Goal: Task Accomplishment & Management: Manage account settings

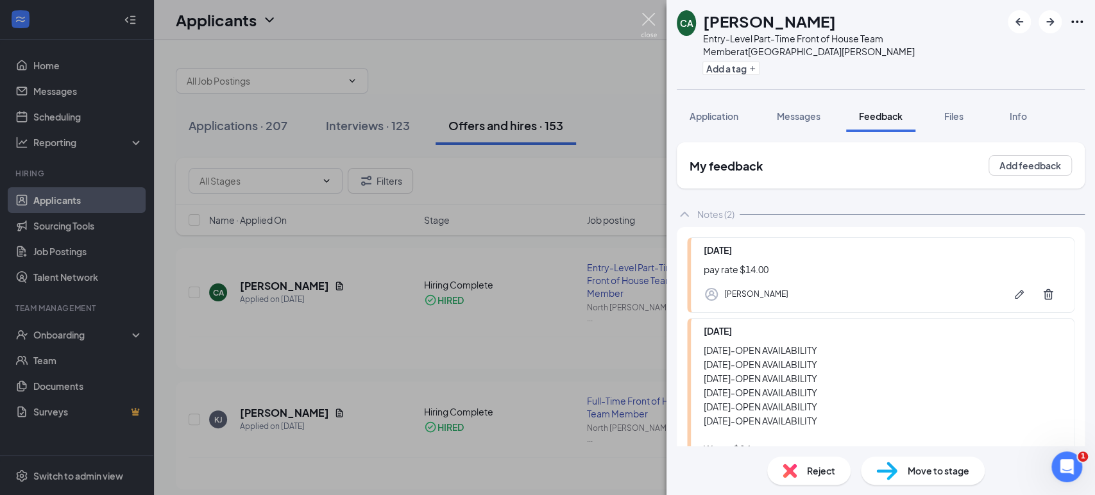
click at [651, 17] on img at bounding box center [649, 25] width 16 height 25
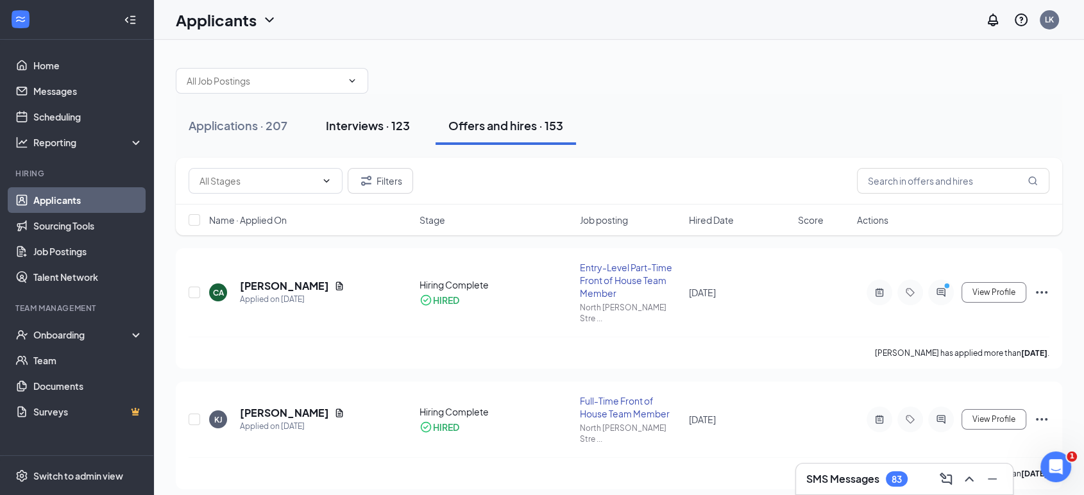
drag, startPoint x: 362, startPoint y: 120, endPoint x: 357, endPoint y: 114, distance: 8.2
click at [362, 119] on div "Interviews · 123" at bounding box center [368, 125] width 84 height 16
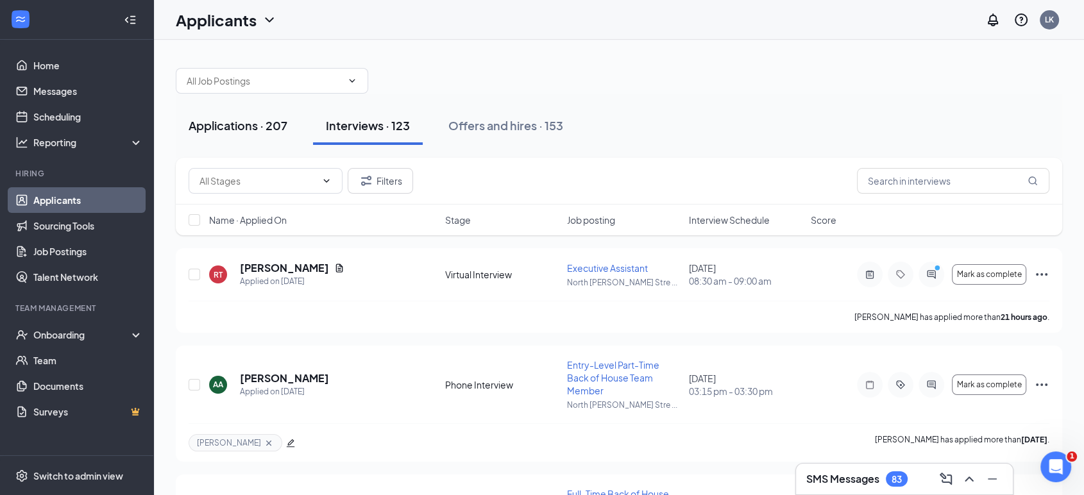
click at [233, 122] on div "Applications · 207" at bounding box center [238, 125] width 99 height 16
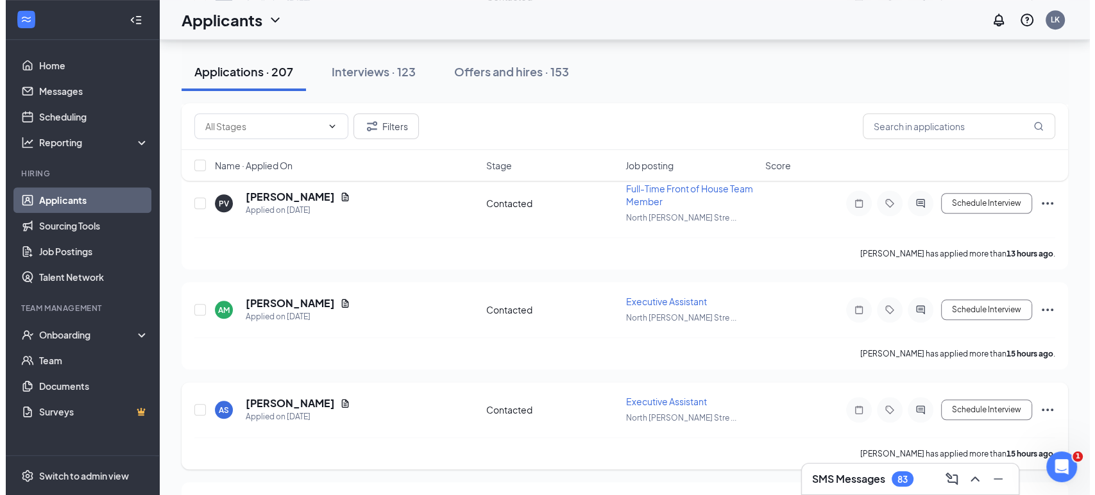
scroll to position [998, 0]
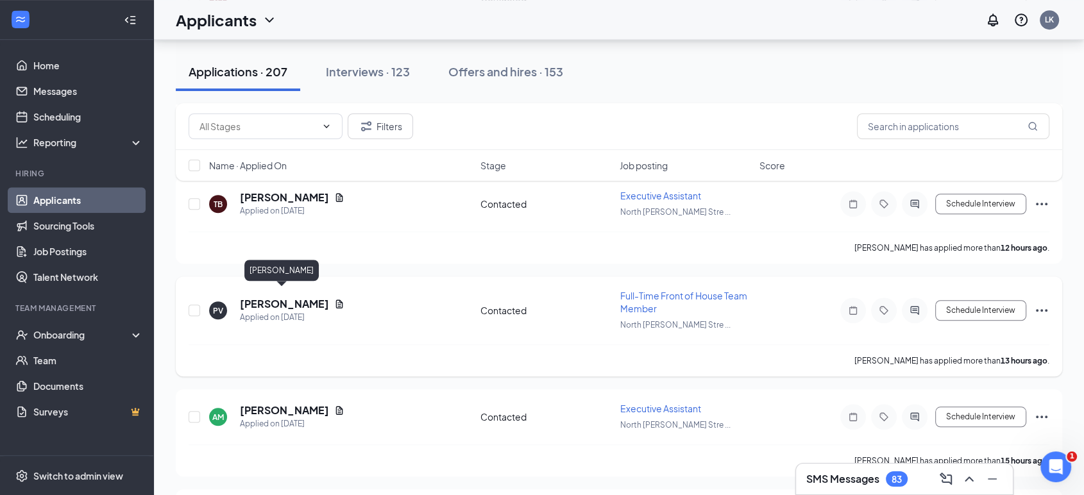
click at [291, 298] on h5 "[PERSON_NAME]" at bounding box center [284, 304] width 89 height 14
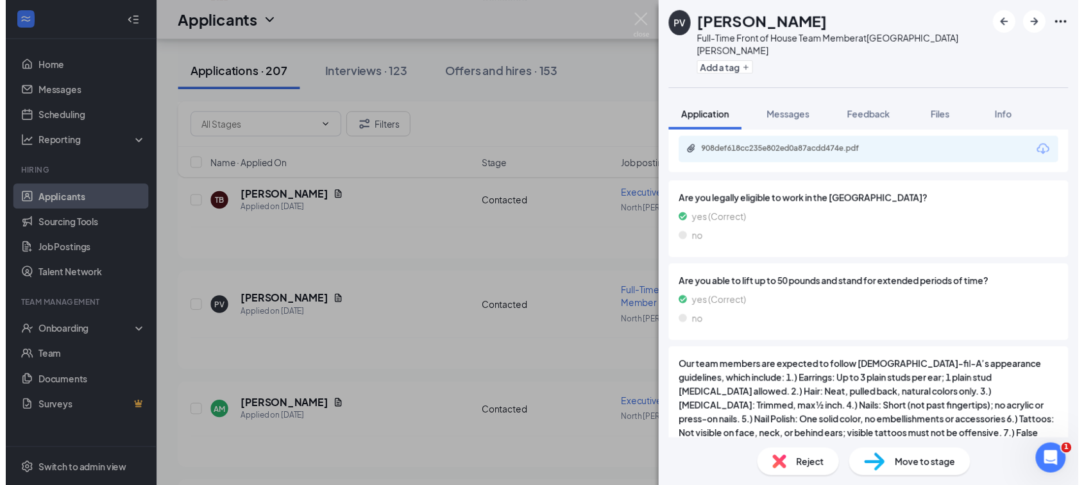
scroll to position [1426, 0]
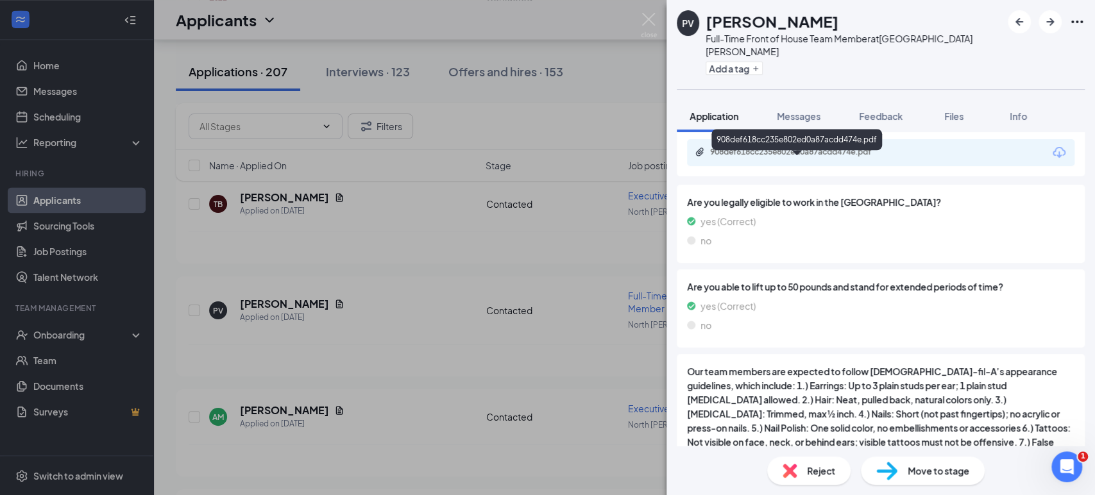
click at [838, 157] on div "908def618cc235e802ed0a87acdd474e.pdf" at bounding box center [800, 152] width 180 height 10
click at [647, 19] on img at bounding box center [649, 25] width 16 height 25
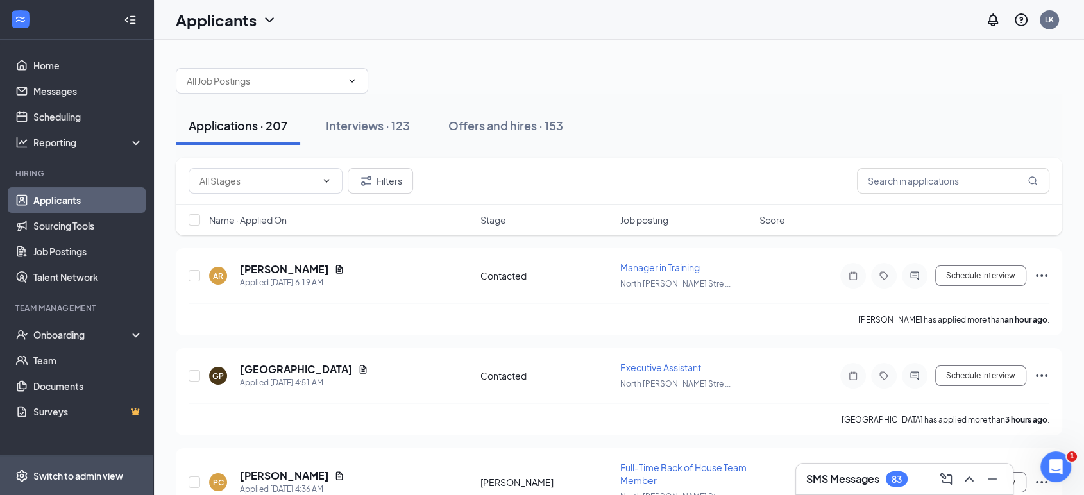
drag, startPoint x: 67, startPoint y: 486, endPoint x: 78, endPoint y: 483, distance: 11.4
click at [68, 486] on span "Switch to admin view" at bounding box center [88, 475] width 110 height 39
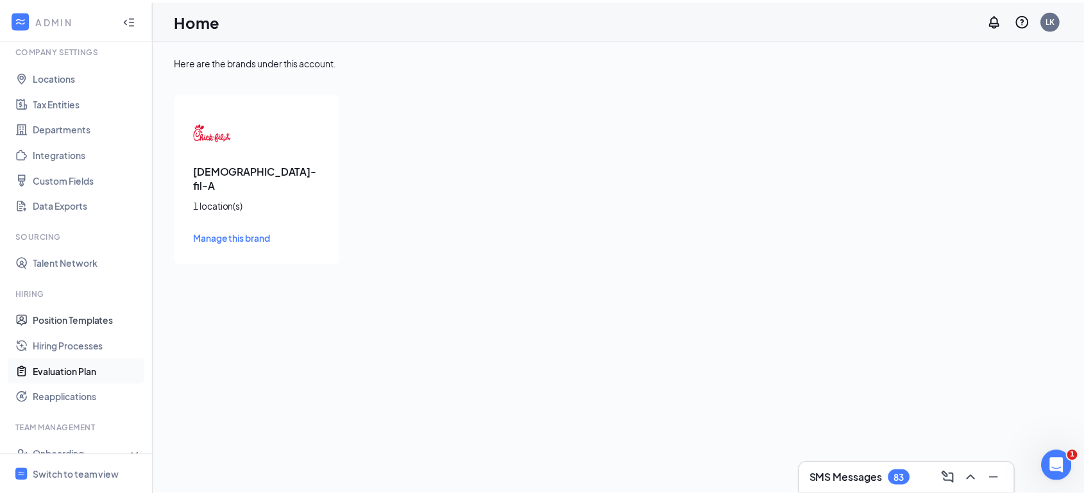
scroll to position [71, 0]
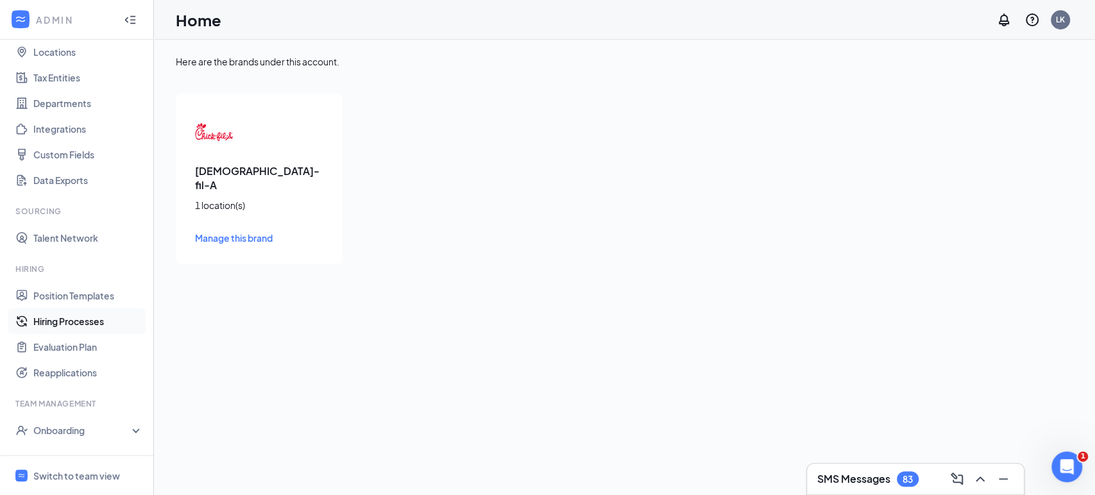
click at [88, 322] on link "Hiring Processes" at bounding box center [88, 322] width 110 height 26
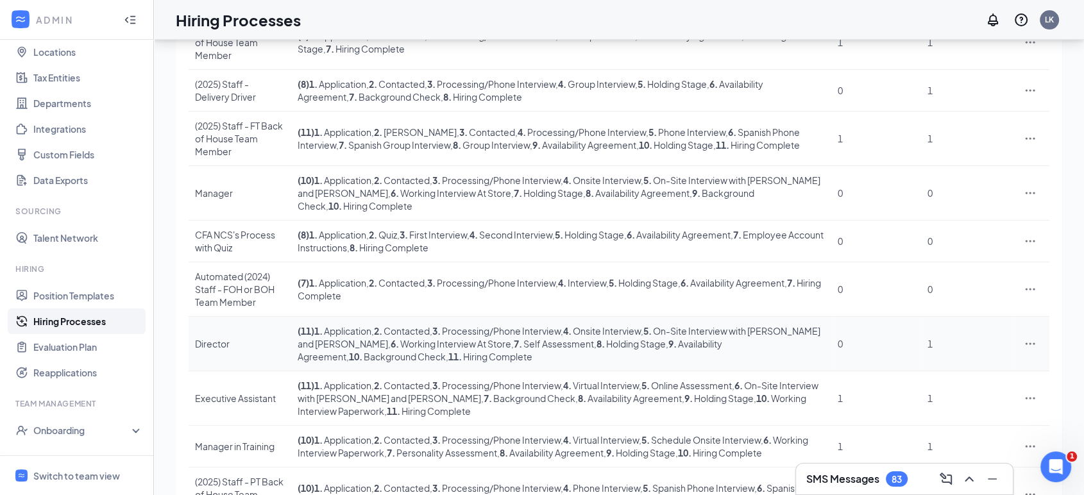
scroll to position [248, 0]
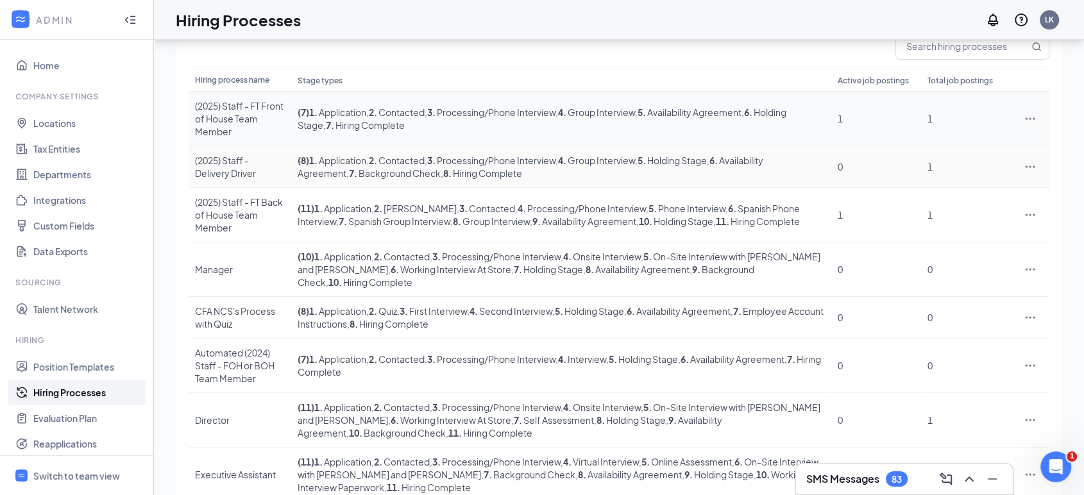
scroll to position [34, 0]
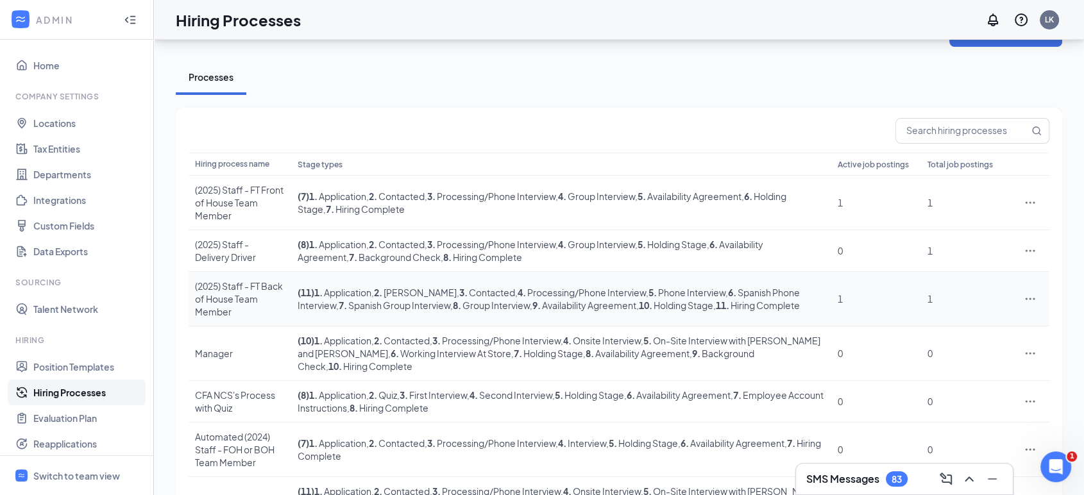
click at [251, 280] on div "(2025) Staff - FT Back of House Team Member" at bounding box center [240, 299] width 90 height 38
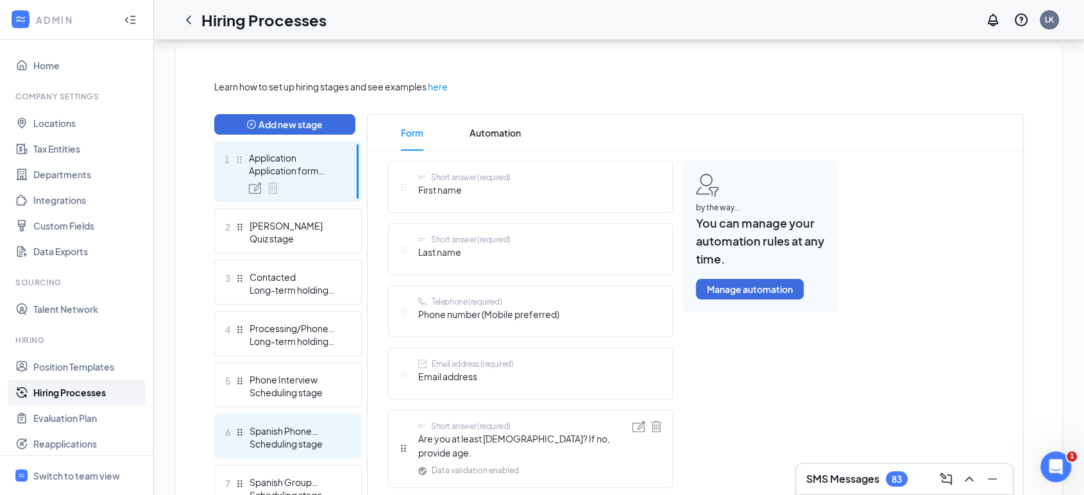
scroll to position [285, 0]
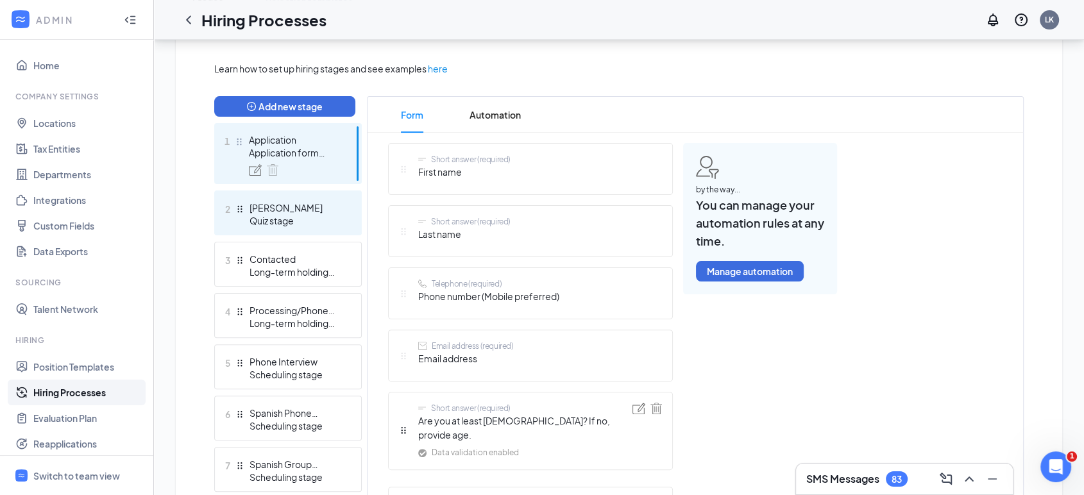
drag, startPoint x: 270, startPoint y: 206, endPoint x: 296, endPoint y: 214, distance: 27.6
click at [270, 206] on div "[PERSON_NAME]" at bounding box center [297, 207] width 94 height 13
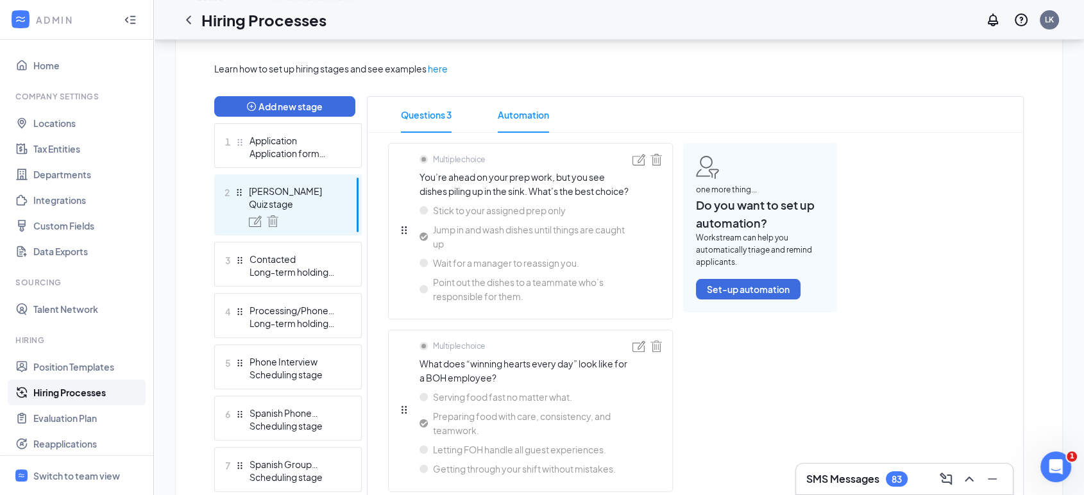
click at [521, 116] on span "Automation" at bounding box center [523, 115] width 51 height 36
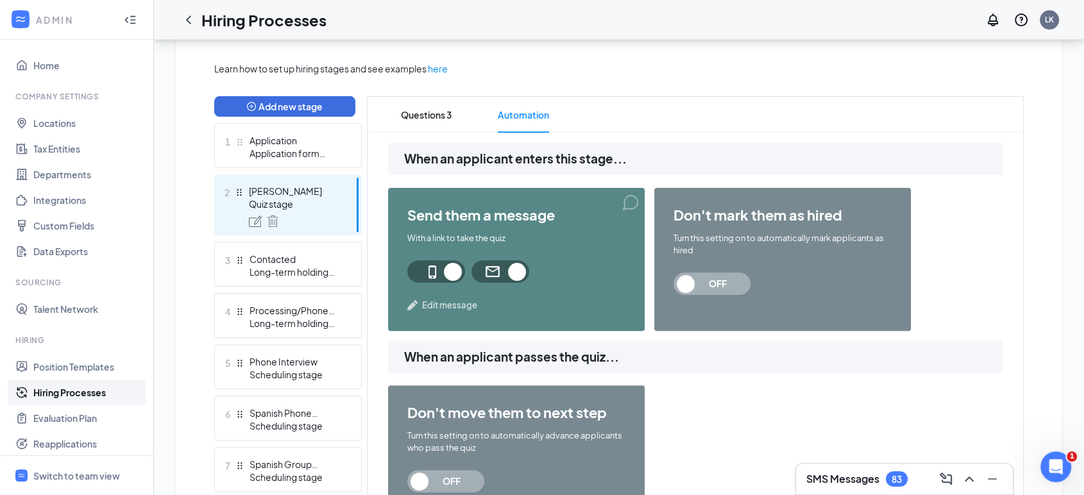
click at [457, 302] on span "Edit message" at bounding box center [449, 305] width 55 height 13
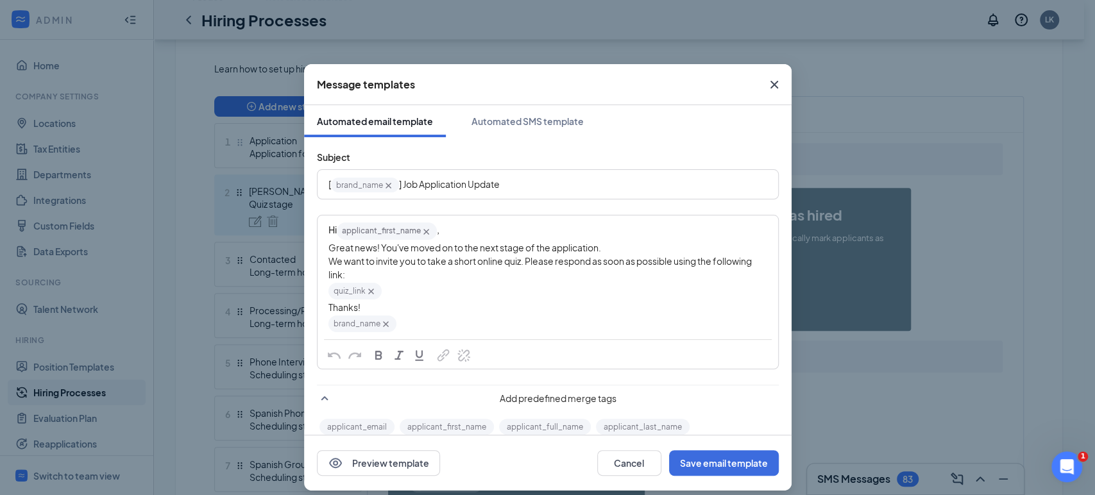
click at [767, 85] on icon "Cross" at bounding box center [774, 84] width 15 height 15
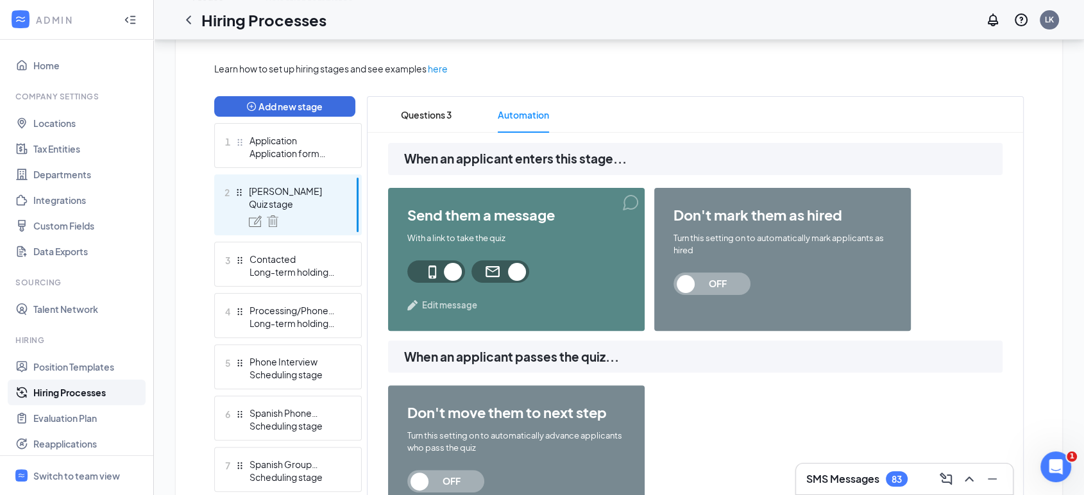
click at [304, 204] on div "Quiz stage" at bounding box center [296, 204] width 94 height 13
click at [428, 119] on span "Questions 3" at bounding box center [426, 115] width 51 height 36
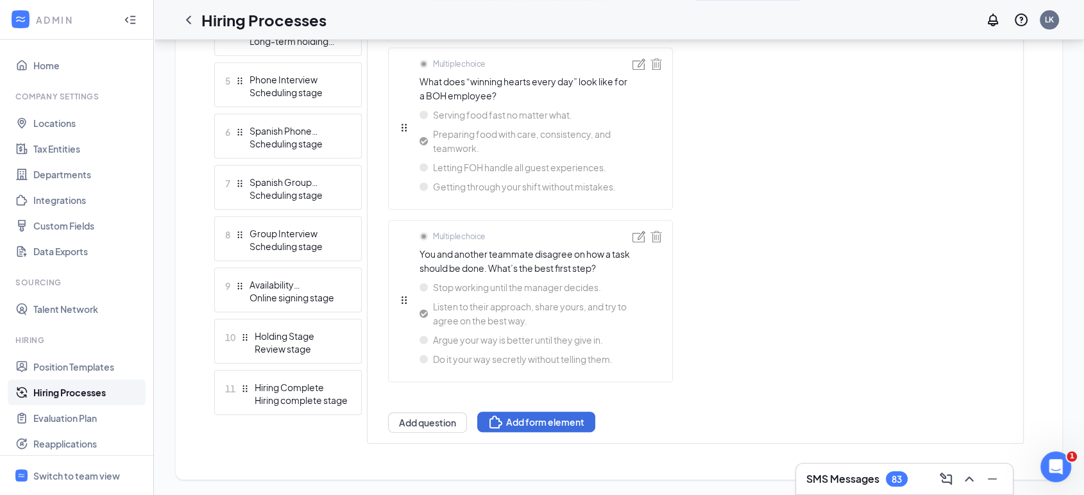
scroll to position [580, 0]
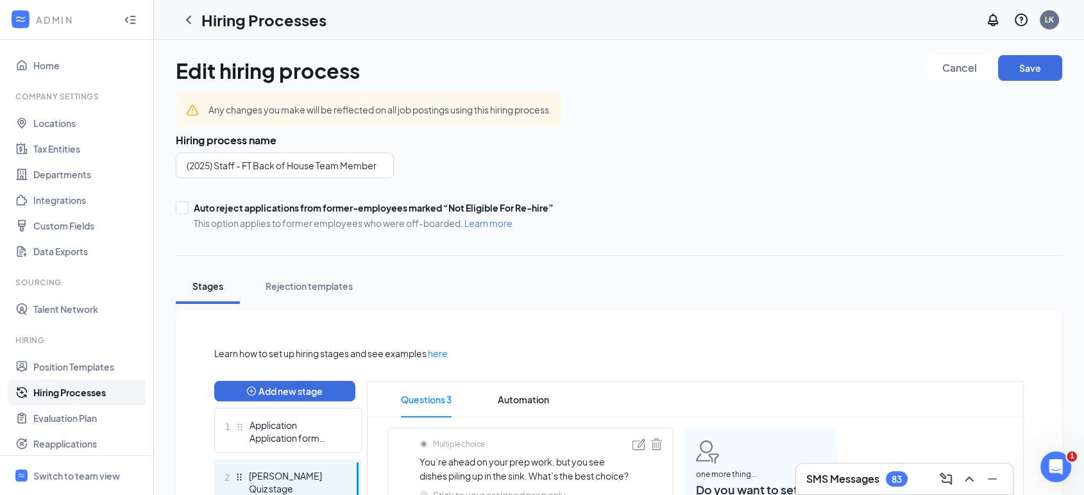
click at [184, 26] on icon "ChevronLeft" at bounding box center [188, 19] width 15 height 15
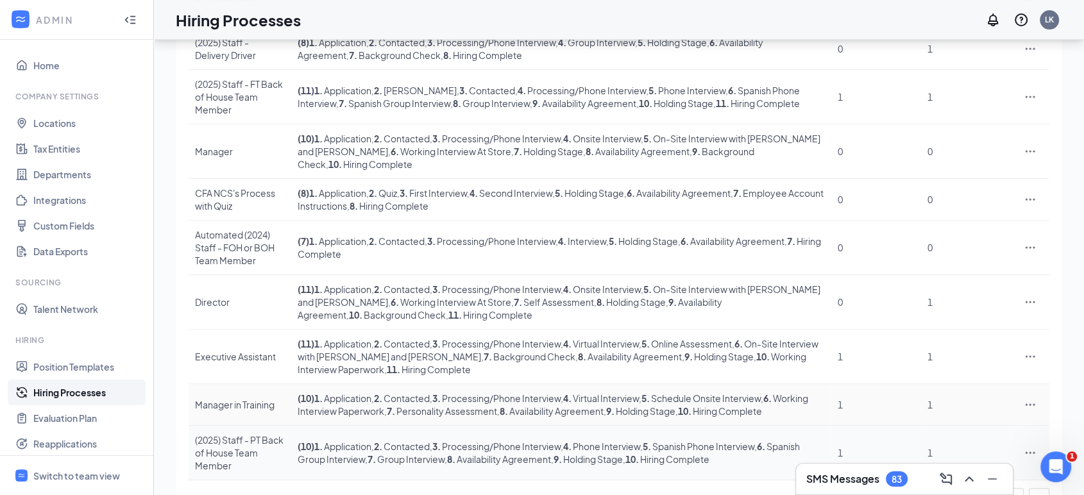
scroll to position [248, 0]
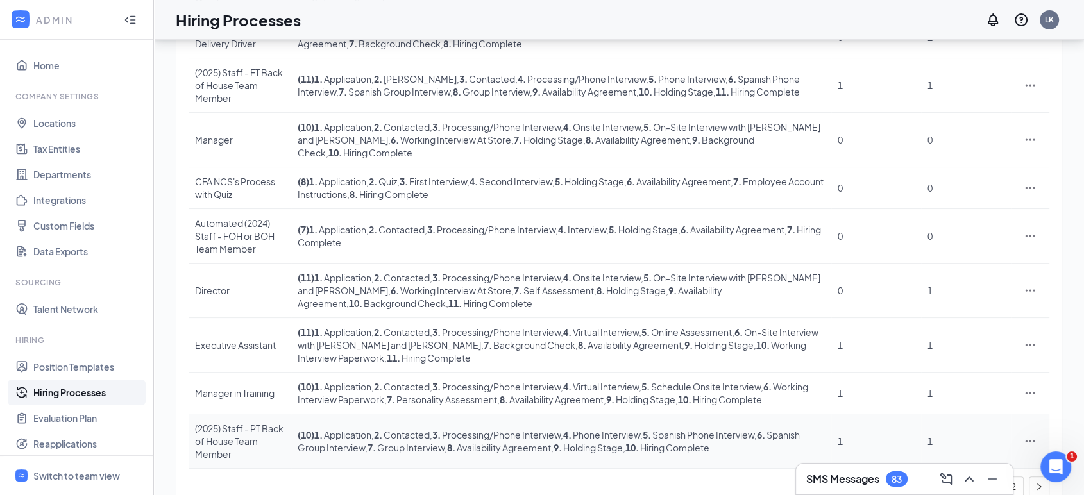
click at [260, 422] on div "(2025) Staff - PT Back of House Team Member" at bounding box center [240, 441] width 90 height 38
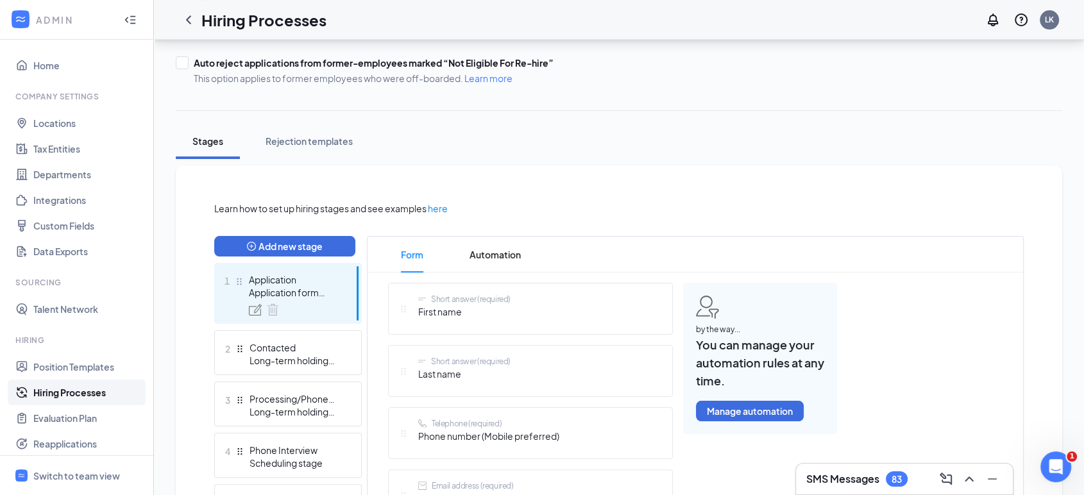
scroll to position [142, 0]
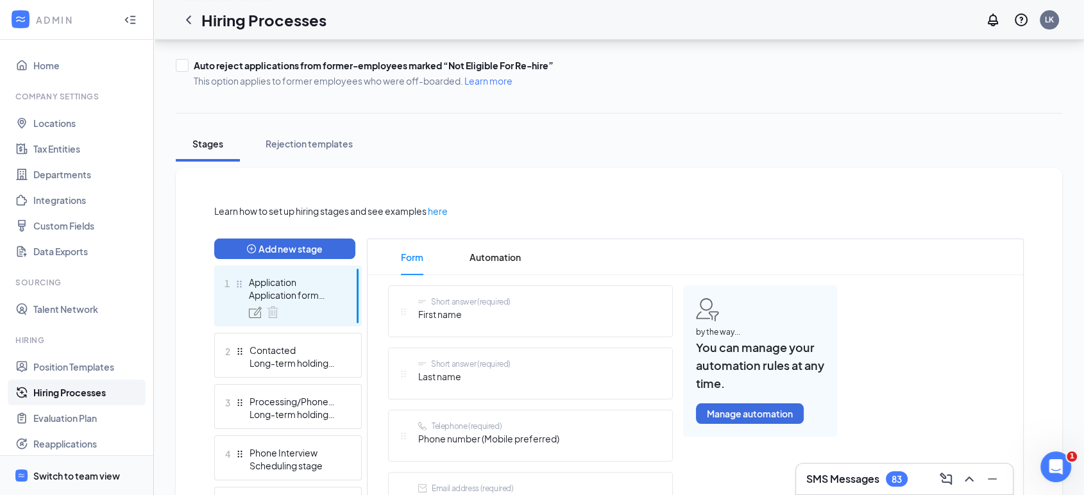
click at [87, 475] on div "Switch to team view" at bounding box center [76, 476] width 87 height 13
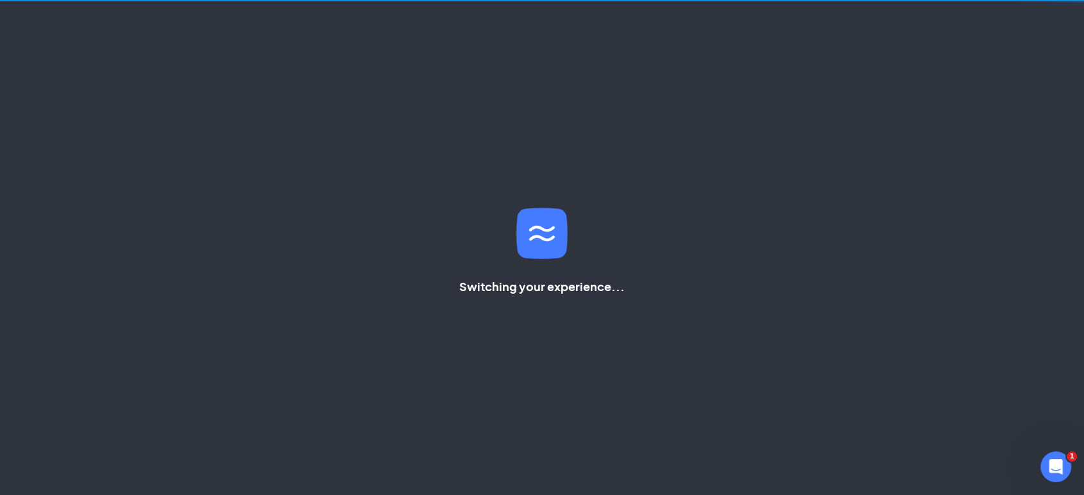
scroll to position [131, 0]
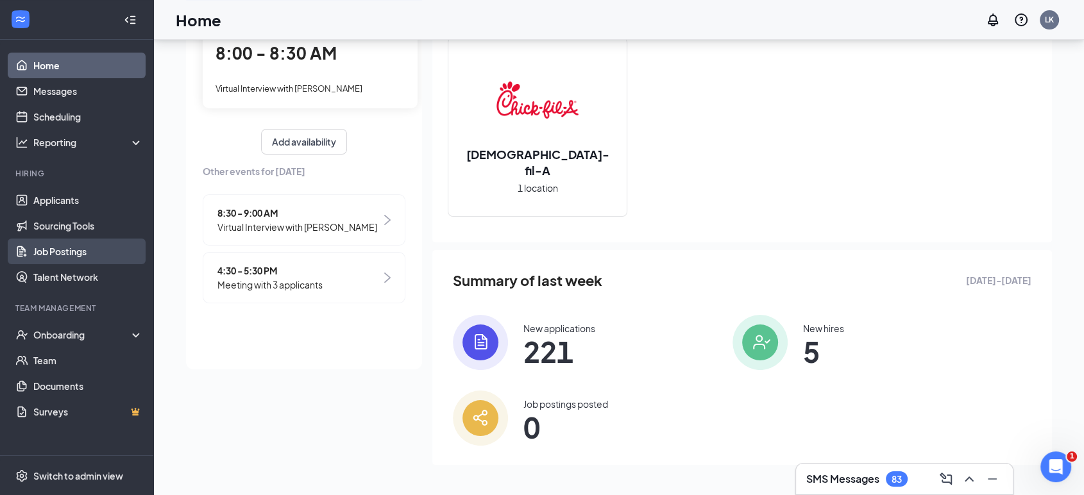
drag, startPoint x: 71, startPoint y: 246, endPoint x: 77, endPoint y: 257, distance: 12.3
click at [72, 247] on link "Job Postings" at bounding box center [88, 252] width 110 height 26
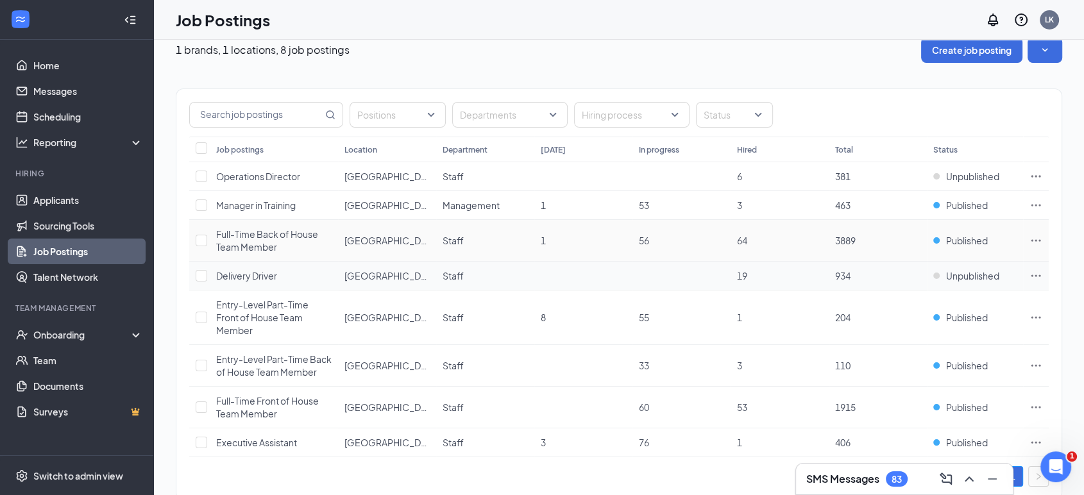
scroll to position [50, 0]
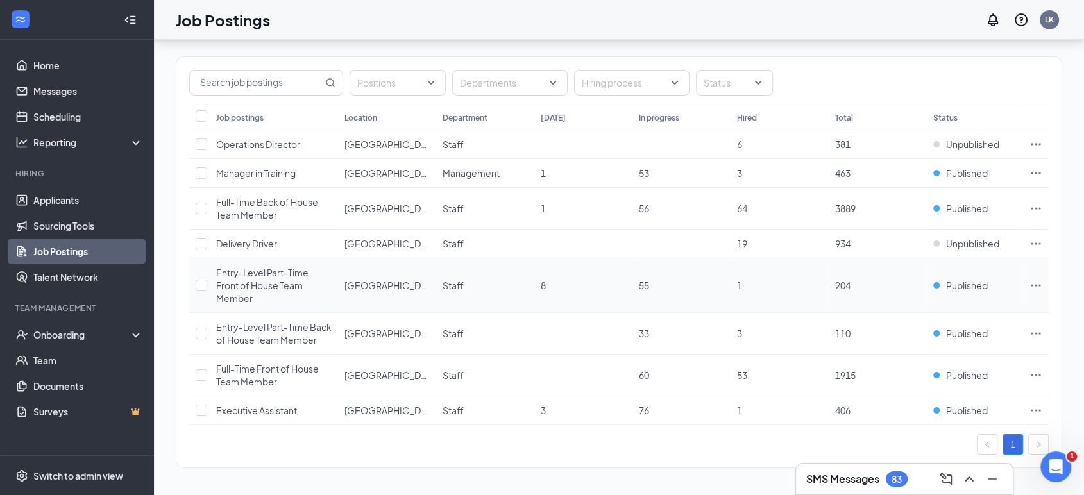
click at [246, 273] on span "Entry-Level Part-Time Front of House Team Member" at bounding box center [262, 285] width 92 height 37
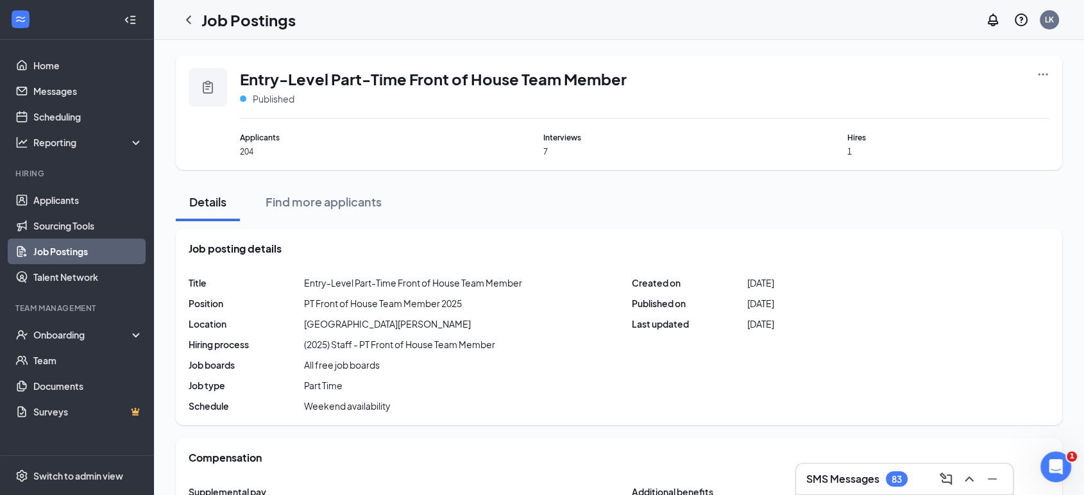
click at [189, 19] on icon "ChevronLeft" at bounding box center [188, 19] width 15 height 15
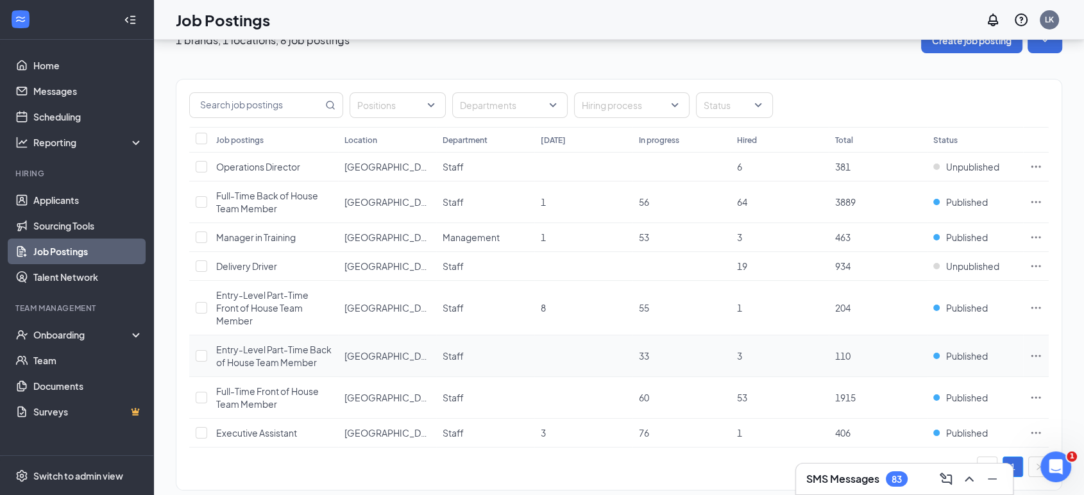
scroll to position [50, 0]
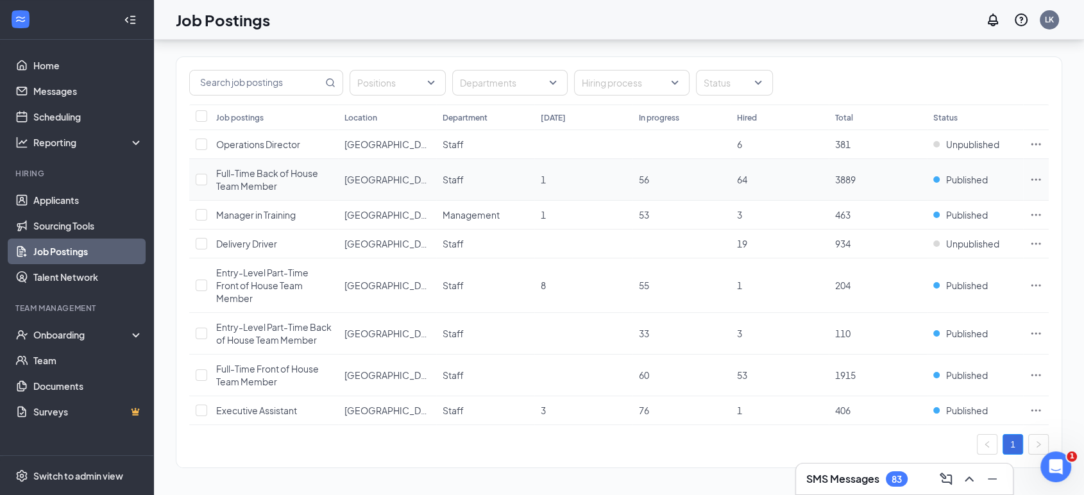
drag, startPoint x: 269, startPoint y: 176, endPoint x: 262, endPoint y: 176, distance: 7.7
click at [269, 174] on span "Full-Time Back of House Team Member" at bounding box center [267, 179] width 102 height 24
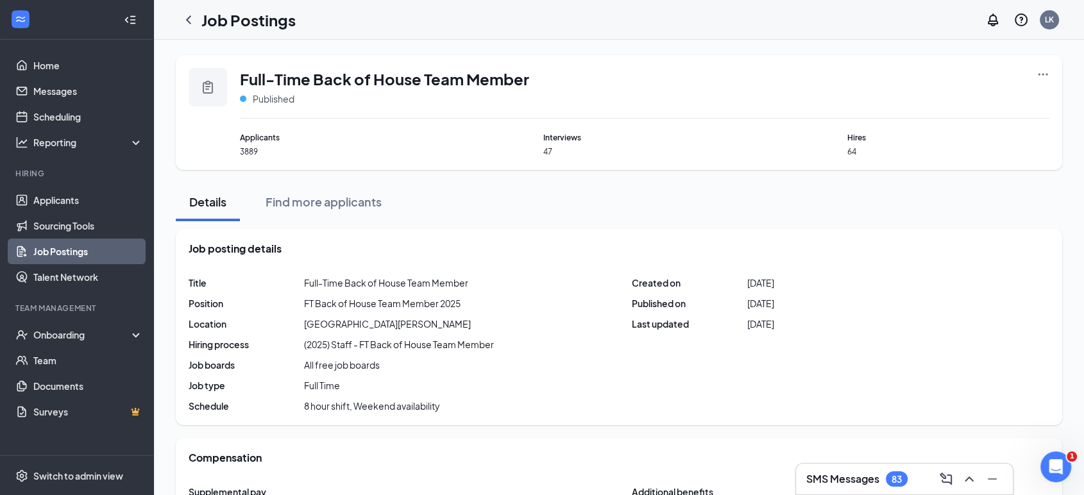
click at [191, 13] on icon "ChevronLeft" at bounding box center [188, 19] width 15 height 15
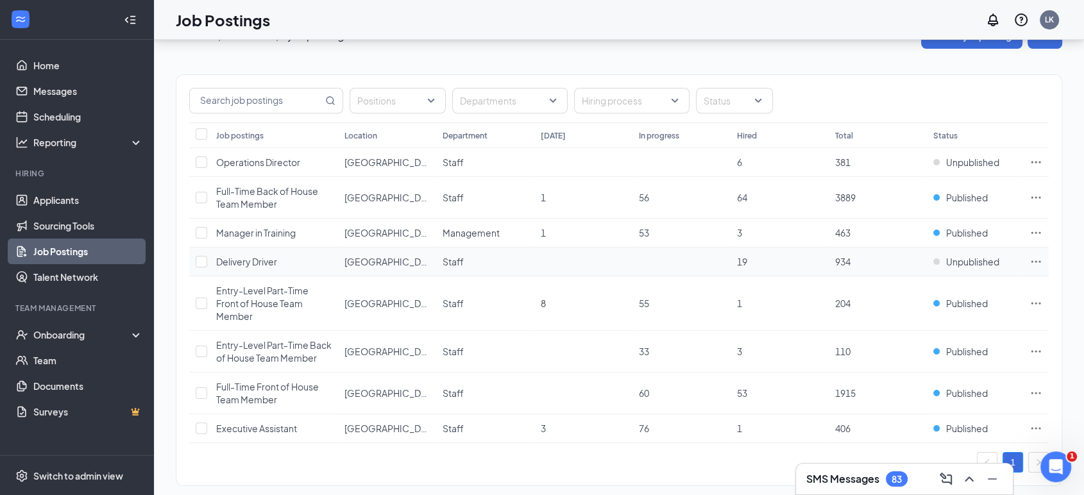
scroll to position [50, 0]
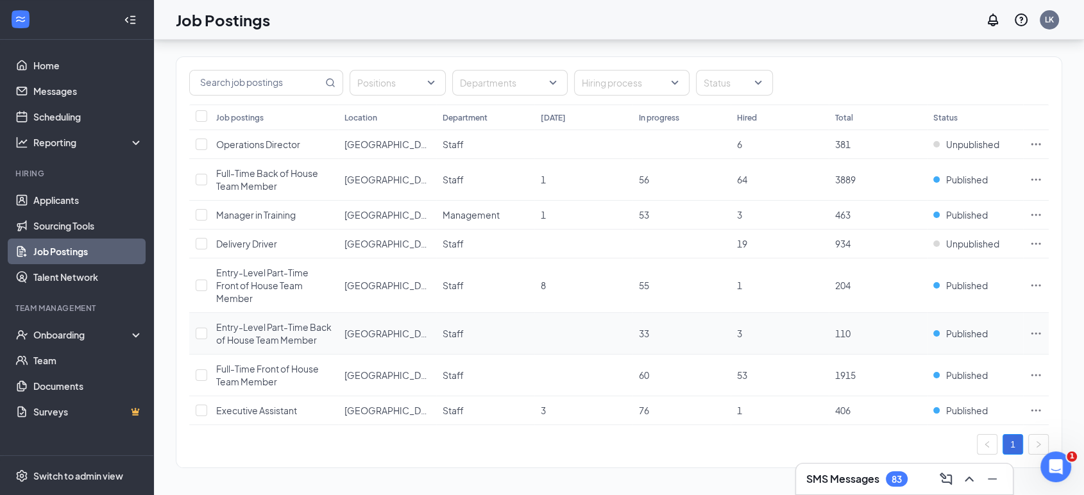
drag, startPoint x: 269, startPoint y: 336, endPoint x: 272, endPoint y: 330, distance: 6.6
click at [272, 334] on span "Entry-Level Part-Time Back of House Team Member" at bounding box center [273, 333] width 115 height 24
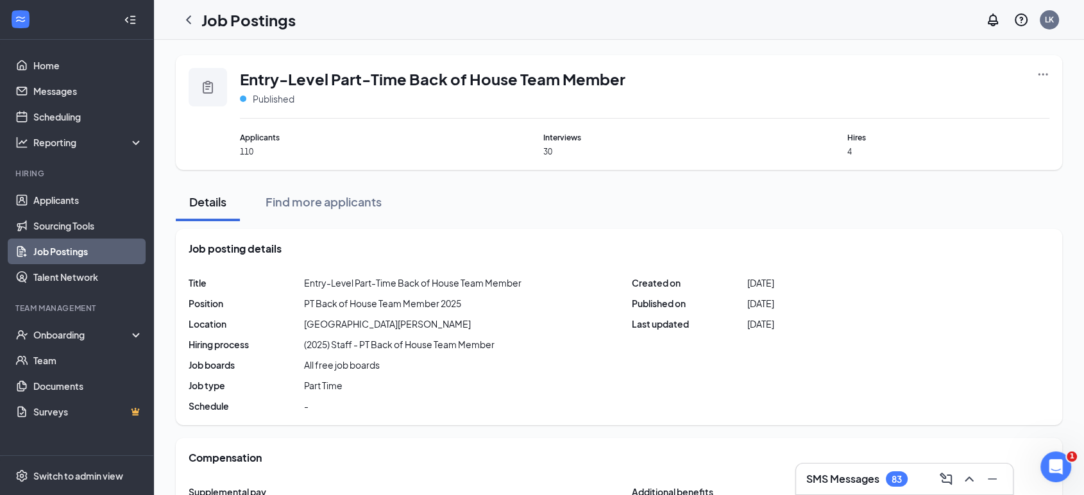
click at [188, 20] on icon "ChevronLeft" at bounding box center [188, 19] width 5 height 8
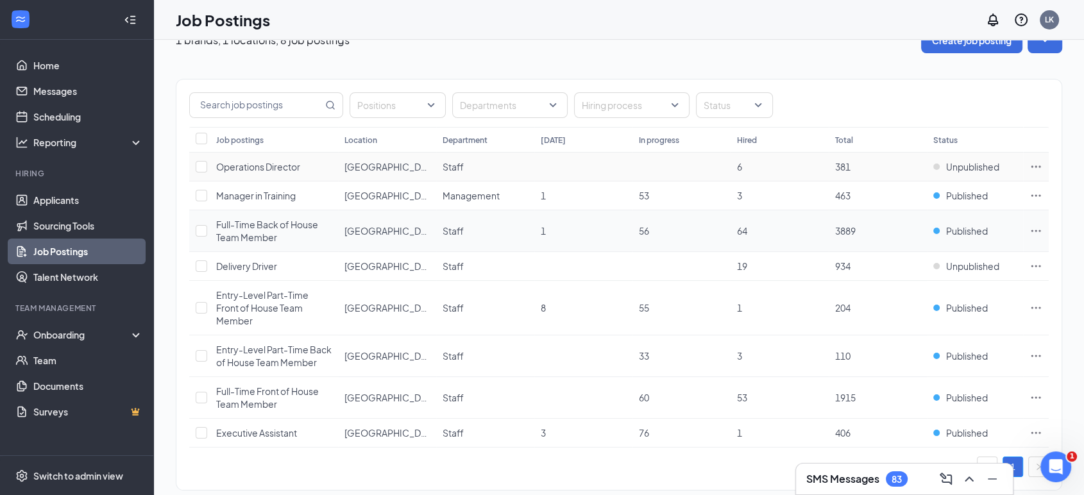
scroll to position [50, 0]
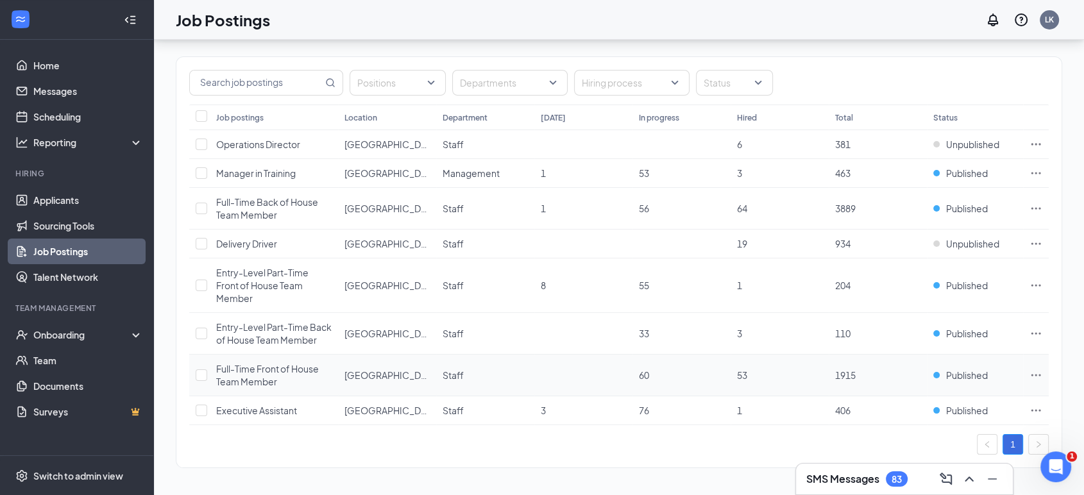
click at [268, 374] on span "Full-Time Front of House Team Member" at bounding box center [267, 375] width 103 height 24
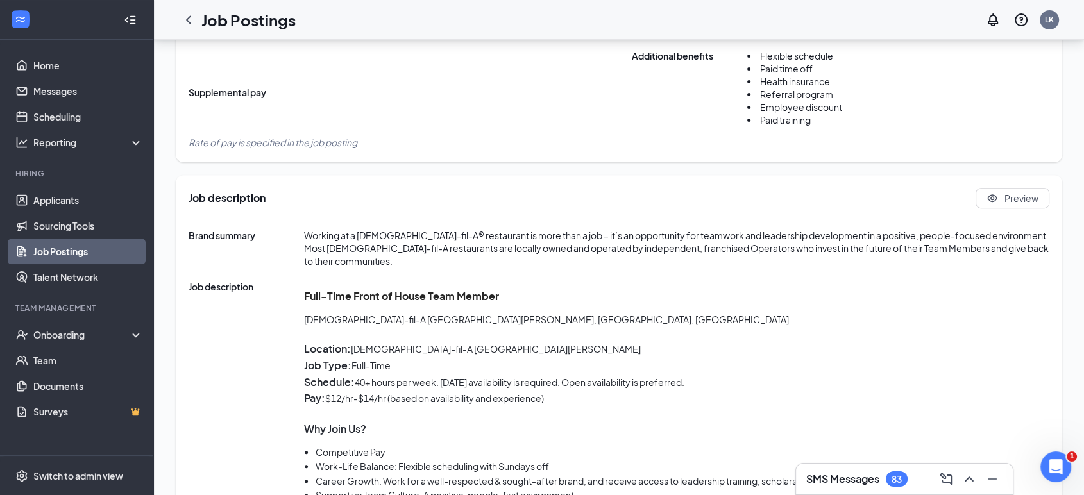
scroll to position [533, 0]
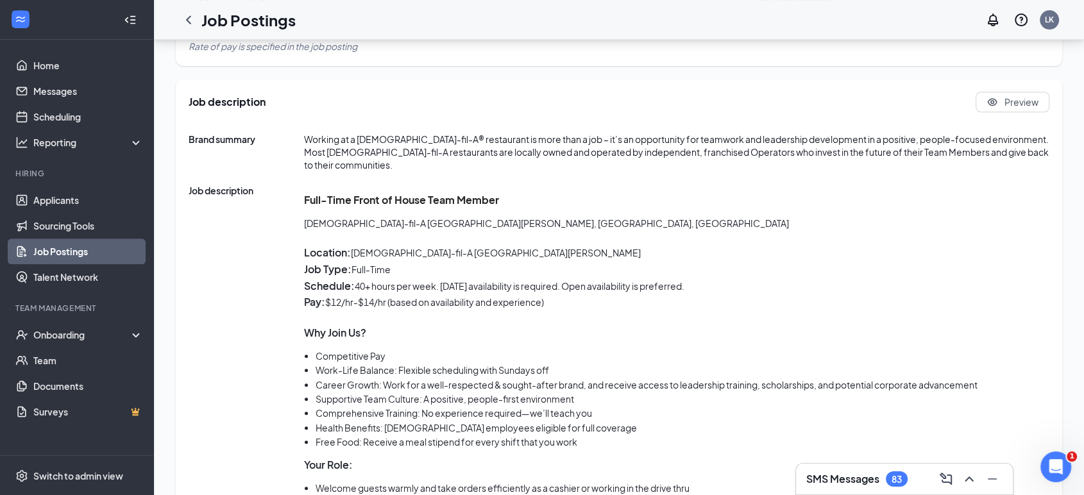
click at [189, 19] on icon "ChevronLeft" at bounding box center [188, 19] width 15 height 15
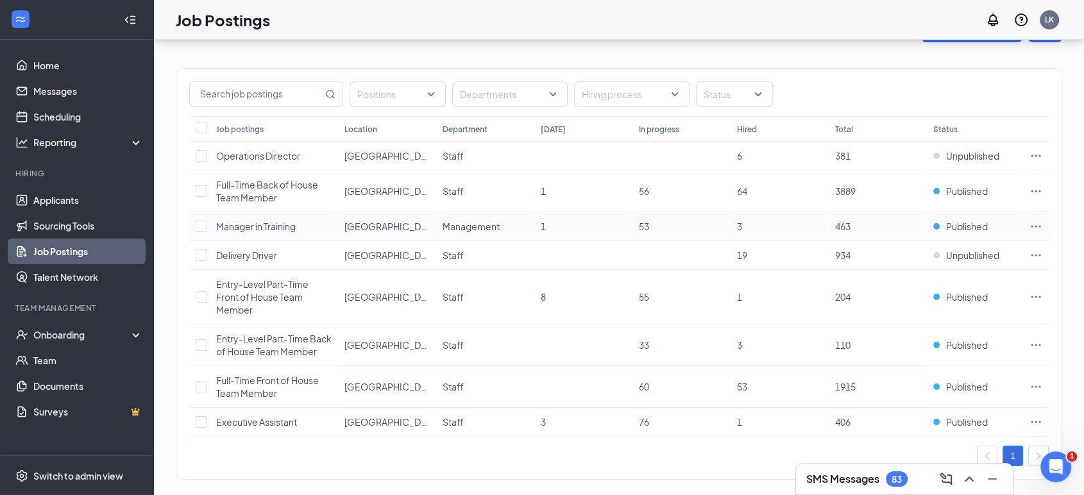
scroll to position [50, 0]
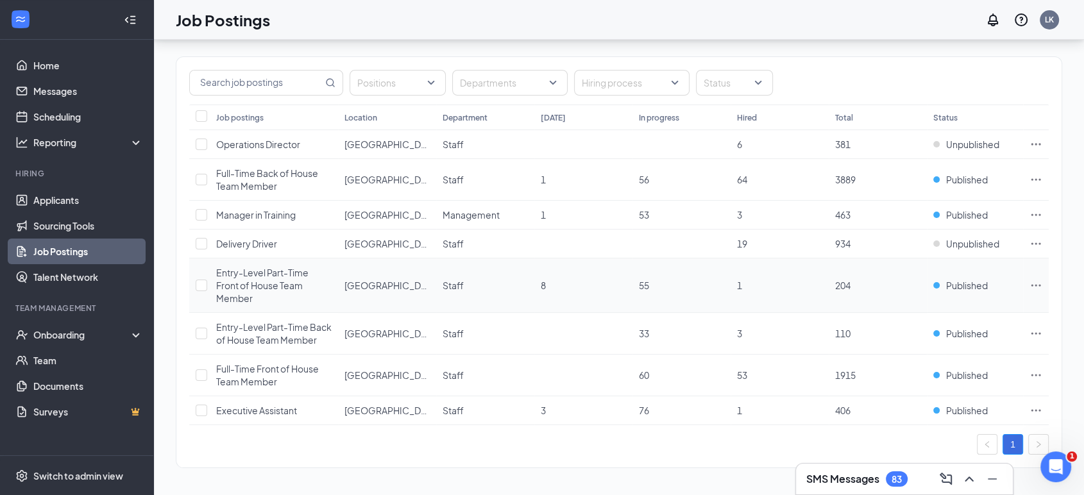
click at [266, 289] on span "Entry-Level Part-Time Front of House Team Member" at bounding box center [262, 285] width 92 height 37
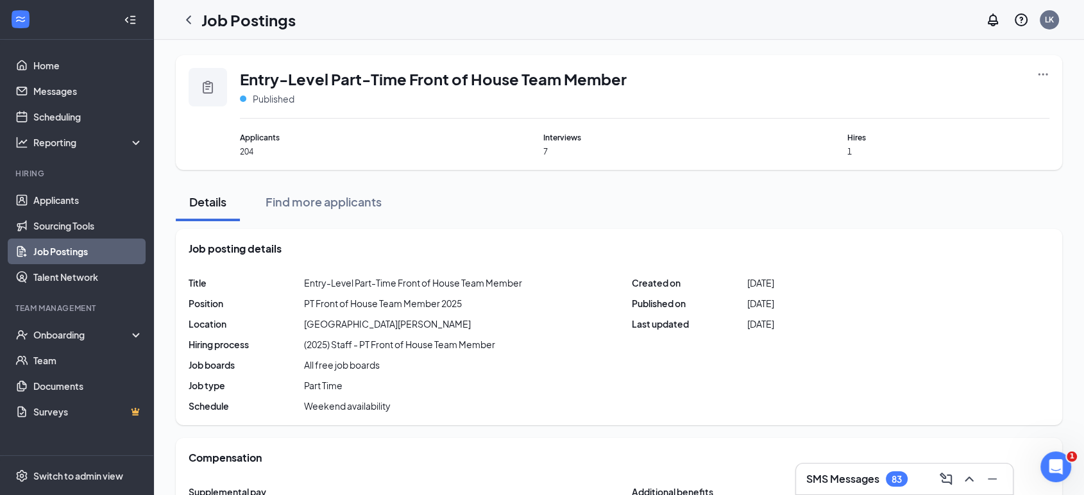
drag, startPoint x: 192, startPoint y: 12, endPoint x: 330, endPoint y: 52, distance: 143.6
click at [192, 12] on icon "ChevronLeft" at bounding box center [188, 19] width 15 height 15
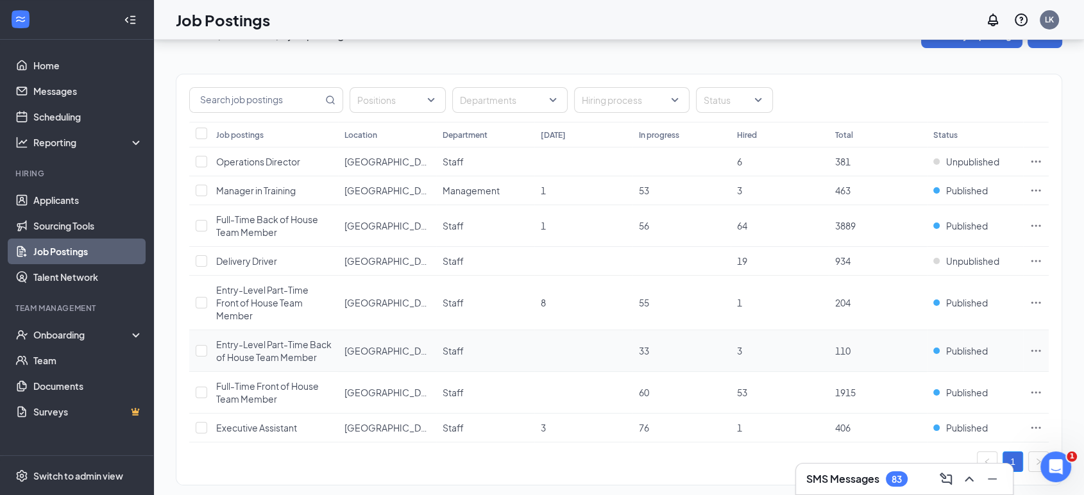
scroll to position [50, 0]
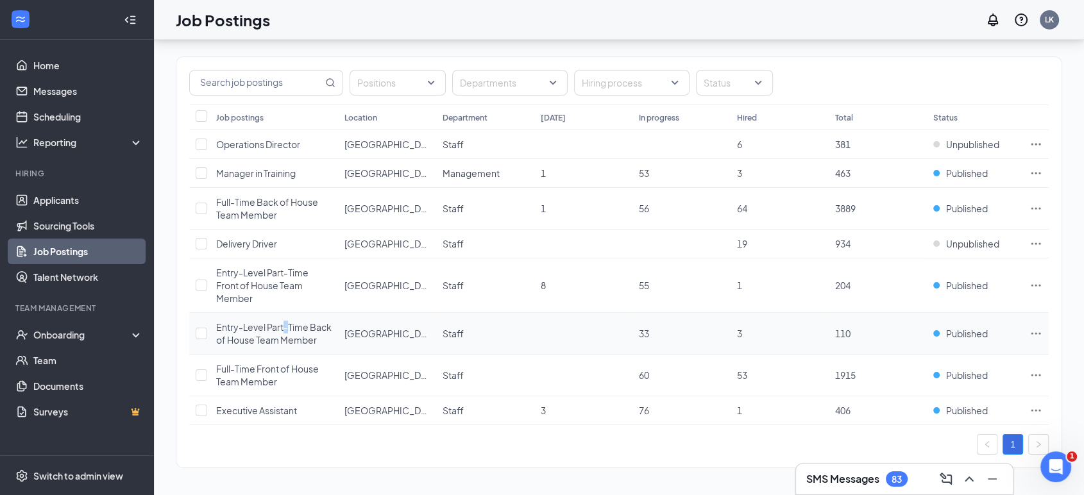
click at [289, 332] on div "Entry-Level Part-Time Back of House Team Member" at bounding box center [273, 334] width 115 height 26
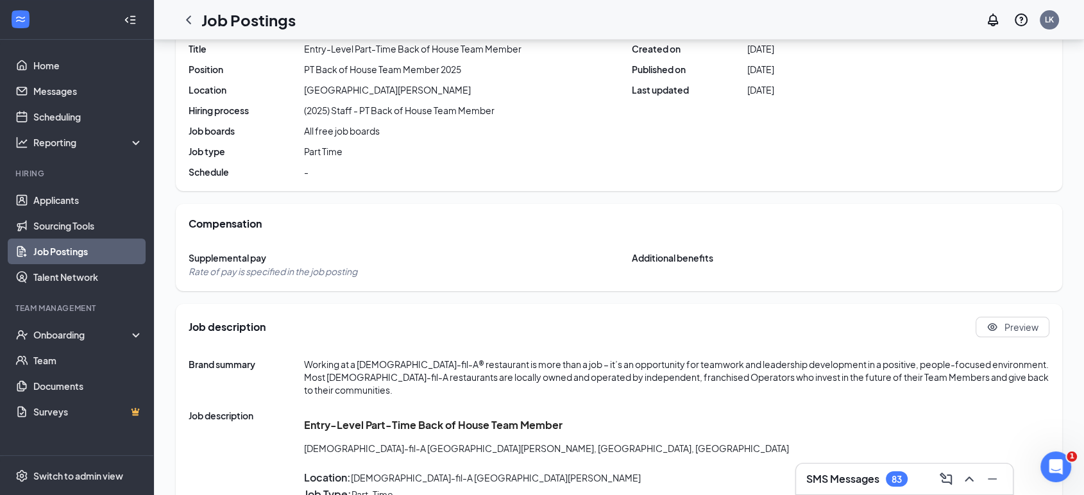
scroll to position [121, 0]
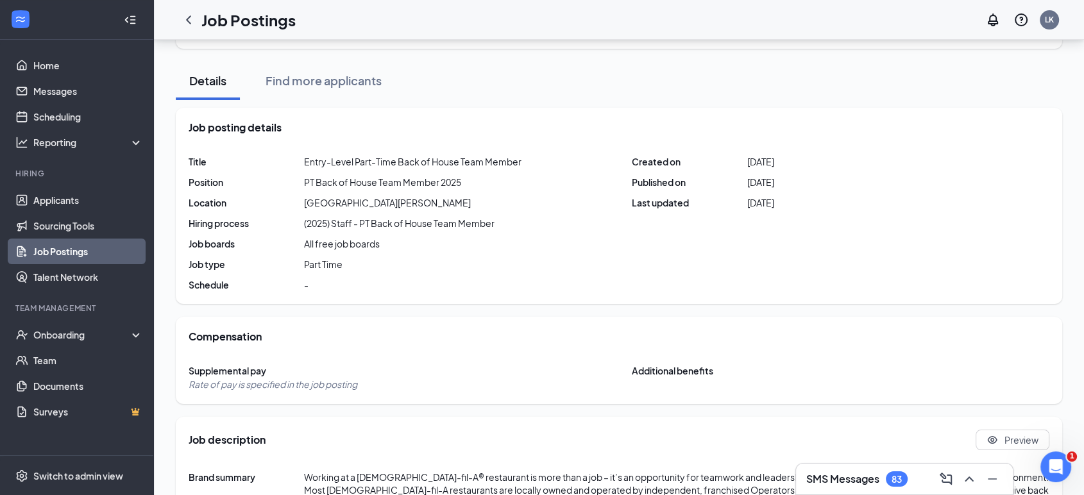
click at [192, 19] on icon "ChevronLeft" at bounding box center [188, 19] width 15 height 15
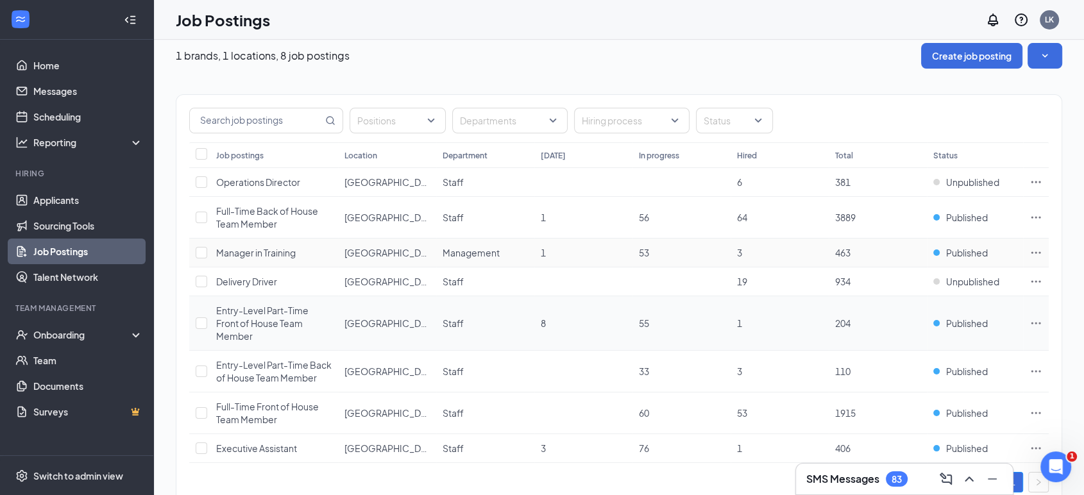
scroll to position [50, 0]
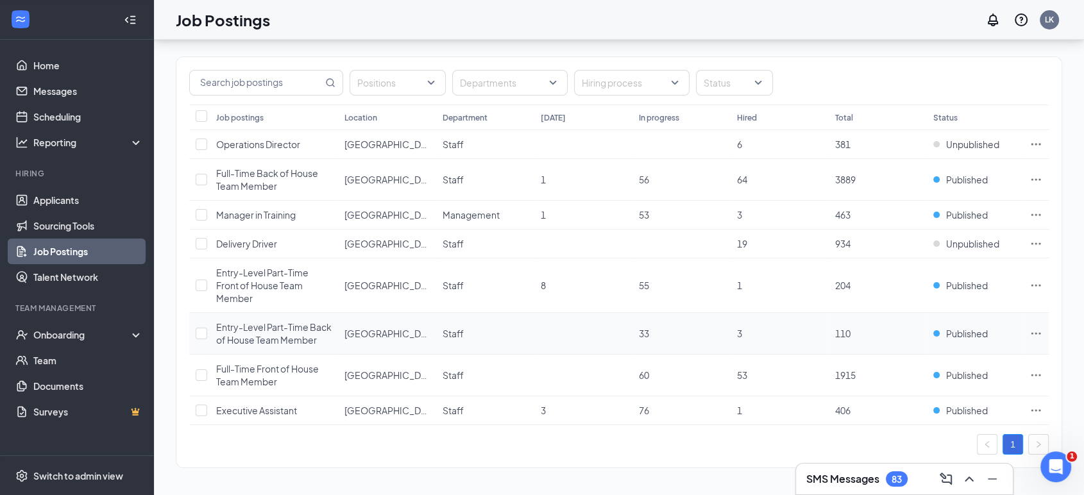
click at [305, 330] on span "Entry-Level Part-Time Back of House Team Member" at bounding box center [273, 333] width 115 height 24
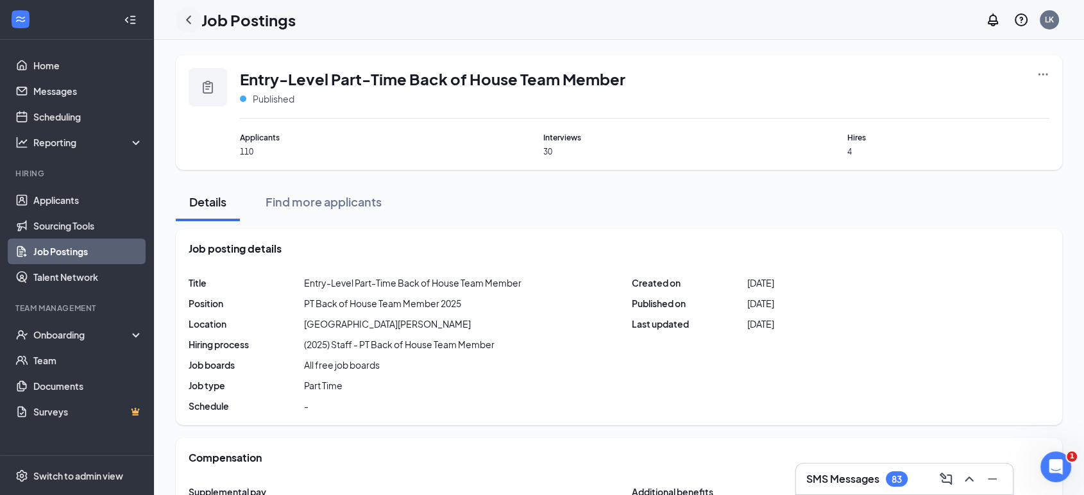
click at [187, 24] on icon "ChevronLeft" at bounding box center [188, 19] width 15 height 15
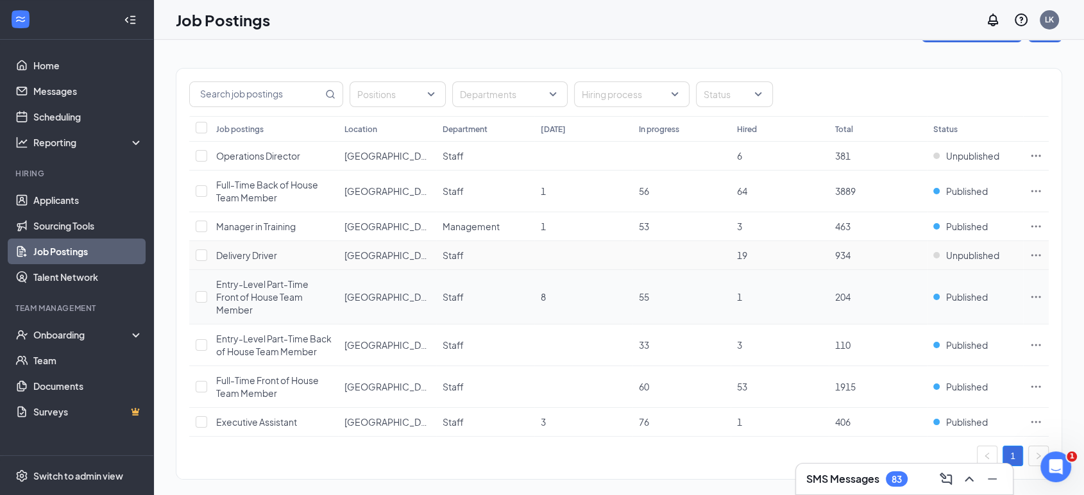
scroll to position [50, 0]
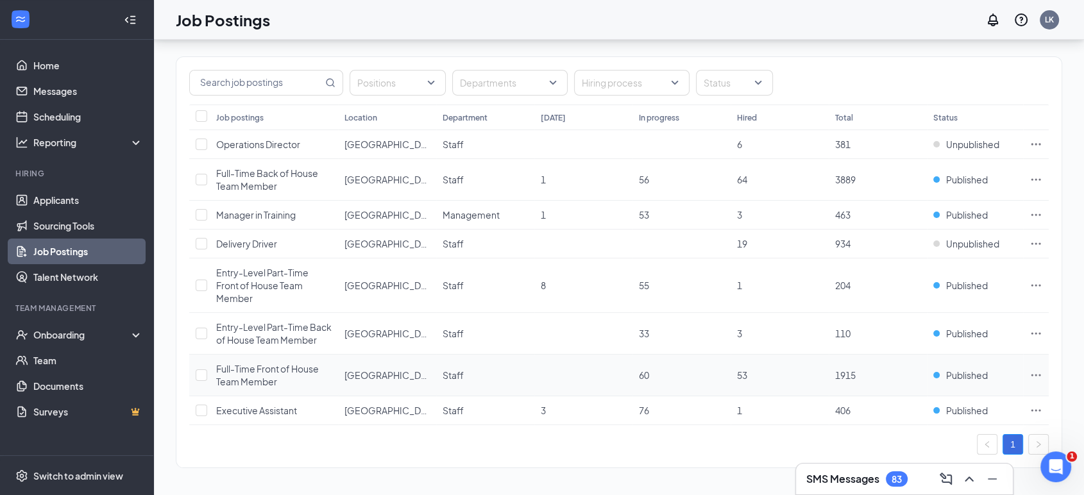
click at [268, 373] on span "Full-Time Front of House Team Member" at bounding box center [267, 375] width 103 height 24
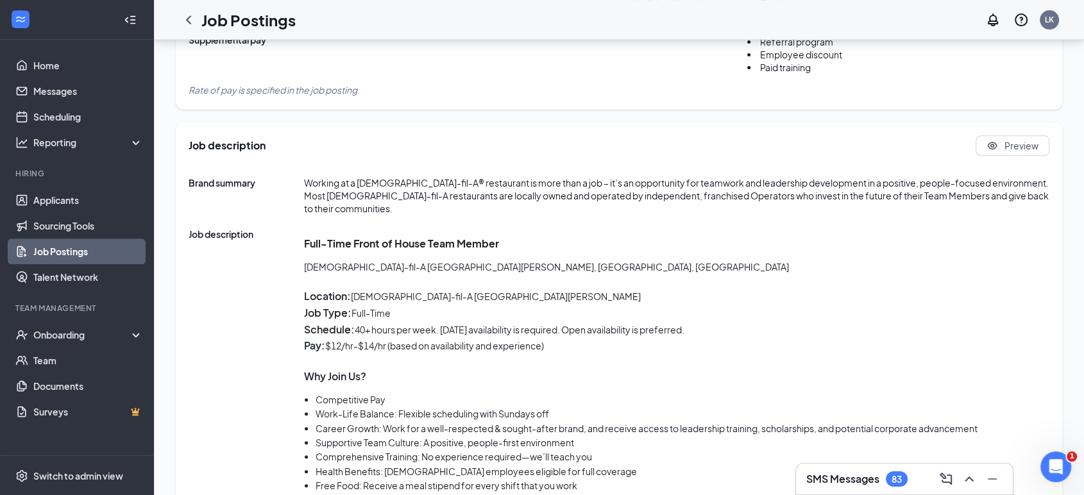
scroll to position [607, 0]
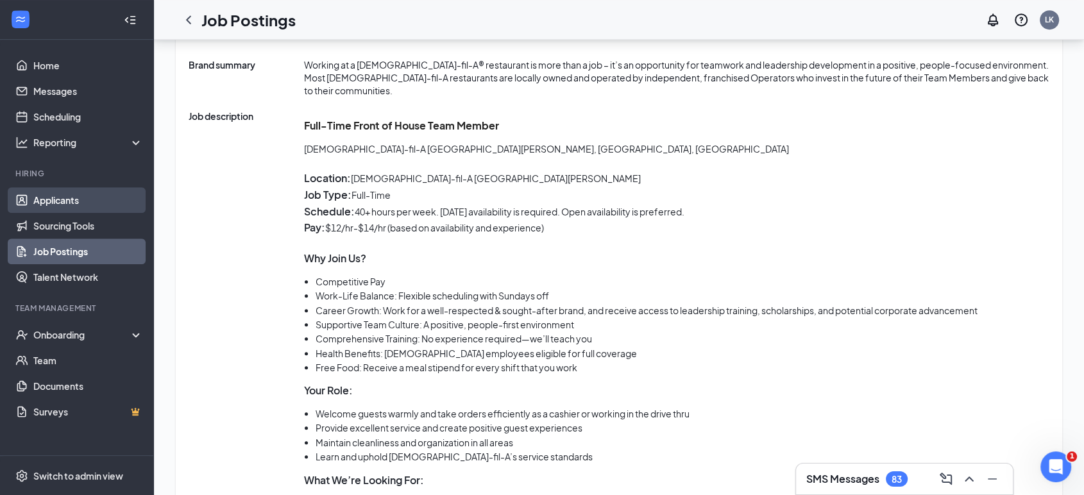
click at [88, 198] on link "Applicants" at bounding box center [88, 200] width 110 height 26
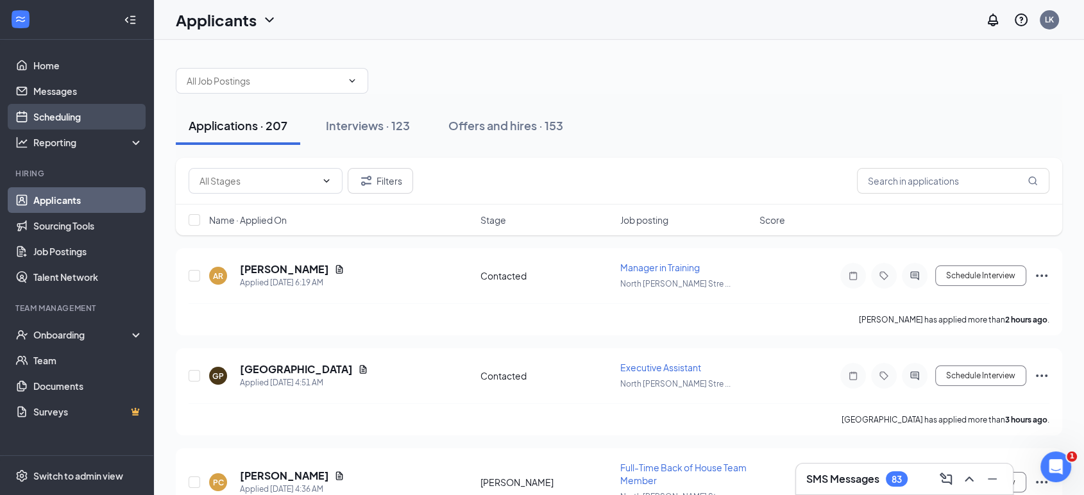
click at [71, 112] on link "Scheduling" at bounding box center [88, 117] width 110 height 26
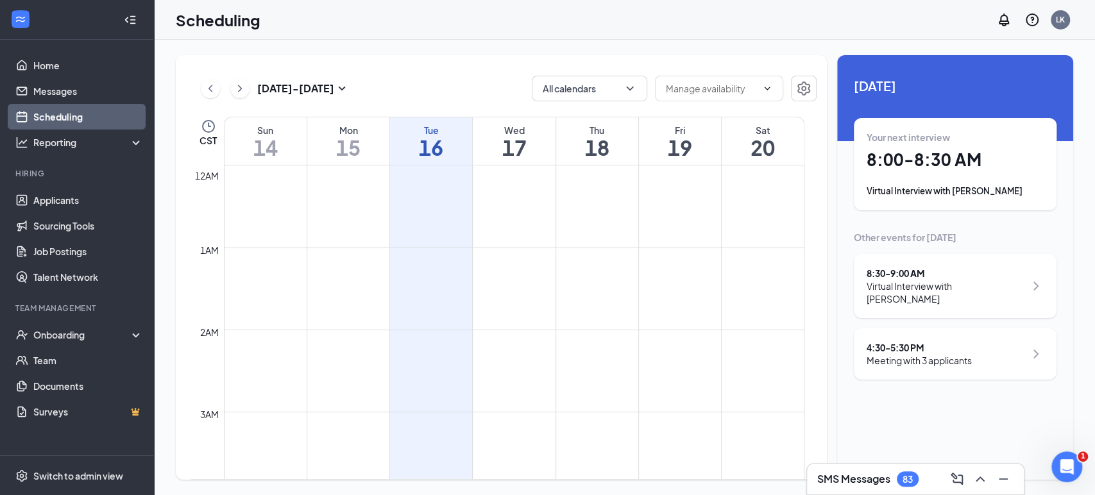
scroll to position [631, 0]
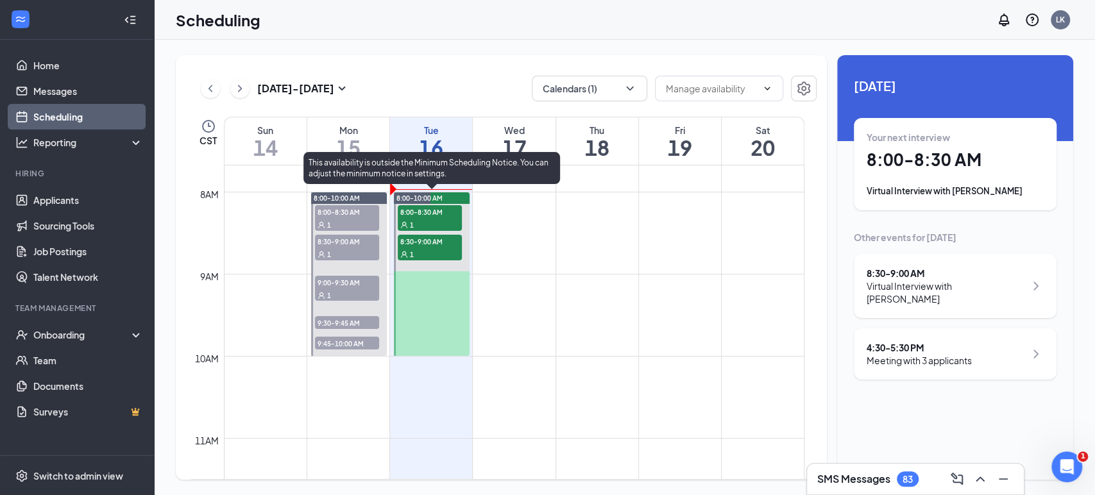
click at [425, 222] on div "1" at bounding box center [430, 224] width 64 height 13
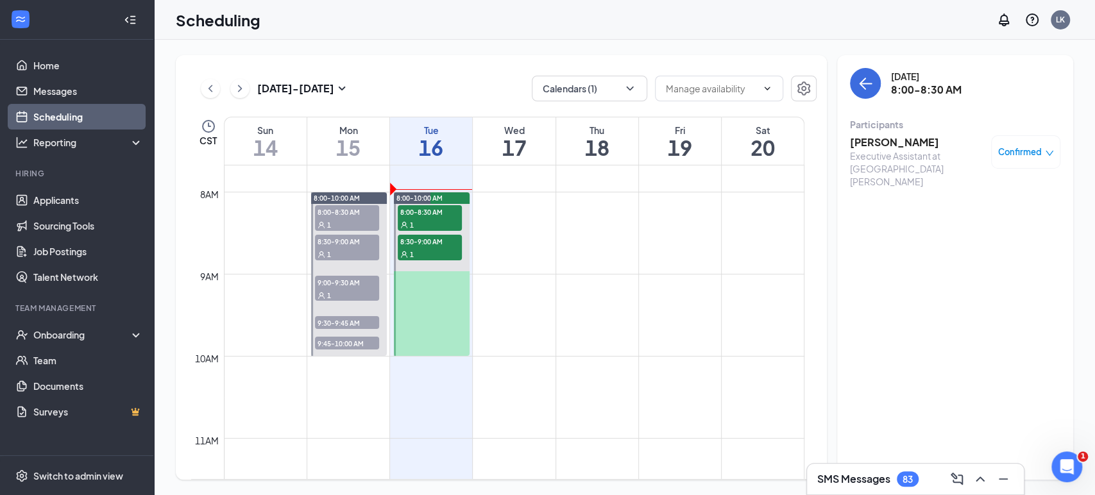
click at [900, 147] on h3 "Kristy Braddy" at bounding box center [917, 142] width 135 height 14
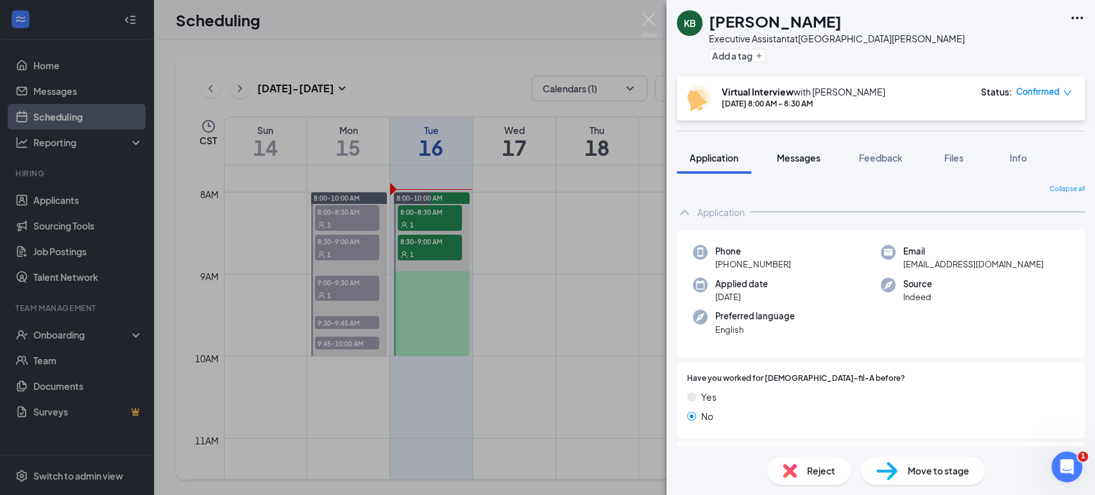
click at [807, 157] on span "Messages" at bounding box center [799, 158] width 44 height 12
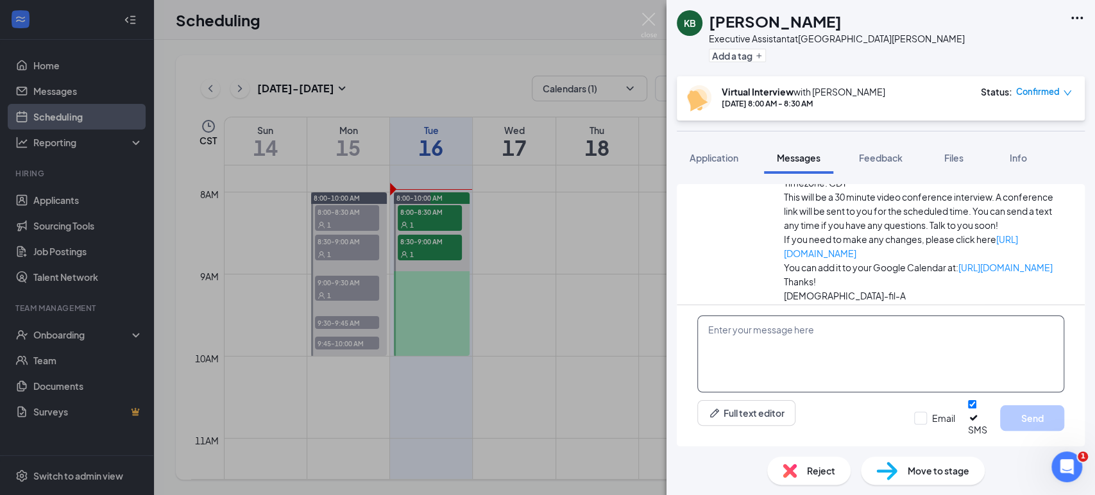
scroll to position [684, 0]
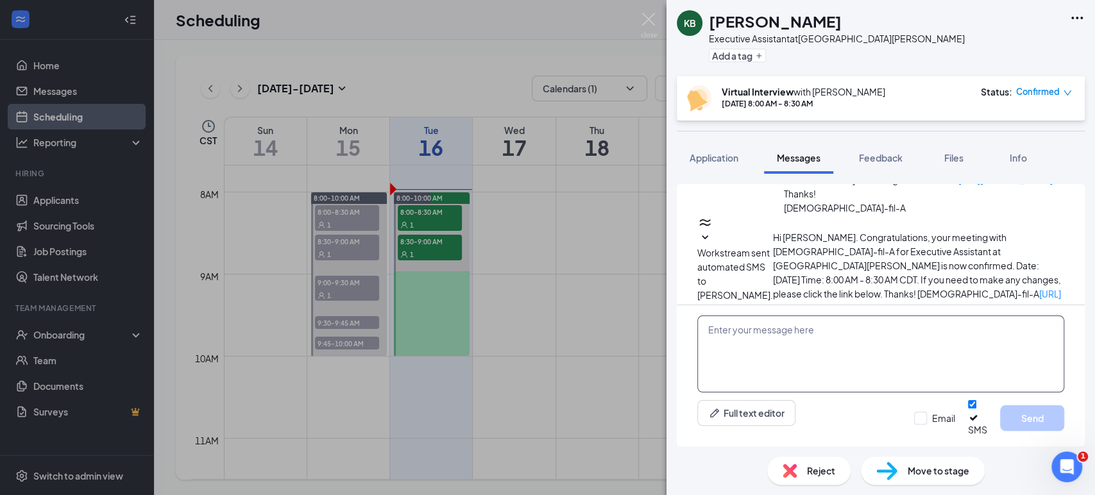
click at [859, 352] on textarea at bounding box center [880, 354] width 367 height 77
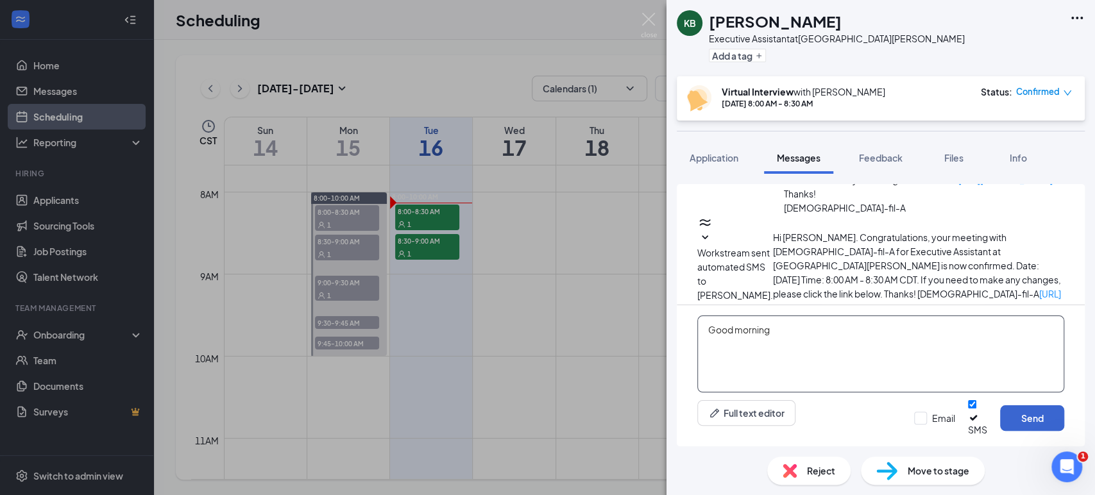
type textarea "Good morning"
drag, startPoint x: 1038, startPoint y: 418, endPoint x: 1045, endPoint y: 431, distance: 14.3
click at [1039, 418] on button "Send" at bounding box center [1032, 418] width 64 height 26
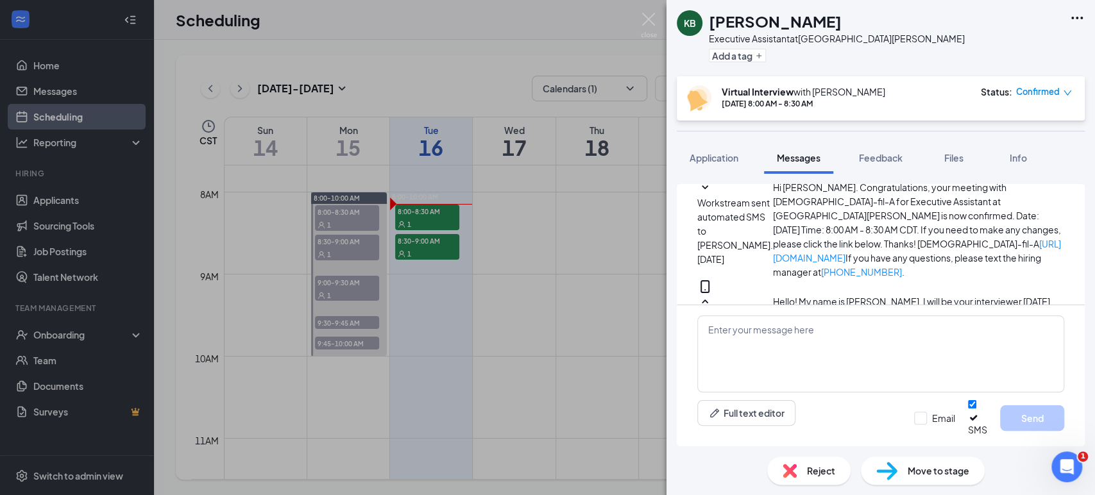
scroll to position [754, 0]
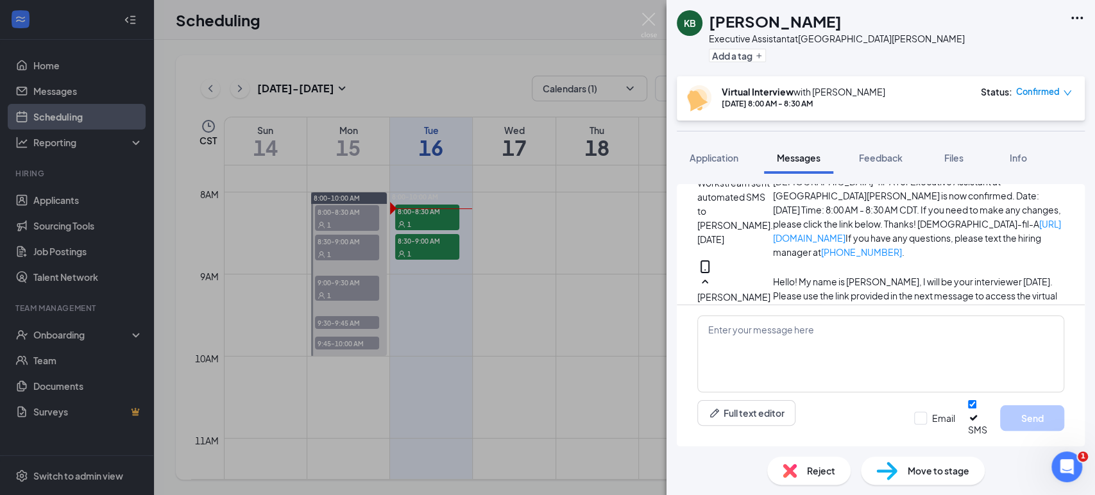
click at [439, 243] on div "KB Kristy Braddy Executive Assistant at North Collins Street Add a tag Virtual …" at bounding box center [547, 247] width 1095 height 495
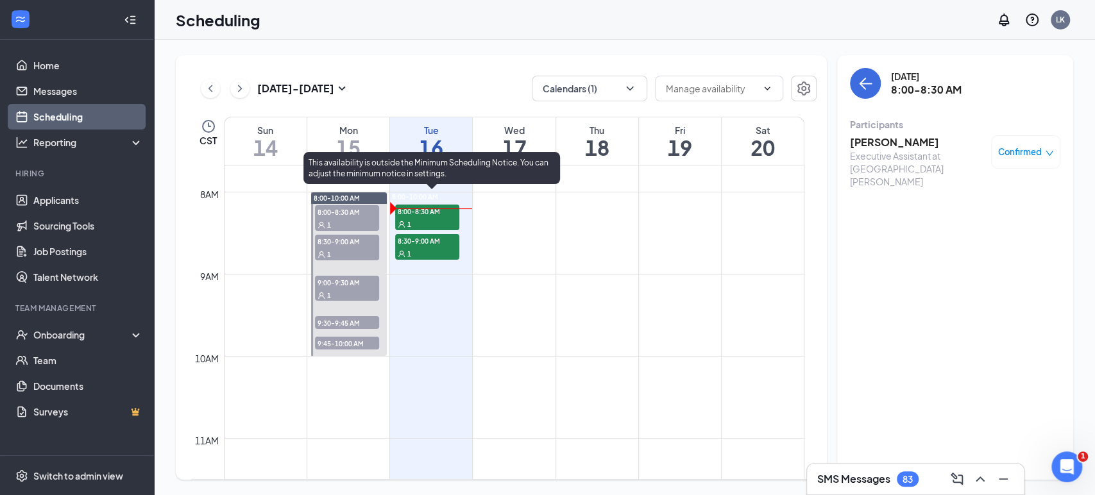
click at [442, 246] on div "8:30-9:00 AM 1" at bounding box center [427, 247] width 64 height 26
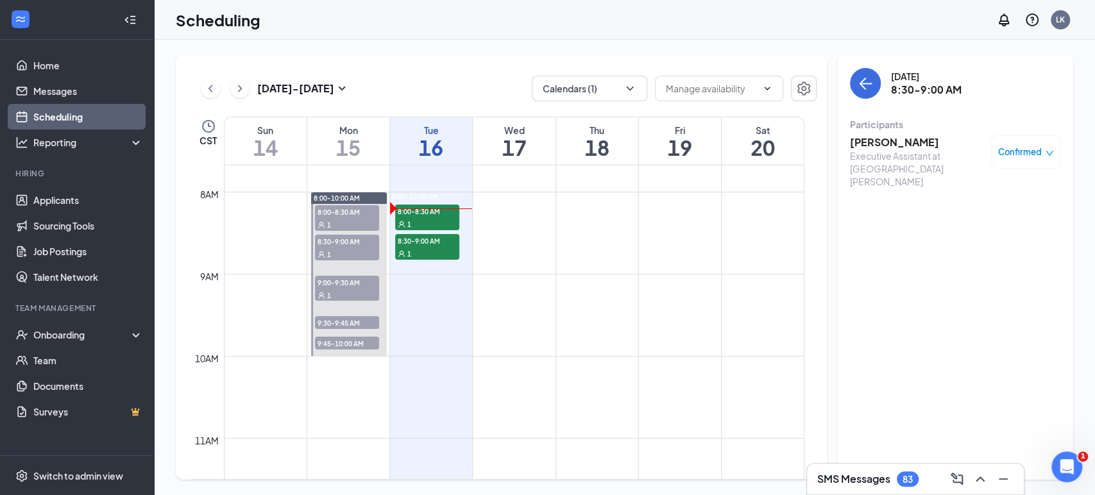
click at [867, 147] on h3 "[PERSON_NAME]" at bounding box center [917, 142] width 135 height 14
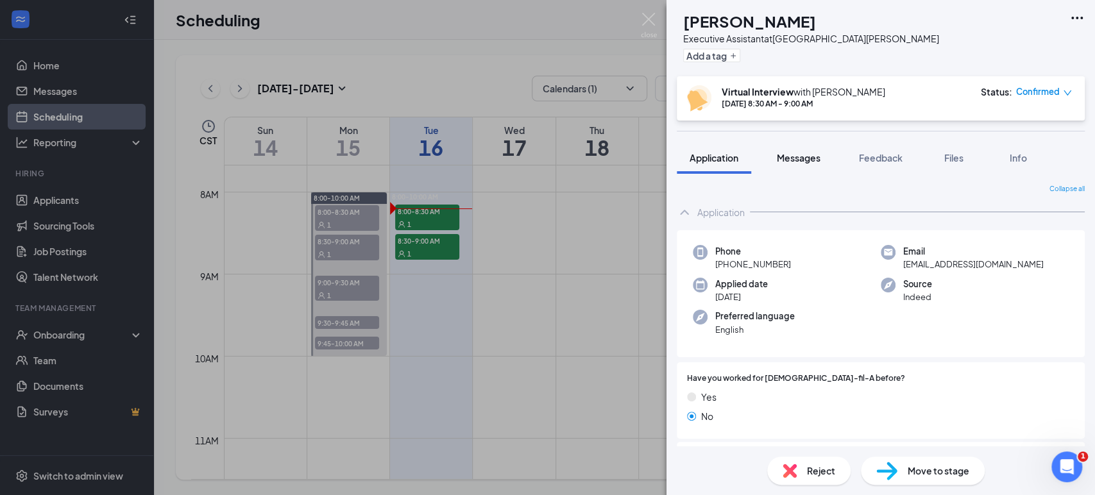
click at [806, 153] on span "Messages" at bounding box center [799, 158] width 44 height 12
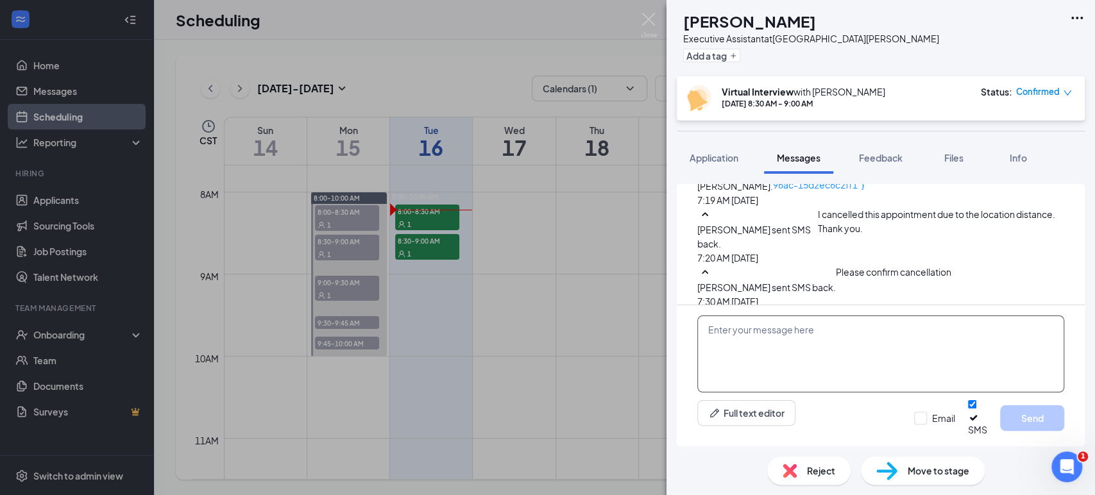
scroll to position [752, 0]
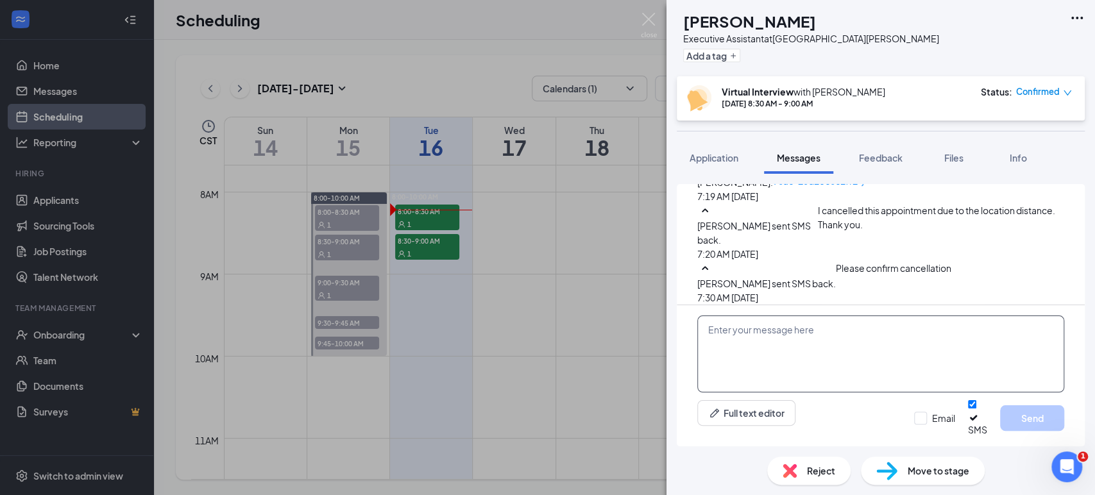
click at [755, 346] on textarea at bounding box center [880, 354] width 367 height 77
type textarea "Good morning, Thank you for the update. I will cancel your meeting."
click at [1033, 437] on div "Good morning, Thank you for the update. I will cancel your meeting. Full text e…" at bounding box center [881, 375] width 408 height 141
click at [1033, 431] on button "Send" at bounding box center [1032, 418] width 64 height 26
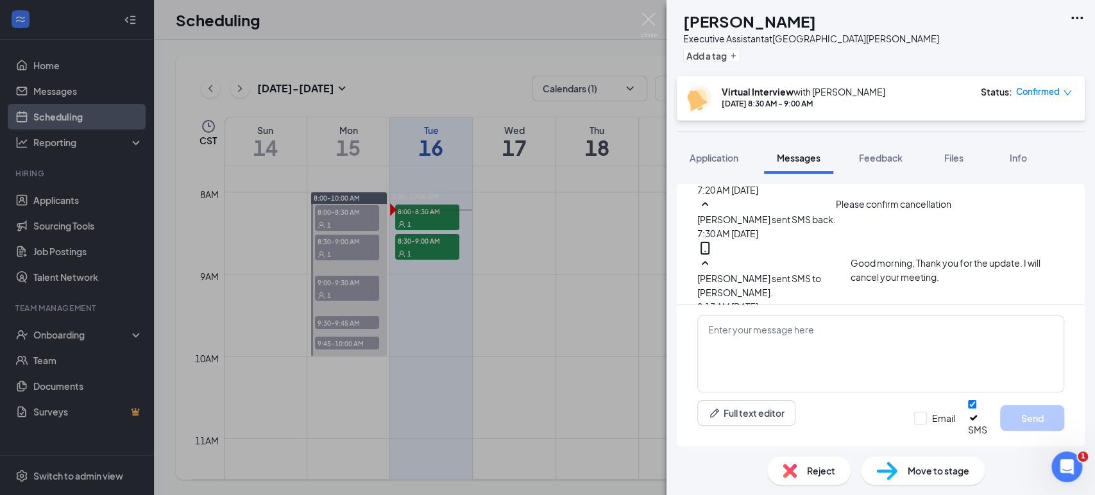
scroll to position [862, 0]
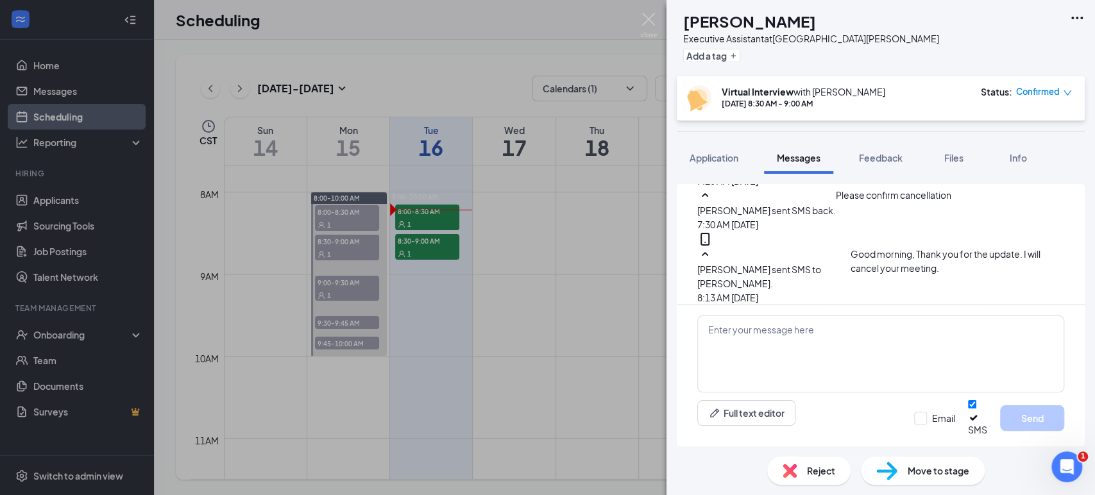
click at [1056, 94] on span "Confirmed" at bounding box center [1038, 91] width 44 height 13
click at [985, 192] on div "Request Reschedule Mark complete Mark as no-show Cancel" at bounding box center [996, 180] width 88 height 114
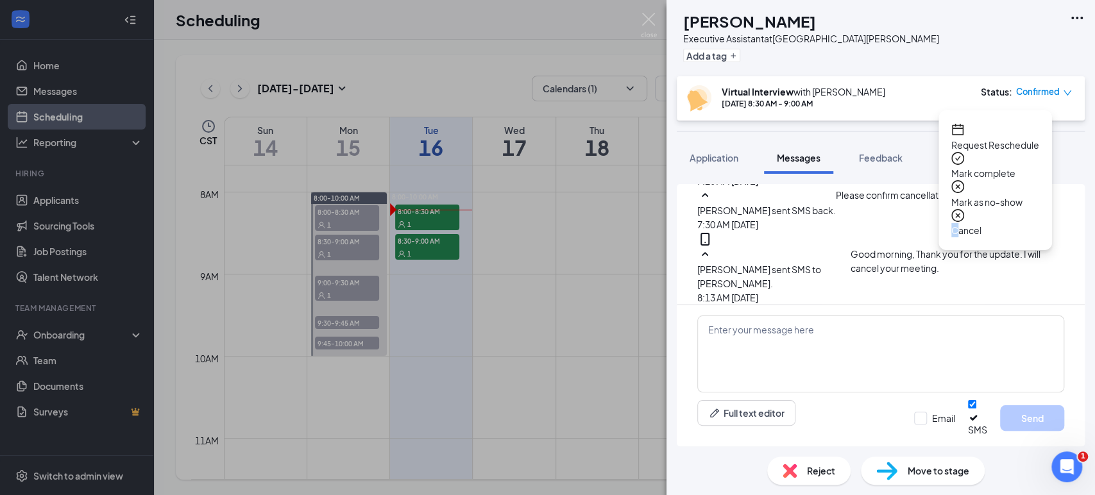
click at [981, 223] on span "Cancel" at bounding box center [996, 230] width 88 height 14
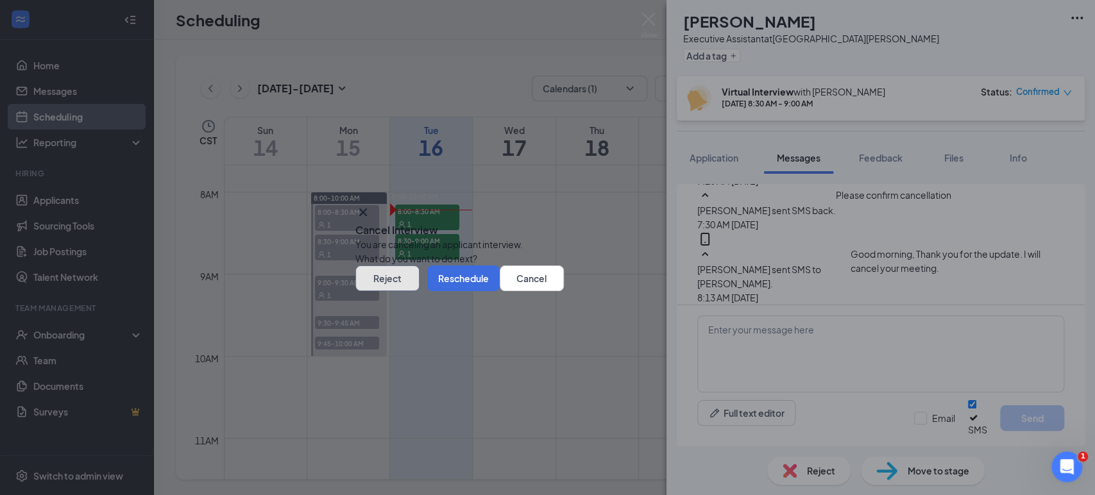
click at [420, 291] on button "Reject" at bounding box center [387, 279] width 64 height 26
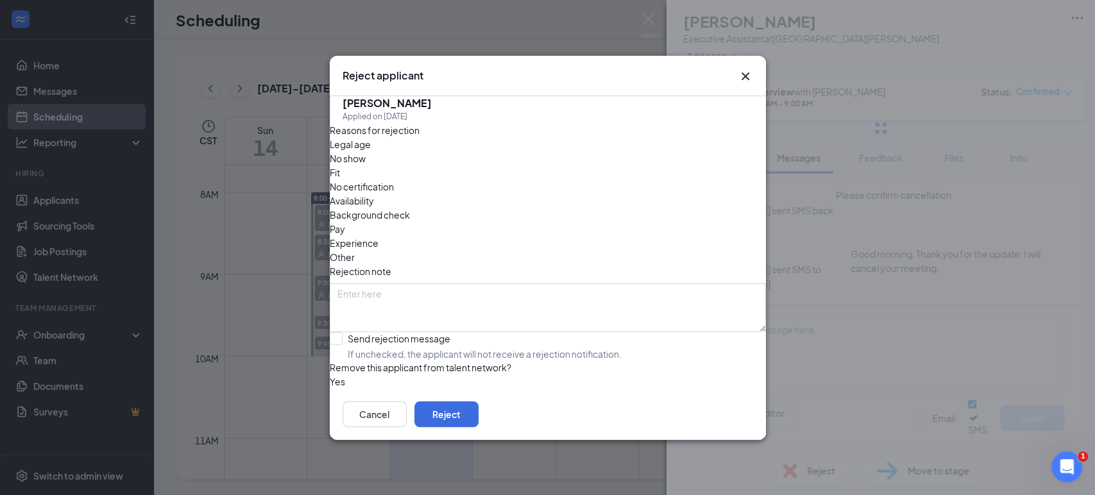
scroll to position [808, 0]
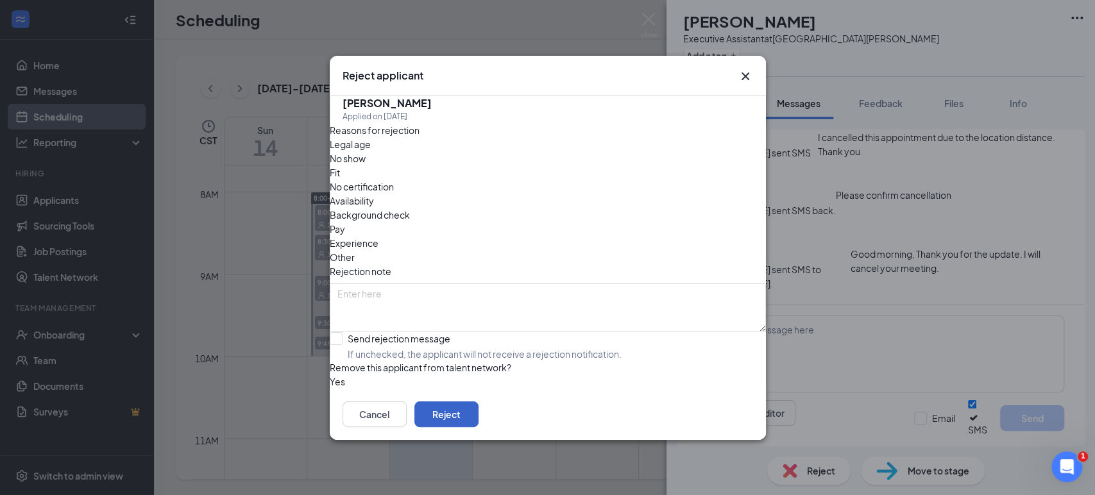
click at [479, 424] on button "Reject" at bounding box center [446, 415] width 64 height 26
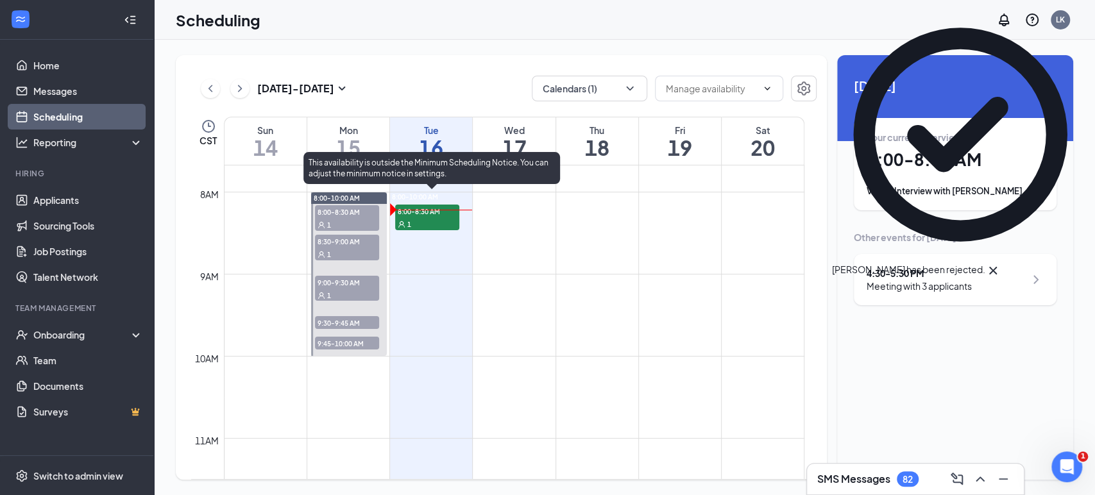
click at [449, 216] on span "8:00-8:30 AM" at bounding box center [427, 211] width 64 height 13
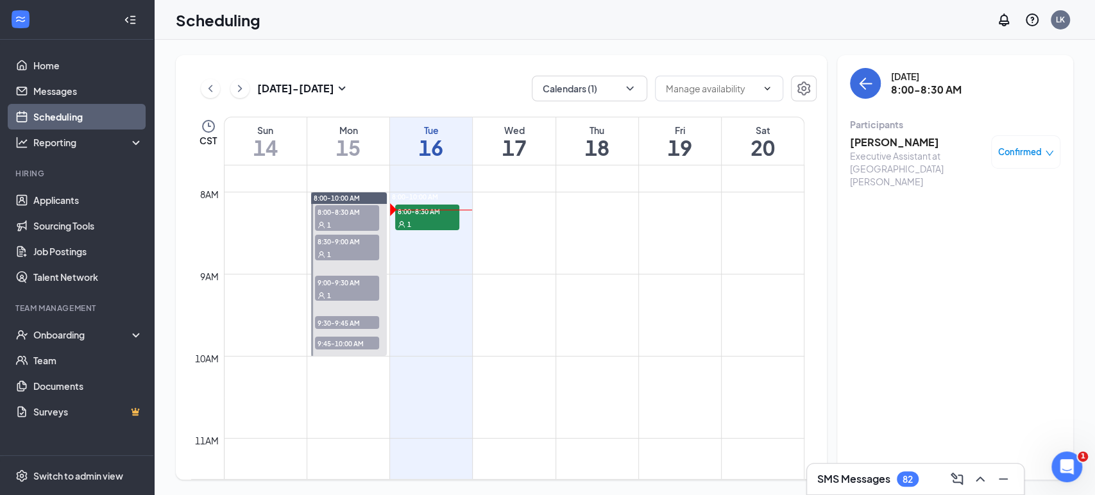
click at [895, 143] on h3 "Kristy Braddy" at bounding box center [917, 142] width 135 height 14
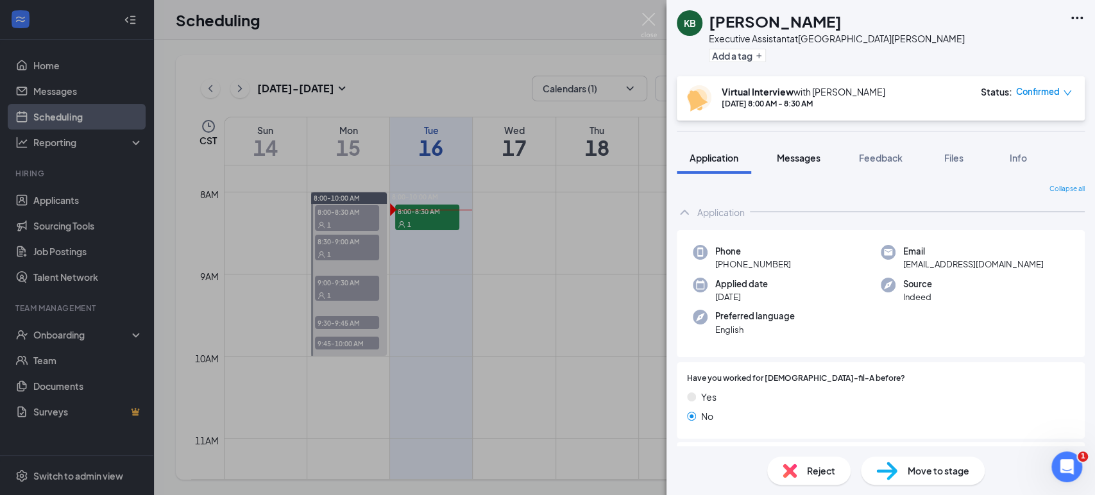
drag, startPoint x: 804, startPoint y: 155, endPoint x: 816, endPoint y: 158, distance: 12.6
click at [805, 154] on span "Messages" at bounding box center [799, 158] width 44 height 12
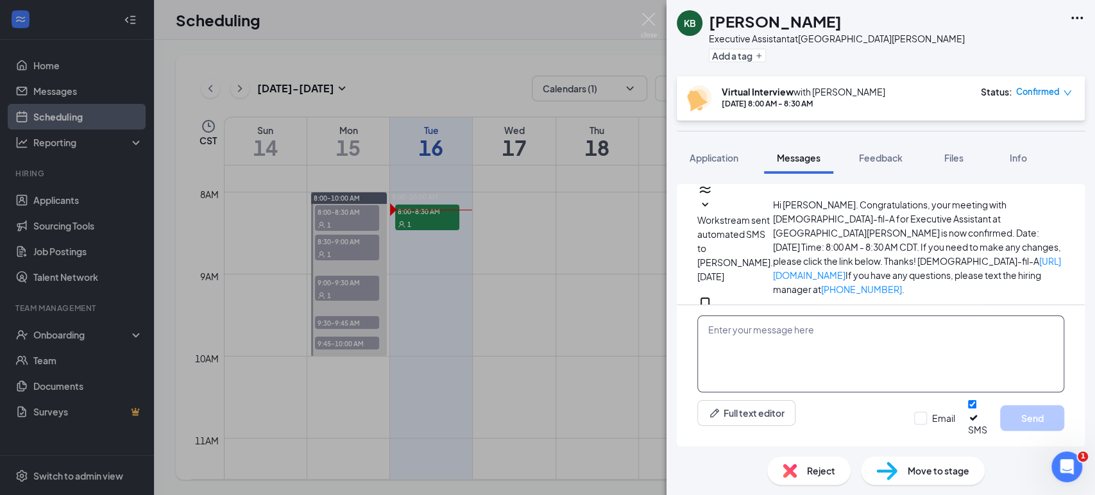
scroll to position [684, 0]
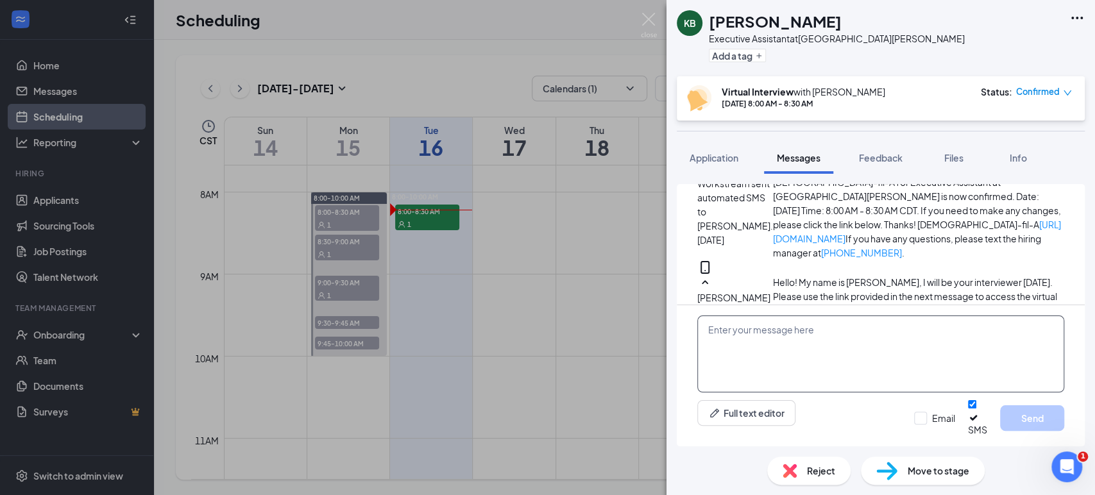
click at [802, 346] on textarea at bounding box center [880, 354] width 367 height 77
type textarea "A"
click at [651, 17] on img at bounding box center [649, 25] width 16 height 25
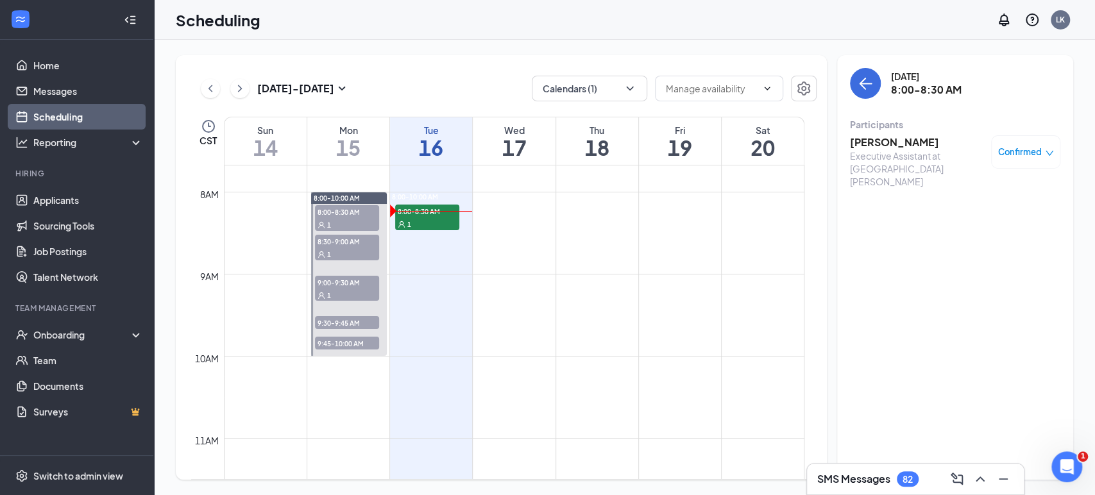
drag, startPoint x: 351, startPoint y: 222, endPoint x: 349, endPoint y: 212, distance: 9.8
click at [350, 219] on div "1" at bounding box center [347, 224] width 64 height 13
click at [894, 146] on h3 "Serenity Ross" at bounding box center [917, 142] width 135 height 14
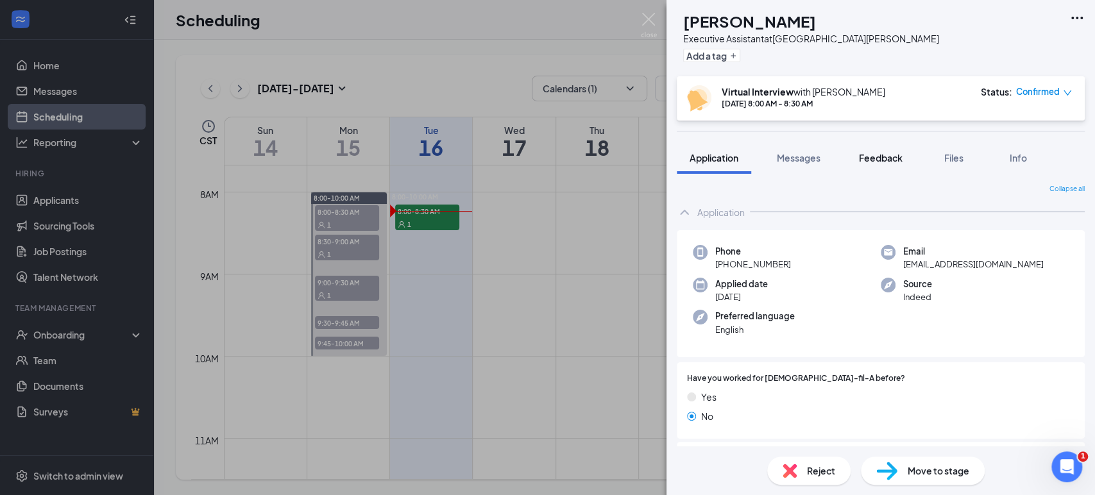
click at [895, 159] on span "Feedback" at bounding box center [881, 158] width 44 height 12
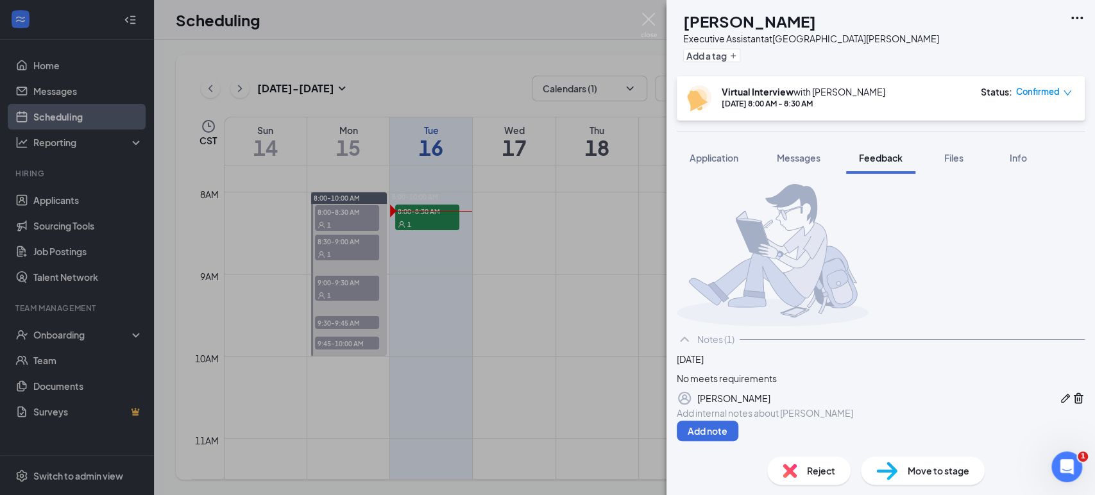
scroll to position [94, 0]
click at [918, 470] on span "Move to stage" at bounding box center [939, 471] width 62 height 14
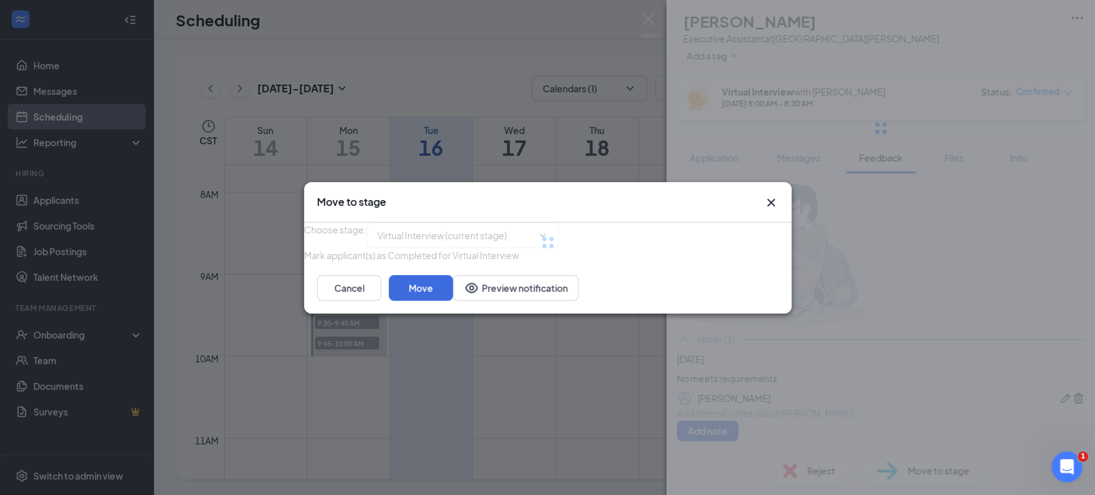
type input "Online Assessment (next stage)"
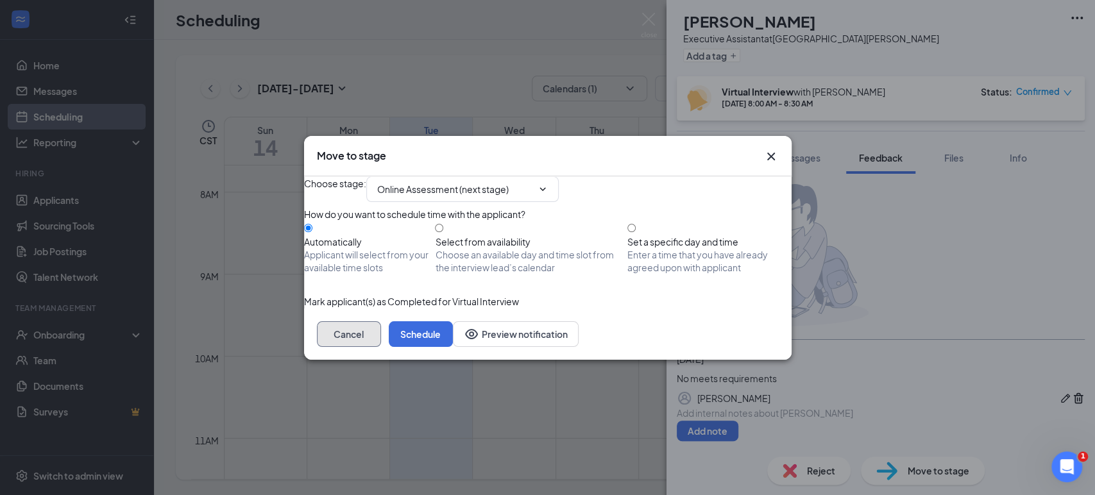
click at [381, 347] on button "Cancel" at bounding box center [349, 334] width 64 height 26
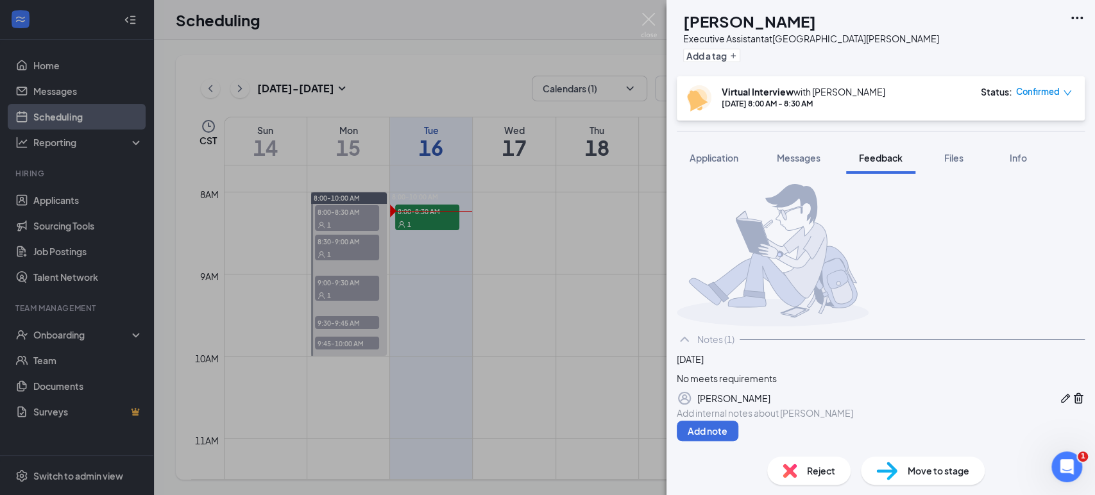
click at [803, 475] on div "Reject" at bounding box center [808, 471] width 83 height 28
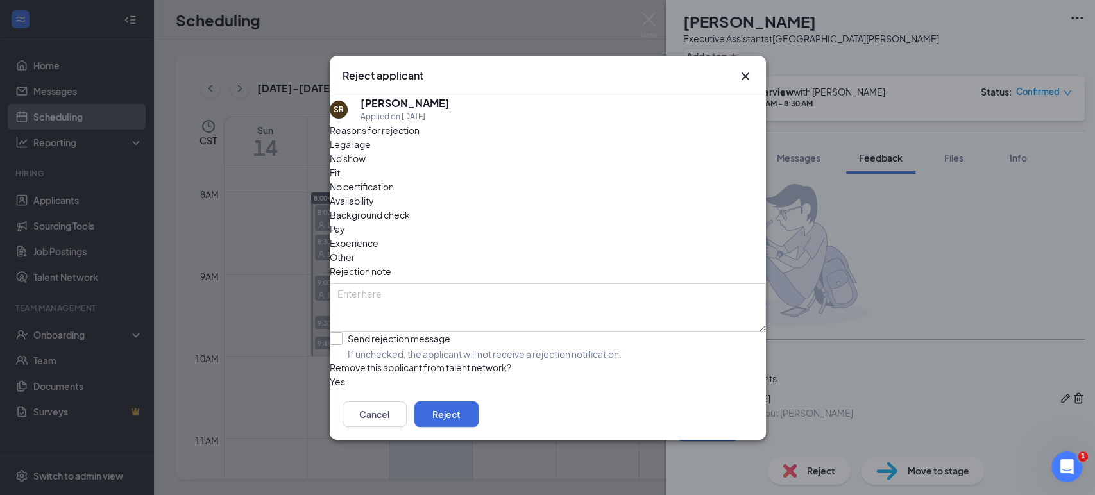
click at [351, 332] on input "Send rejection message If unchecked, the applicant will not receive a rejection…" at bounding box center [476, 346] width 292 height 28
checkbox input "true"
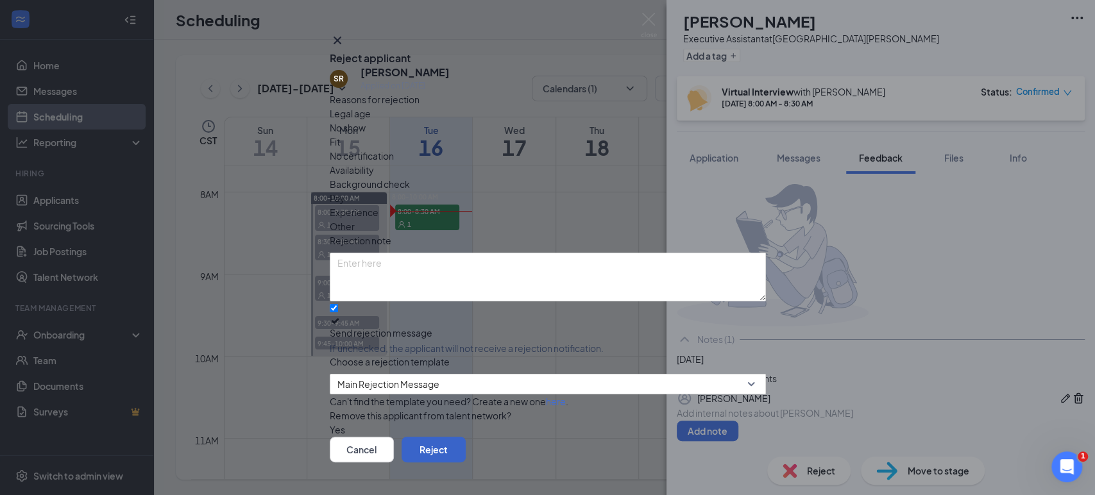
click at [466, 437] on button "Reject" at bounding box center [434, 450] width 64 height 26
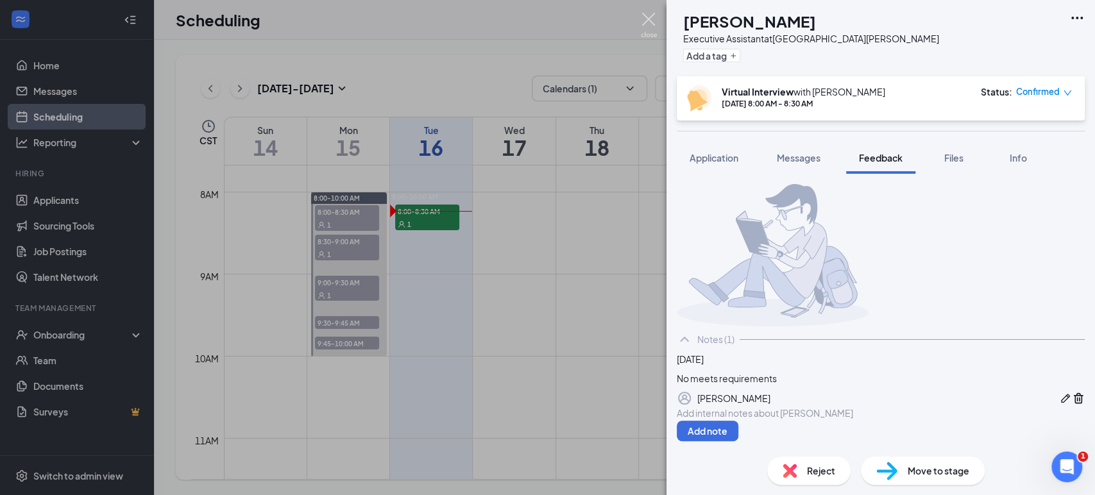
click at [650, 22] on img at bounding box center [649, 25] width 16 height 25
click at [645, 17] on div "Scheduling LK" at bounding box center [624, 20] width 941 height 40
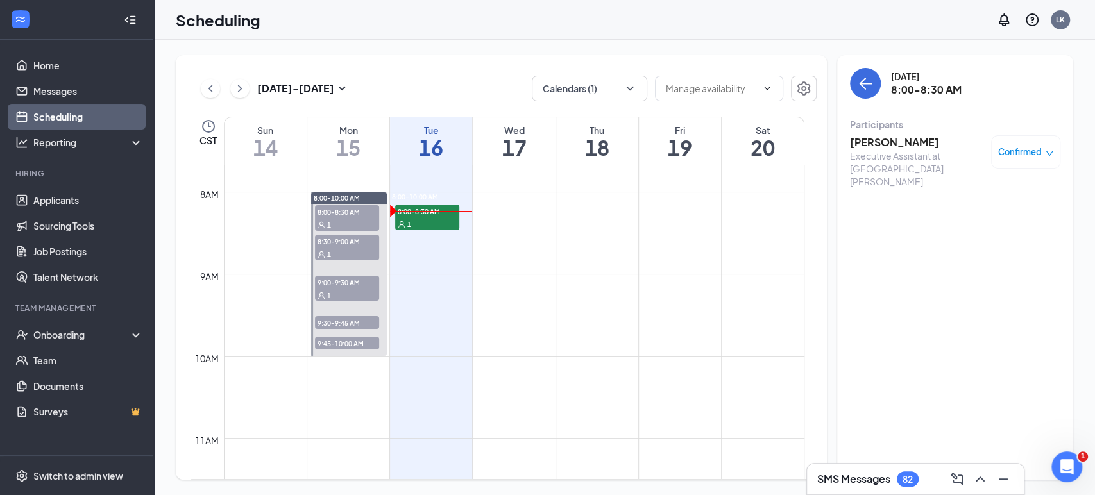
click at [367, 240] on span "8:30-9:00 AM" at bounding box center [347, 241] width 64 height 13
click at [939, 142] on h3 "STEPHANIE ADDISON" at bounding box center [917, 142] width 135 height 14
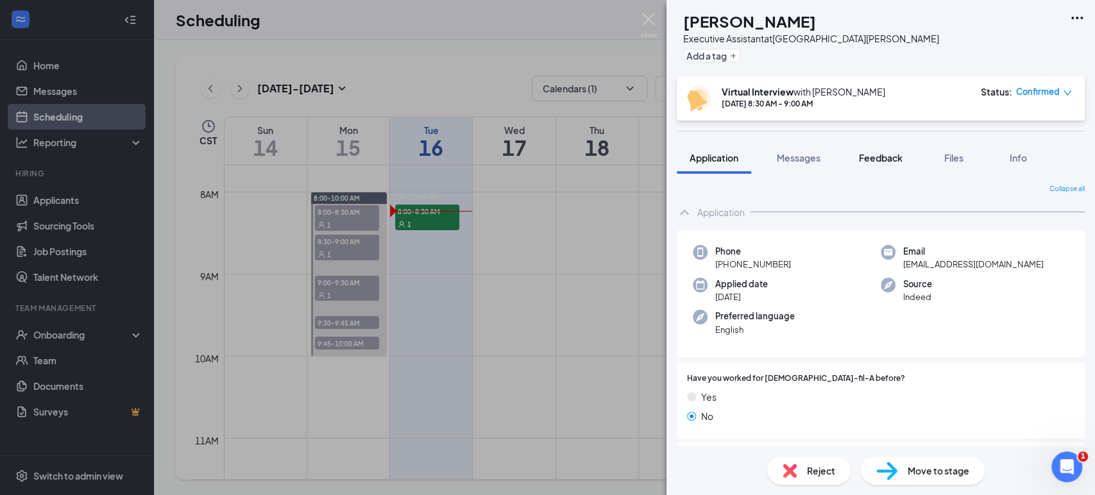
click at [896, 160] on span "Feedback" at bounding box center [881, 158] width 44 height 12
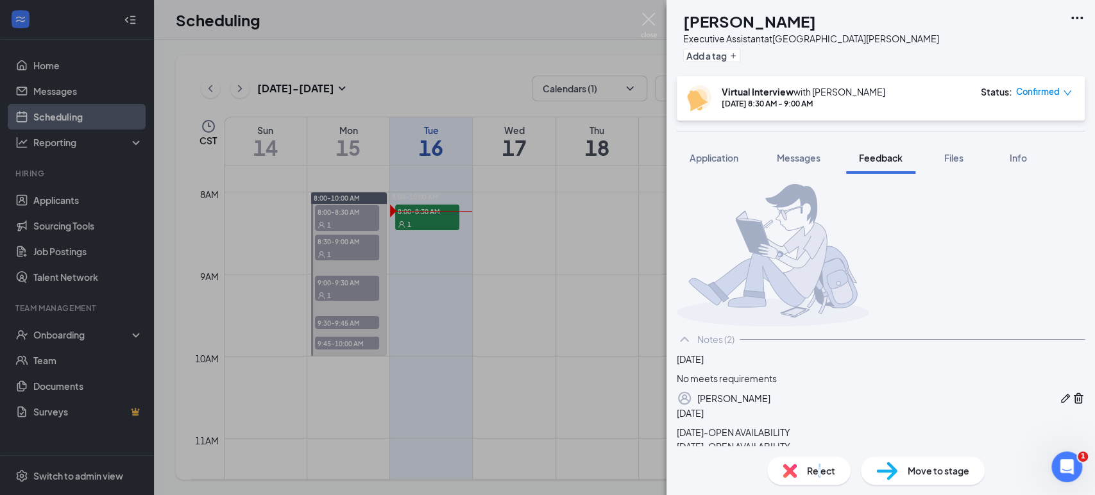
click at [821, 476] on span "Reject" at bounding box center [821, 471] width 28 height 14
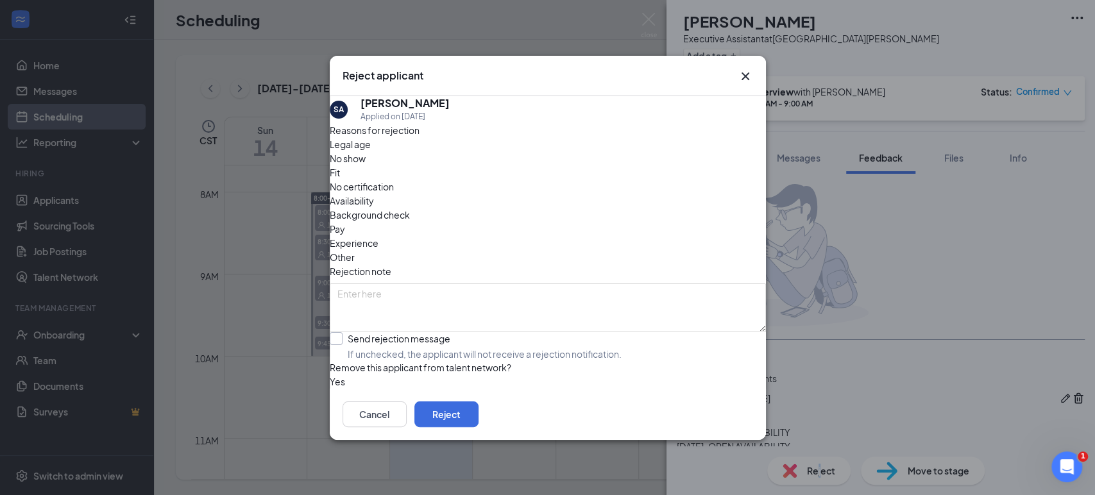
click at [353, 332] on input "Send rejection message If unchecked, the applicant will not receive a rejection…" at bounding box center [476, 346] width 292 height 28
checkbox input "true"
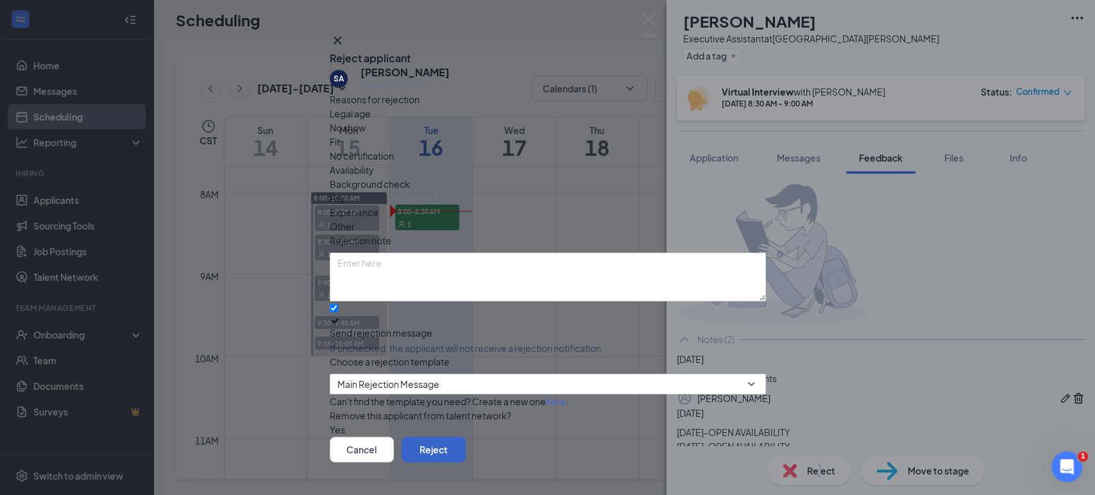
click at [466, 437] on button "Reject" at bounding box center [434, 450] width 64 height 26
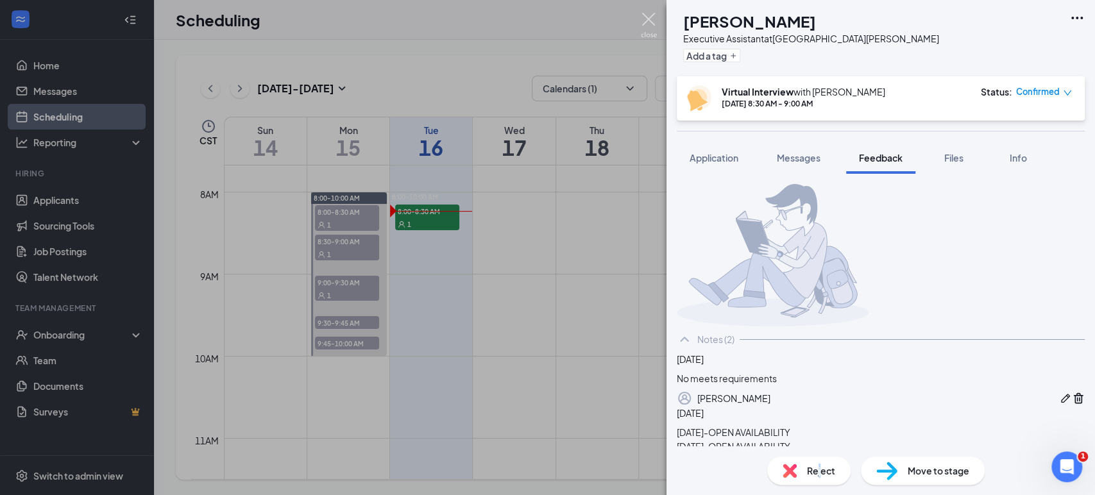
click at [649, 19] on img at bounding box center [649, 25] width 16 height 25
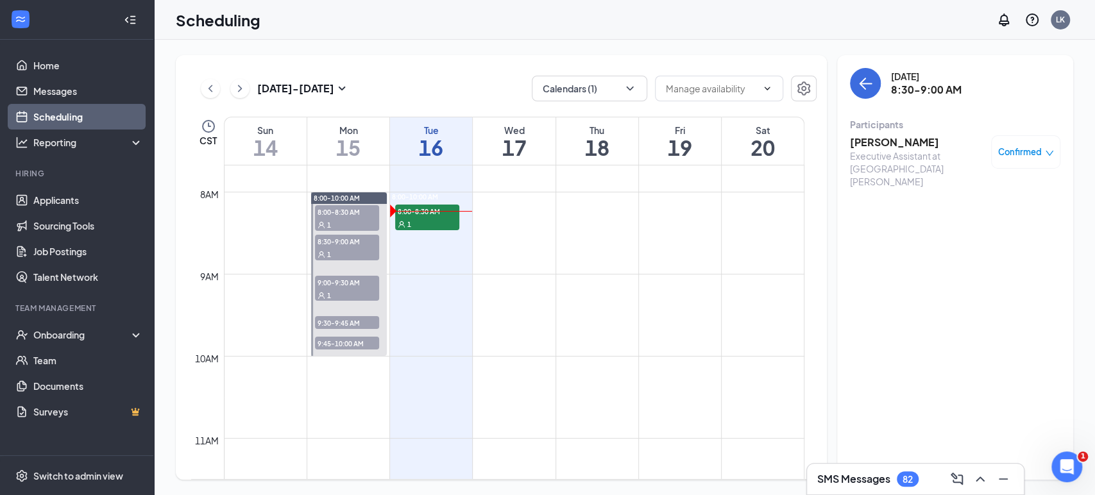
click at [350, 285] on span "9:00-9:30 AM" at bounding box center [347, 282] width 64 height 13
click at [932, 142] on h3 "STEVY MCCLUSKEY" at bounding box center [917, 142] width 135 height 14
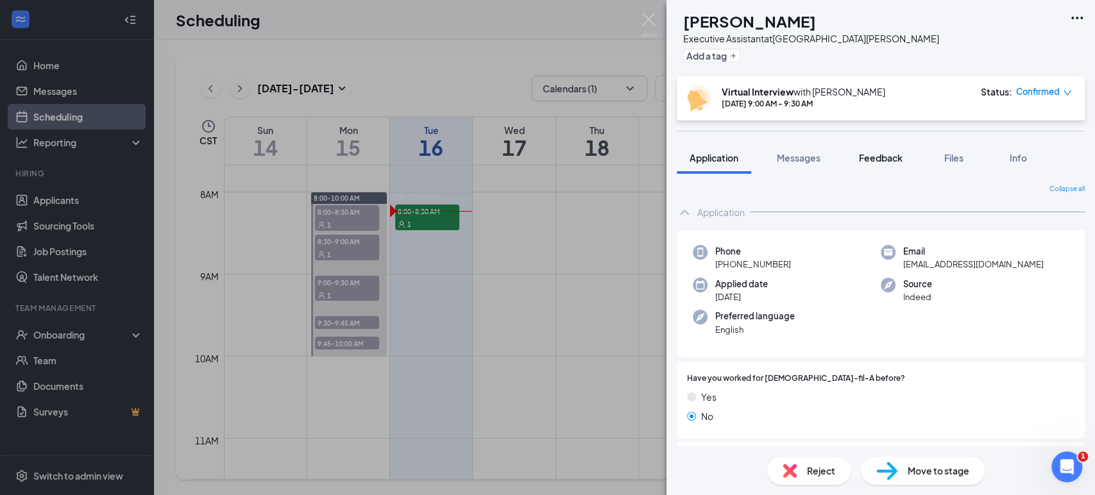
click at [900, 158] on span "Feedback" at bounding box center [881, 158] width 44 height 12
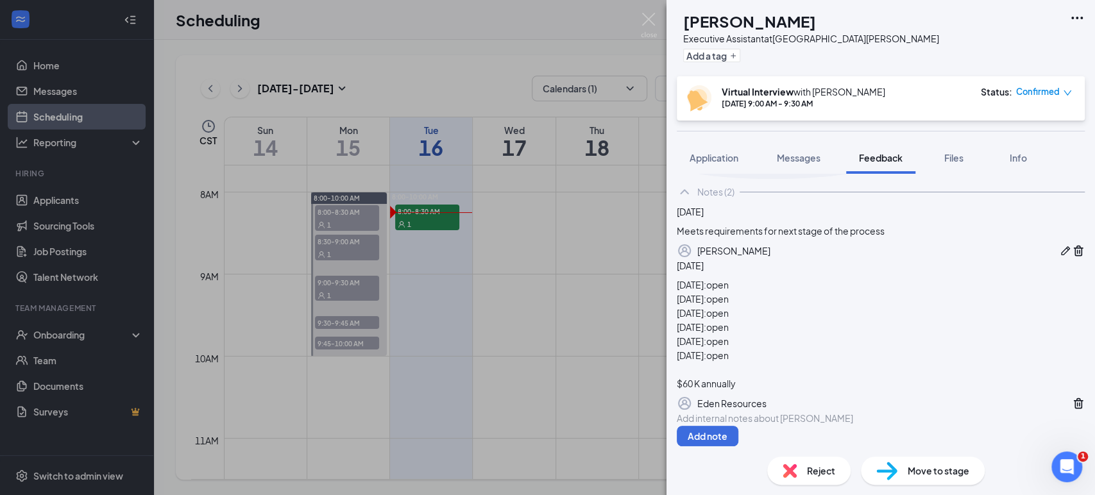
scroll to position [273, 0]
click at [909, 465] on span "Move to stage" at bounding box center [939, 471] width 62 height 14
type input "Online Assessment (next stage)"
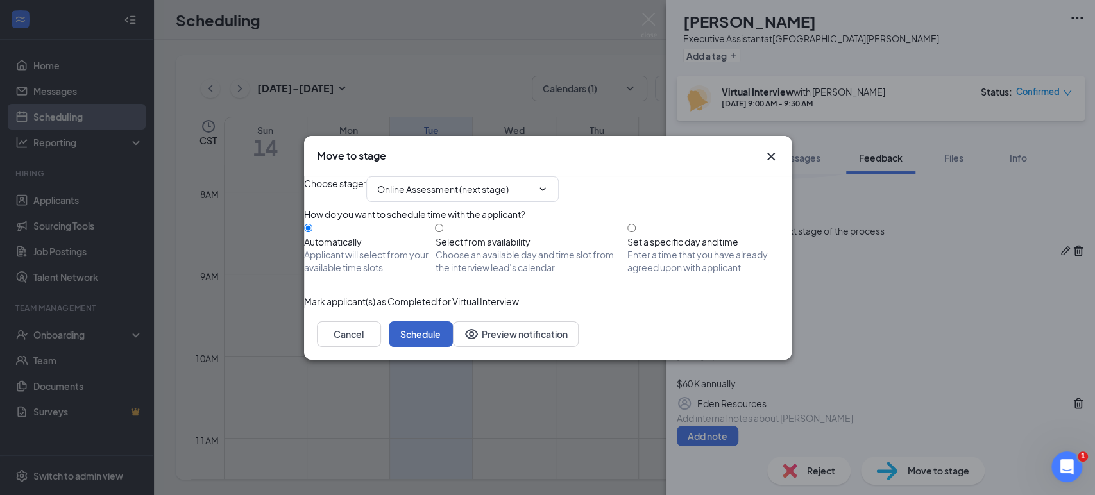
click at [453, 347] on button "Schedule" at bounding box center [421, 334] width 64 height 26
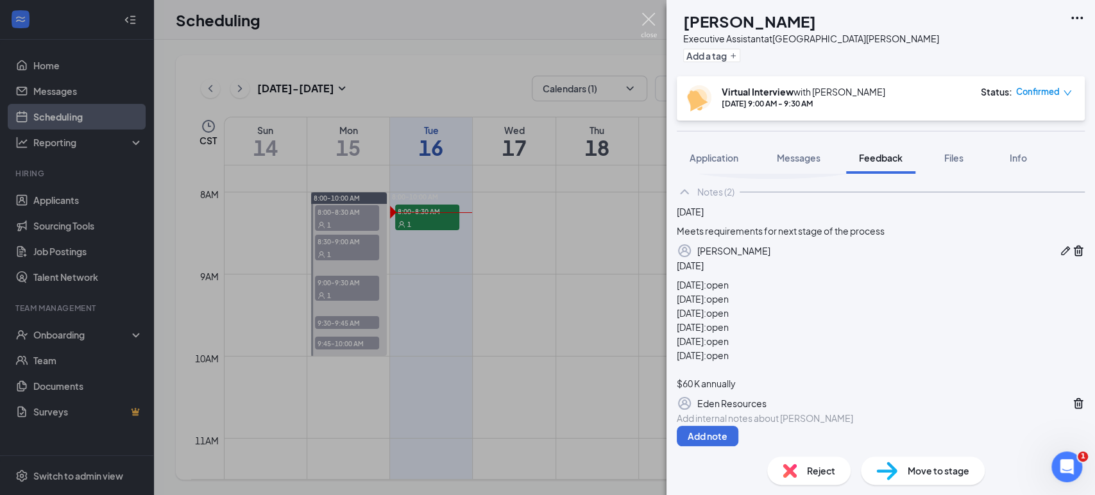
click at [654, 19] on img at bounding box center [649, 25] width 16 height 25
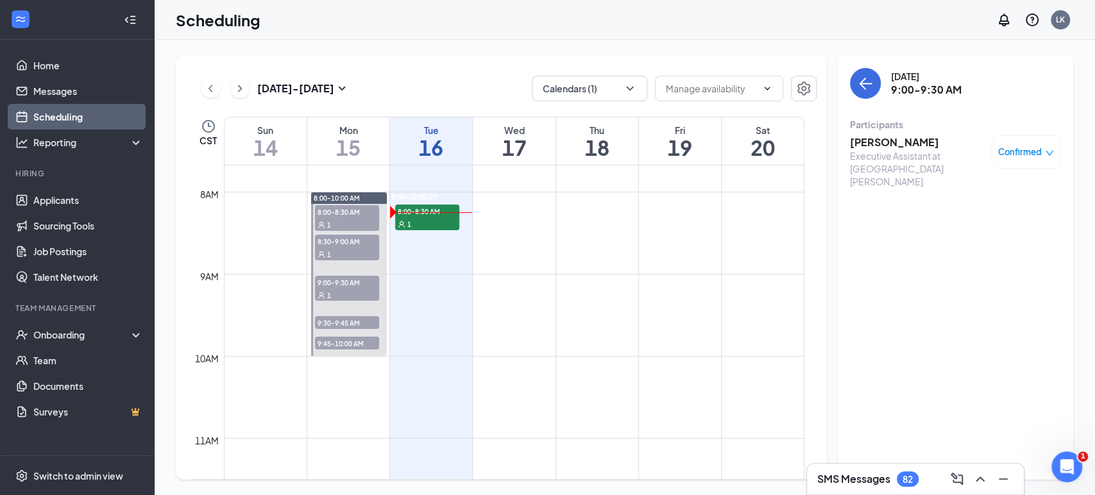
click at [370, 319] on span "9:30-9:45 AM" at bounding box center [347, 322] width 64 height 13
drag, startPoint x: 924, startPoint y: 138, endPoint x: 916, endPoint y: 134, distance: 9.2
click at [923, 137] on h3 "Alex Redepenning" at bounding box center [917, 142] width 135 height 14
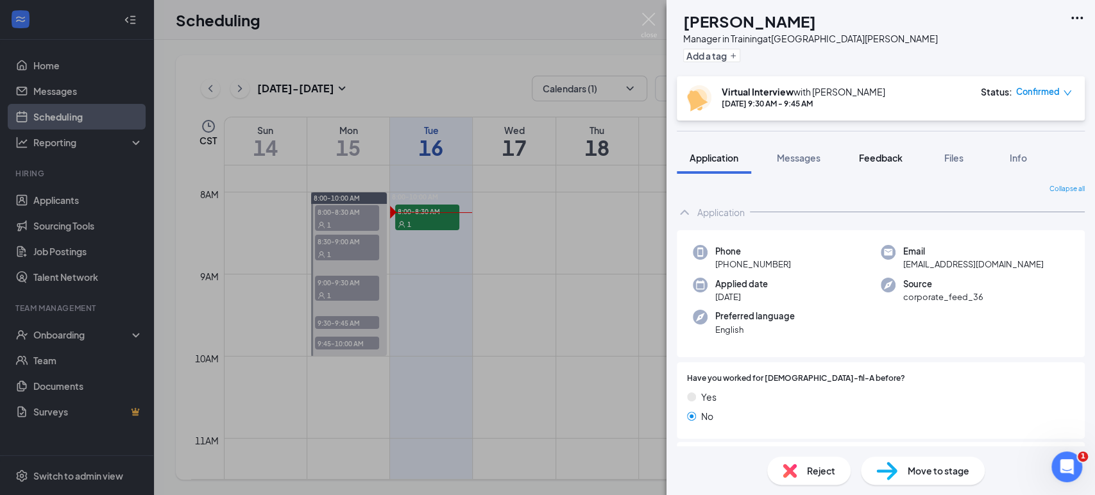
click at [894, 158] on span "Feedback" at bounding box center [881, 158] width 44 height 12
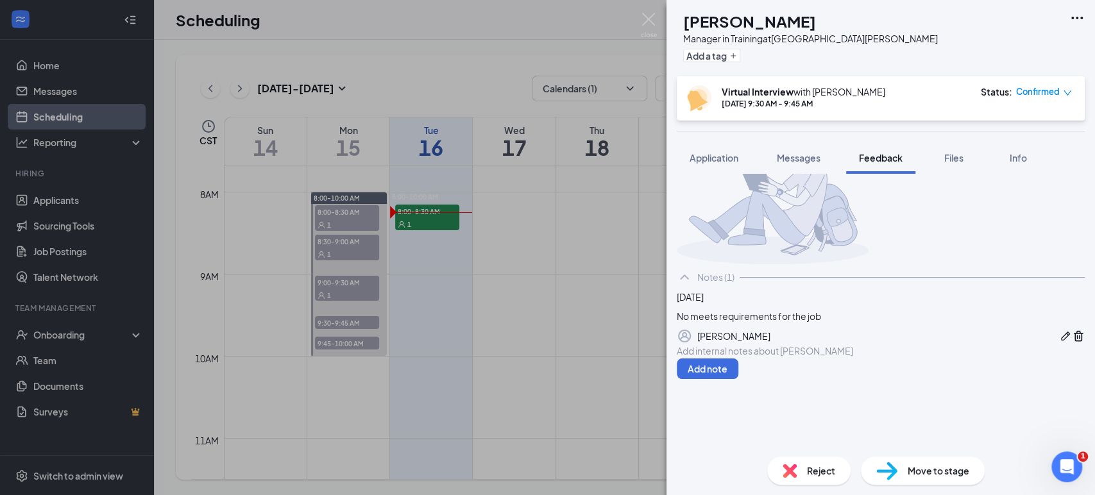
scroll to position [94, 0]
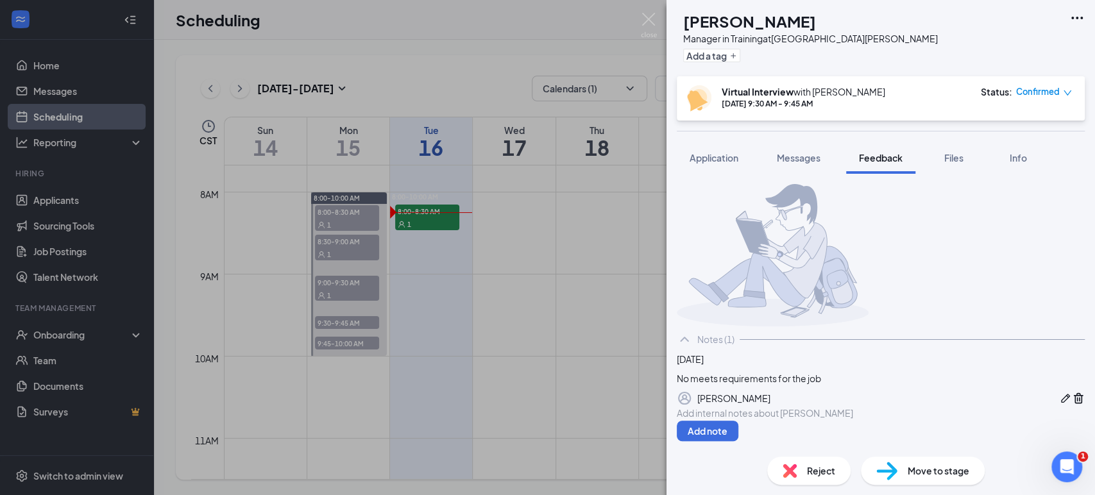
click at [810, 471] on span "Reject" at bounding box center [821, 471] width 28 height 14
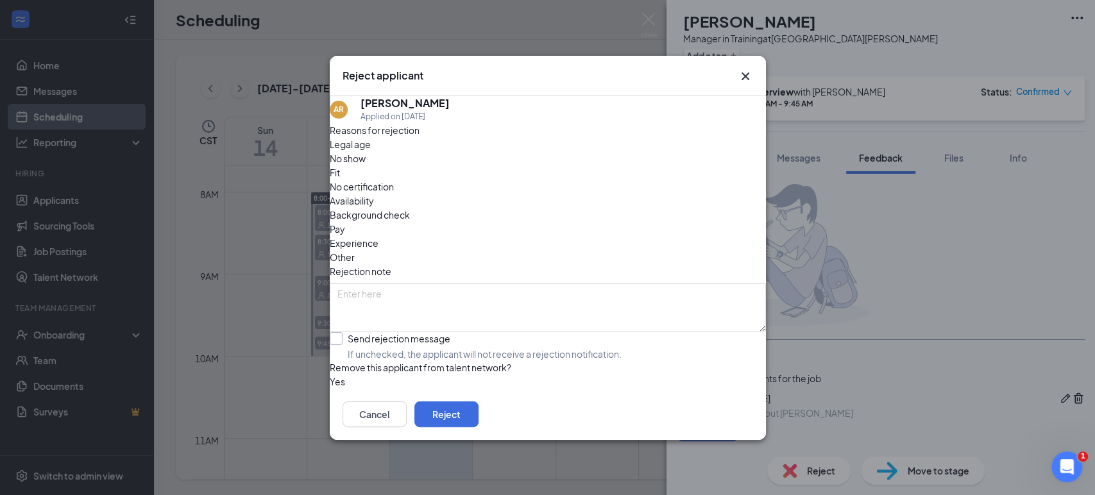
click at [348, 332] on input "Send rejection message If unchecked, the applicant will not receive a rejection…" at bounding box center [476, 346] width 292 height 28
checkbox input "true"
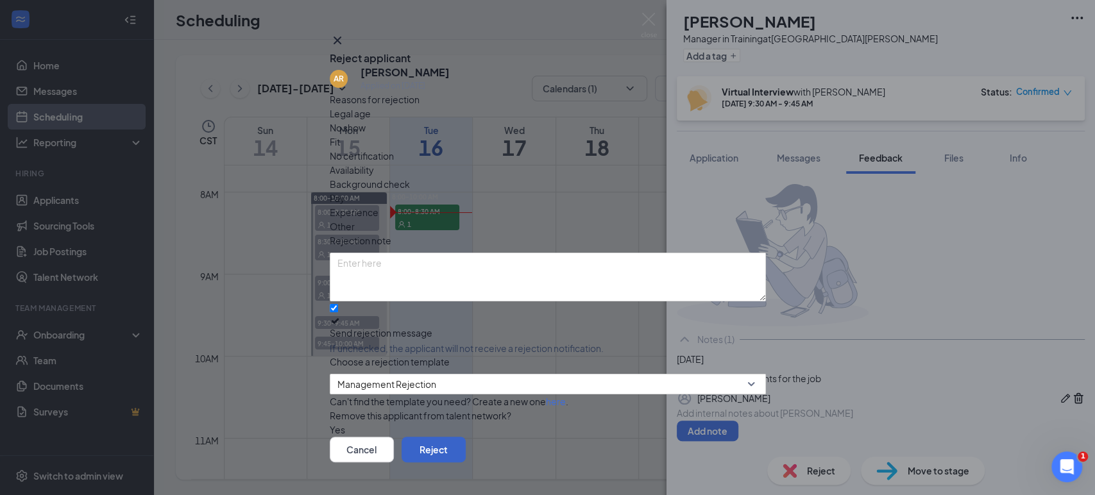
click at [466, 437] on button "Reject" at bounding box center [434, 450] width 64 height 26
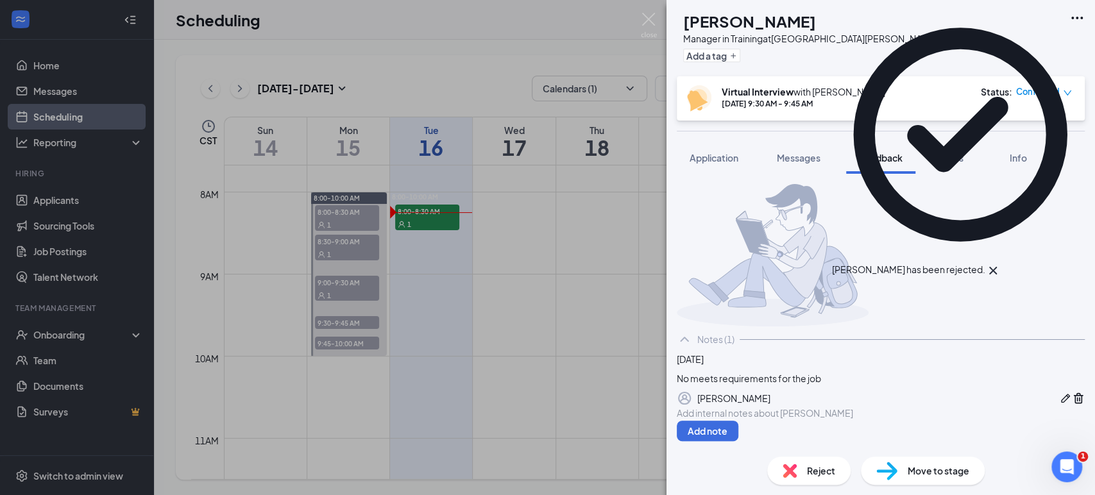
click at [657, 18] on div "AR Alex Redepenning Manager in Training at North Collins Street Add a tag Virtu…" at bounding box center [547, 247] width 1095 height 495
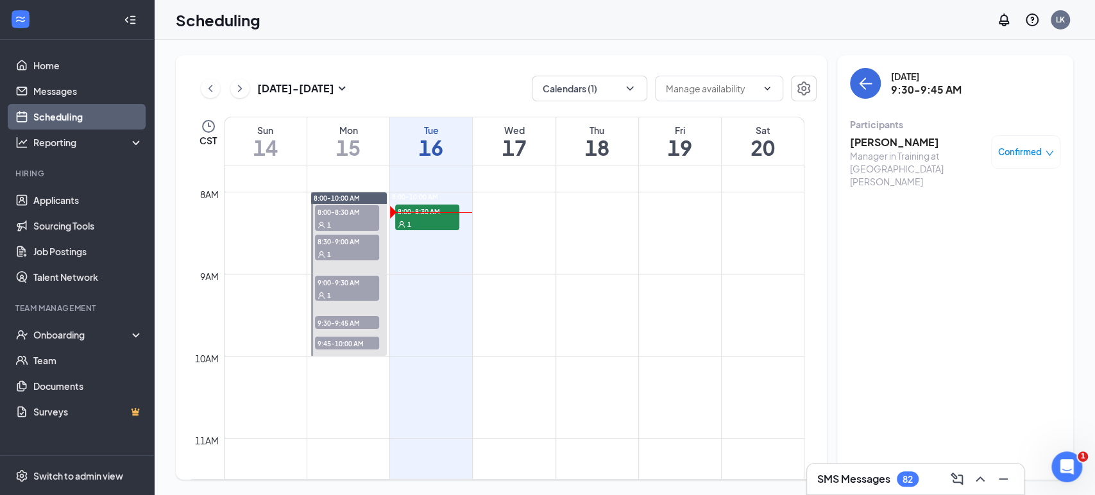
click at [356, 342] on span "9:45-10:00 AM" at bounding box center [347, 343] width 64 height 13
click at [916, 144] on h3 "ZeQuanna Johnson" at bounding box center [917, 142] width 135 height 14
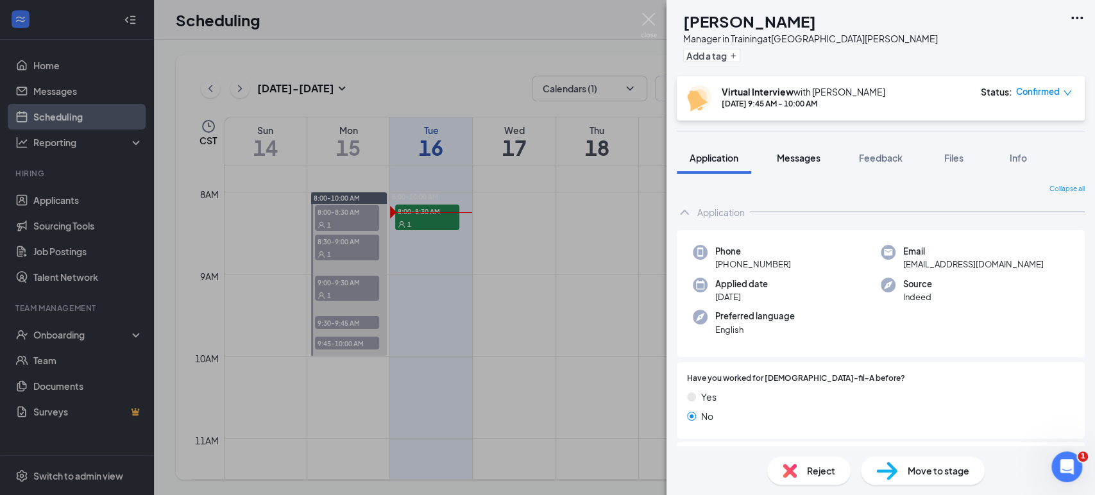
click at [816, 160] on span "Messages" at bounding box center [799, 158] width 44 height 12
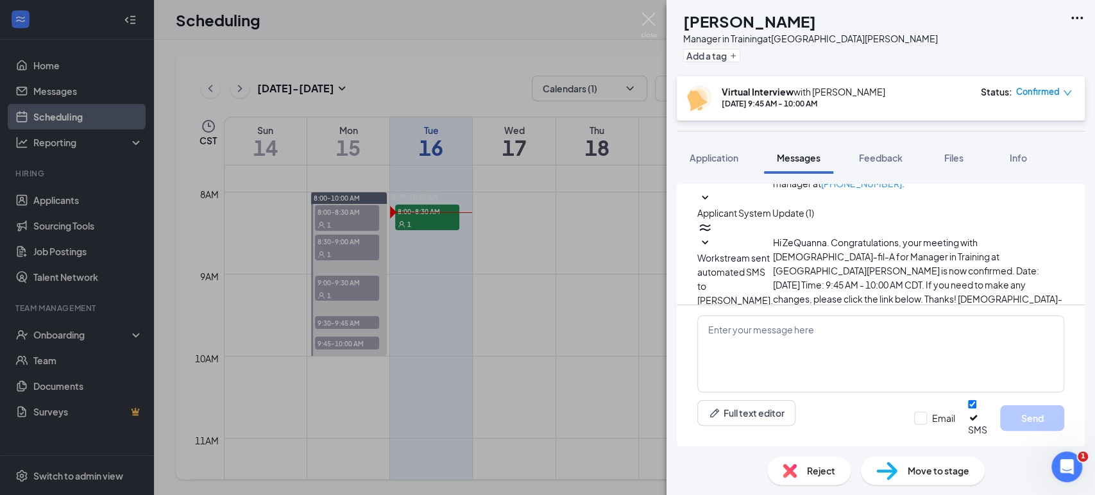
scroll to position [636, 0]
drag, startPoint x: 892, startPoint y: 158, endPoint x: 919, endPoint y: 166, distance: 27.4
click at [894, 159] on span "Feedback" at bounding box center [881, 158] width 44 height 12
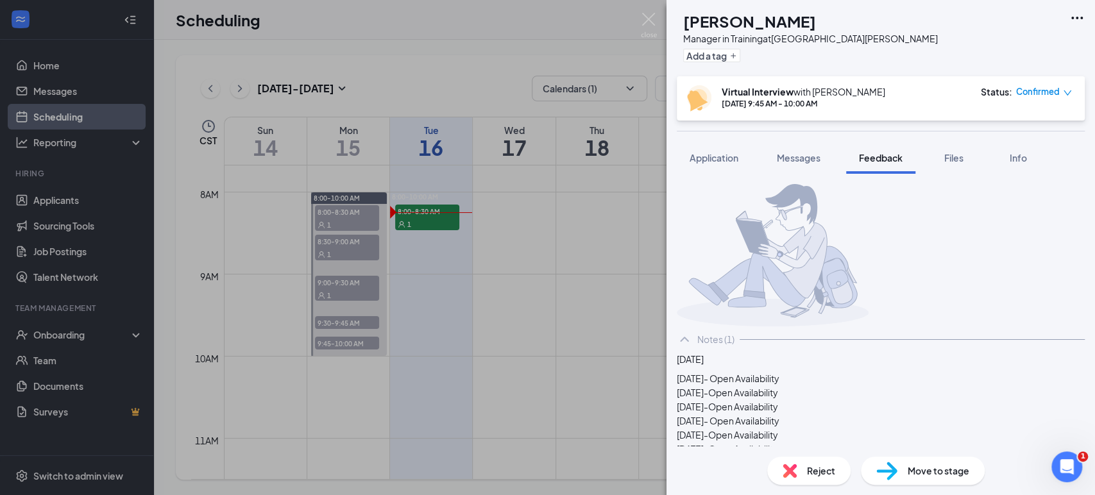
click at [729, 153] on span "Application" at bounding box center [714, 158] width 49 height 12
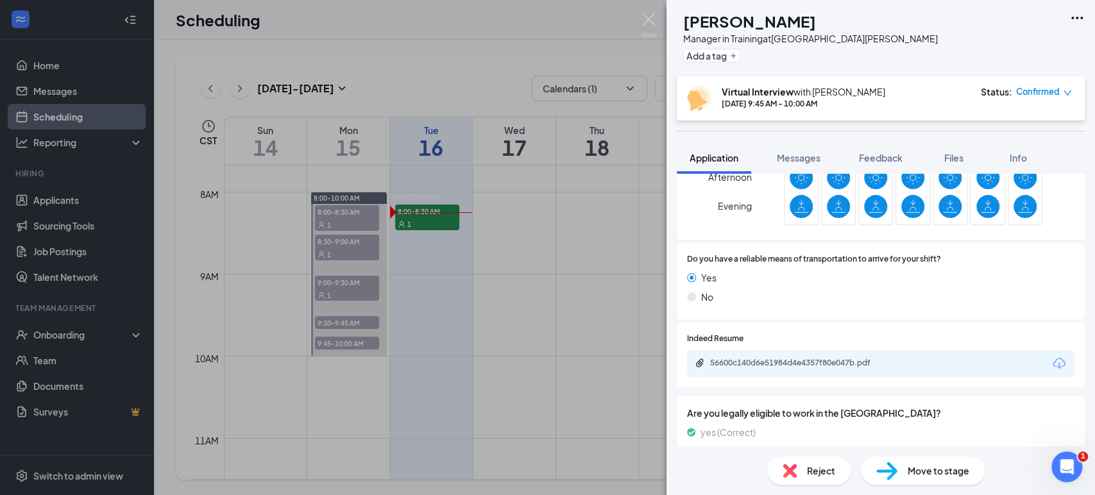
scroll to position [570, 0]
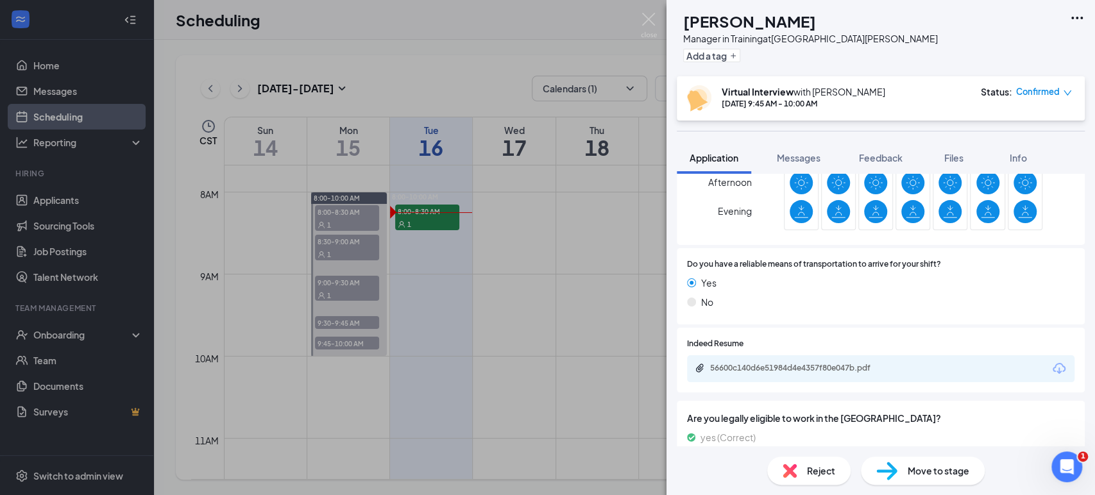
click at [846, 359] on div "56600c140d6e51984d4e4357f80e047b.pdf" at bounding box center [881, 368] width 388 height 27
click at [848, 369] on div "56600c140d6e51984d4e4357f80e047b.pdf" at bounding box center [800, 368] width 180 height 10
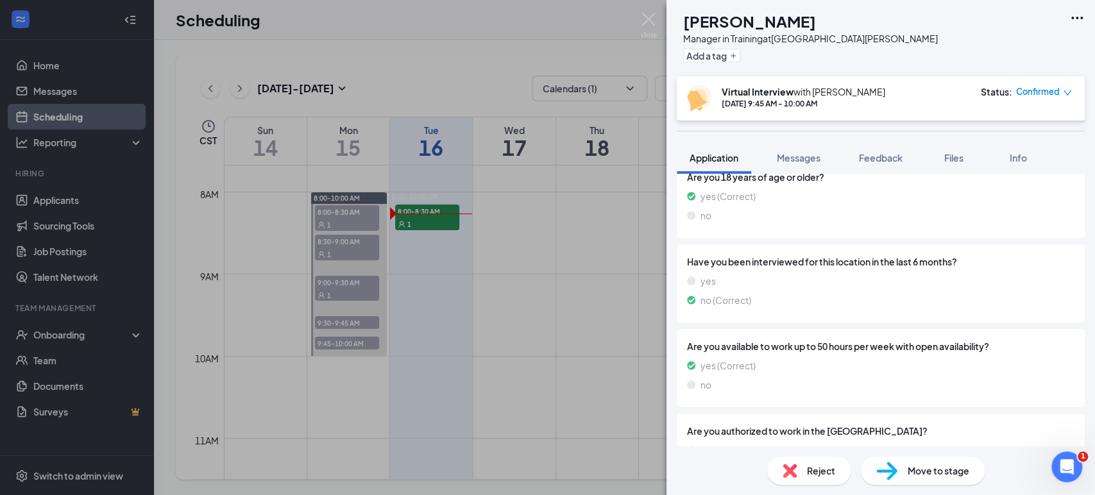
scroll to position [801, 0]
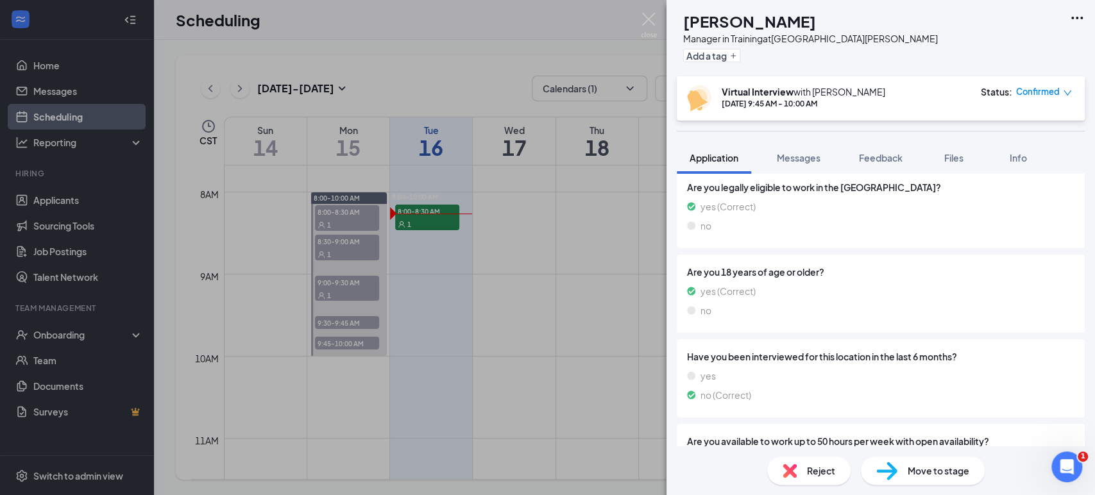
click at [1059, 89] on span "Confirmed" at bounding box center [1038, 91] width 44 height 13
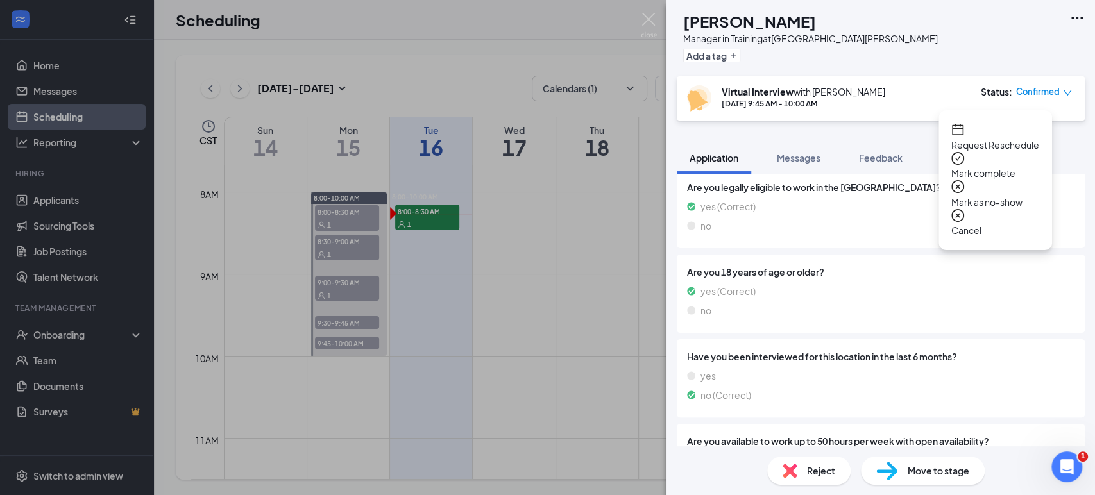
click at [1021, 195] on span "Mark as no-show" at bounding box center [996, 202] width 88 height 14
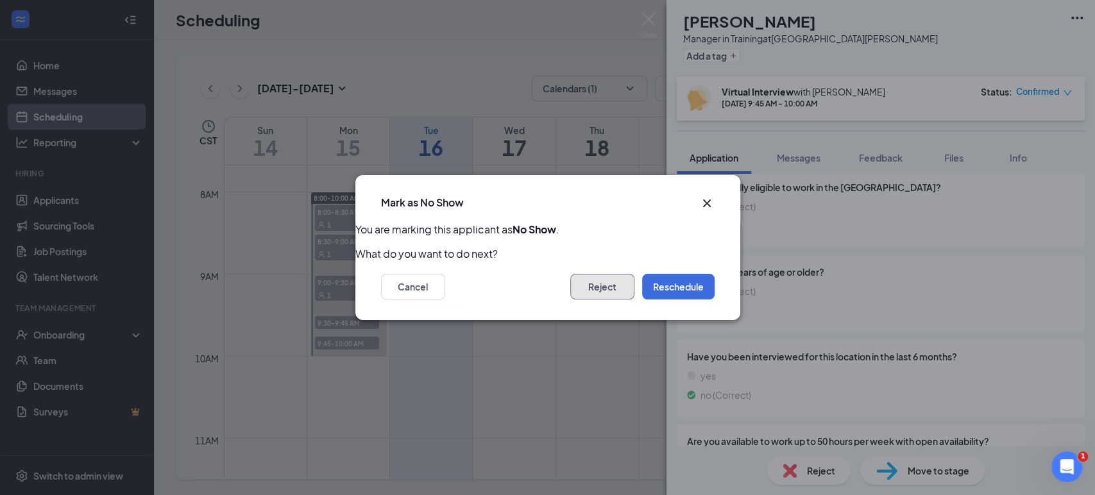
click at [581, 285] on button "Reject" at bounding box center [602, 287] width 64 height 26
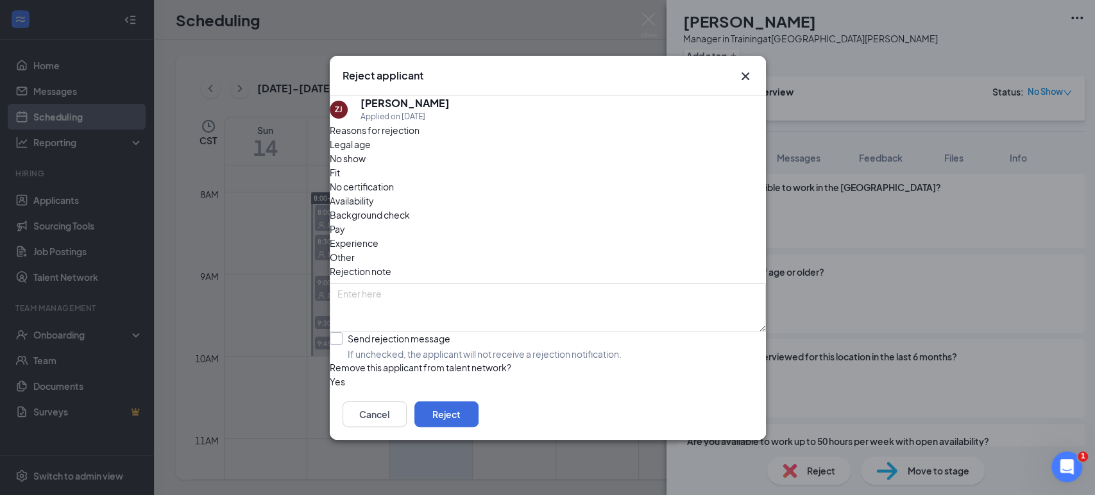
click at [348, 332] on input "Send rejection message If unchecked, the applicant will not receive a rejection…" at bounding box center [476, 346] width 292 height 28
checkbox input "true"
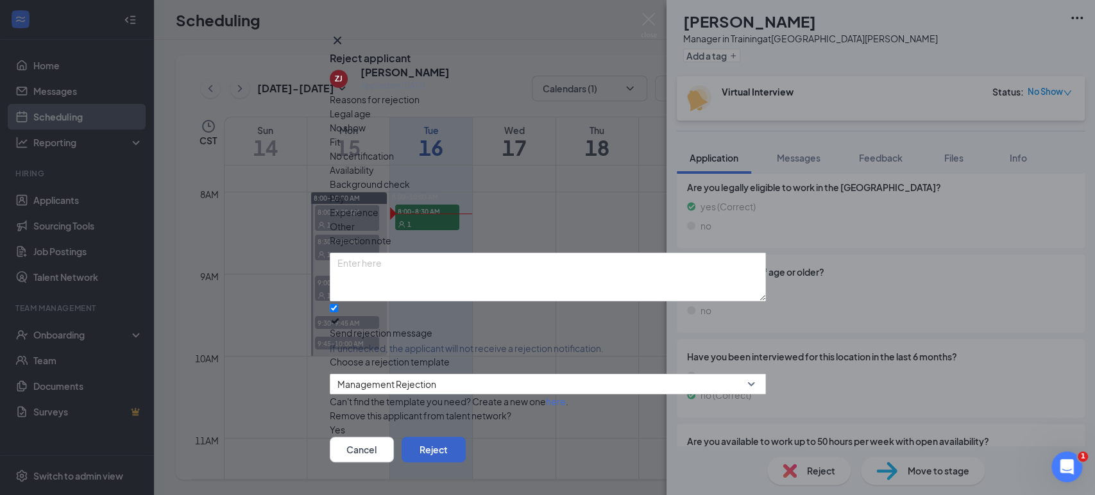
click at [466, 437] on button "Reject" at bounding box center [434, 450] width 64 height 26
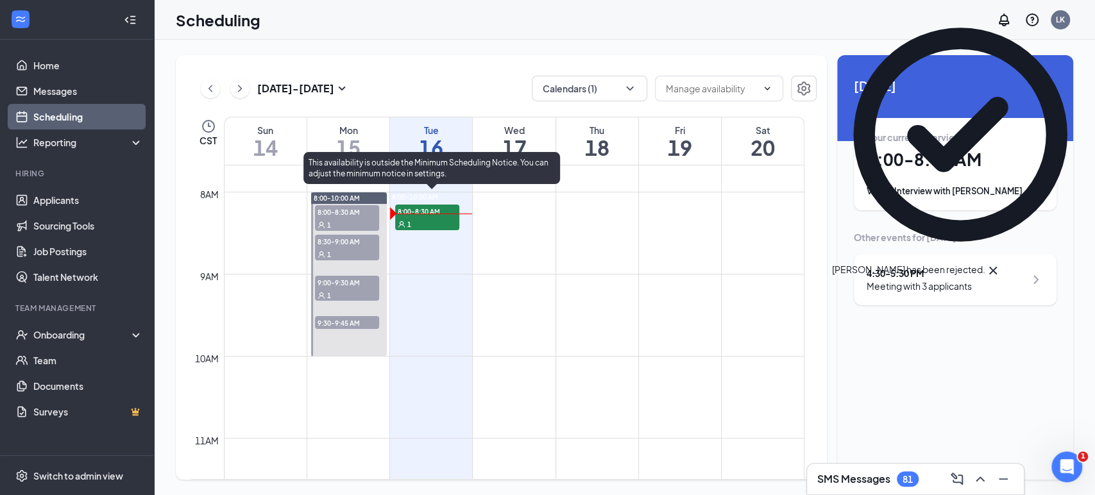
click at [428, 223] on div "1" at bounding box center [427, 224] width 64 height 13
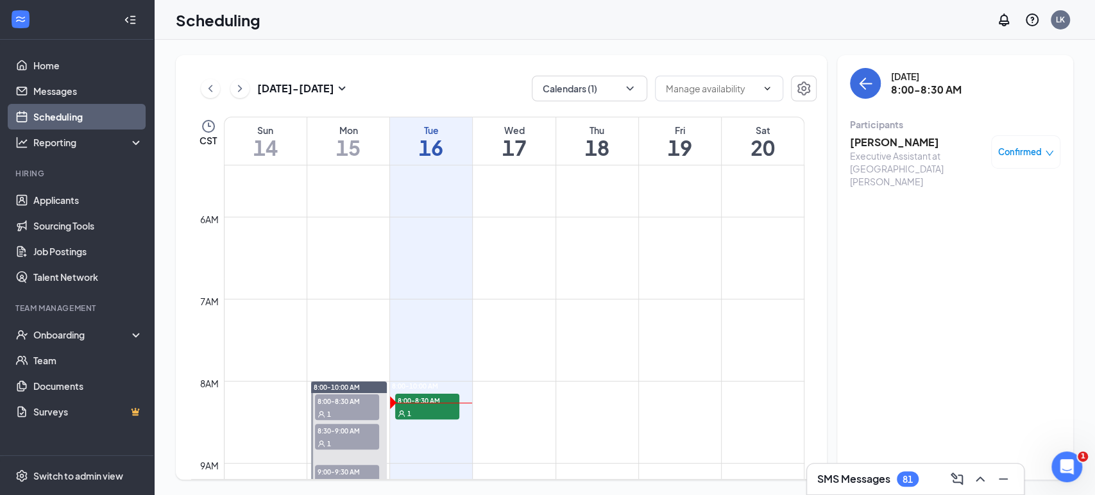
scroll to position [416, 0]
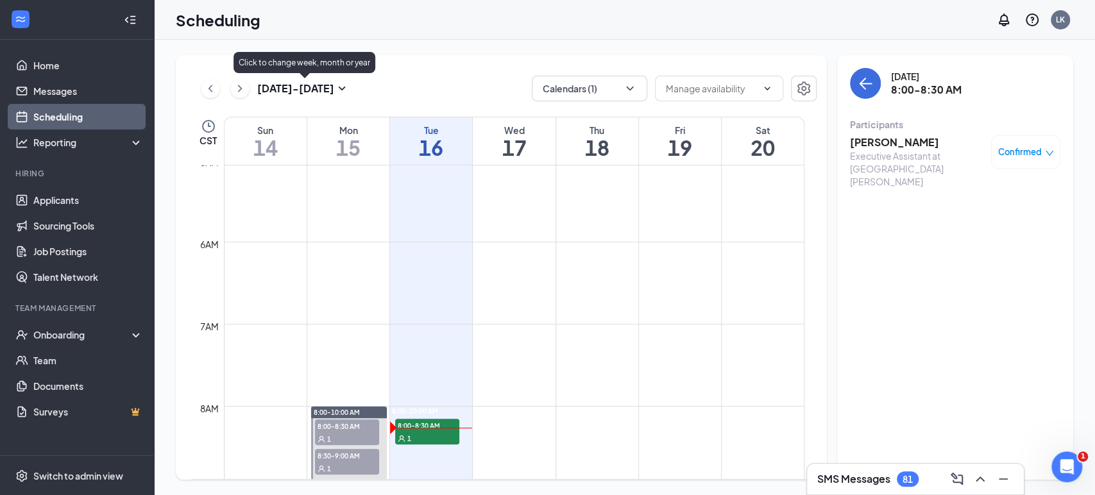
click at [317, 87] on h3 "Sep 14 - Sep 20" at bounding box center [295, 88] width 77 height 14
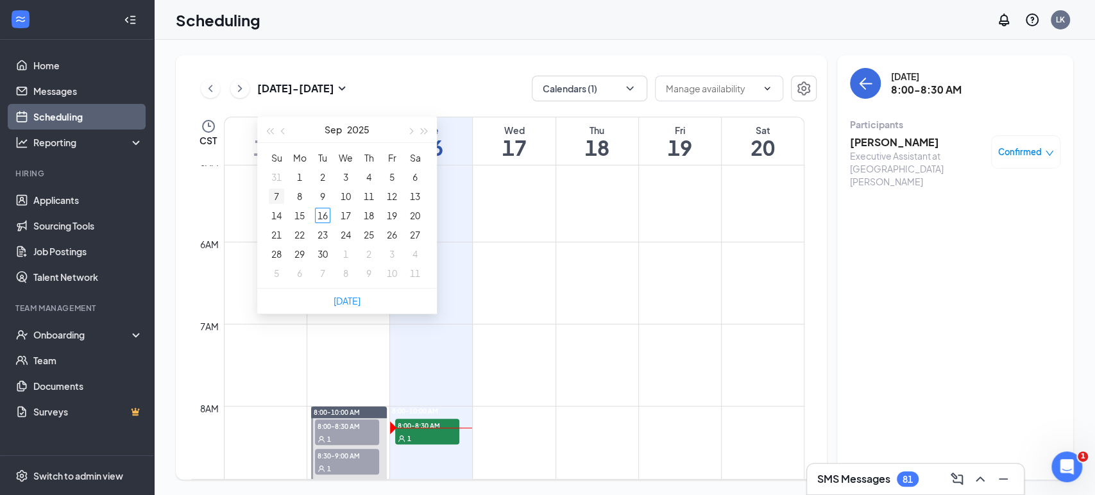
type input "2025-09-07"
click at [280, 199] on div "7" at bounding box center [276, 196] width 15 height 15
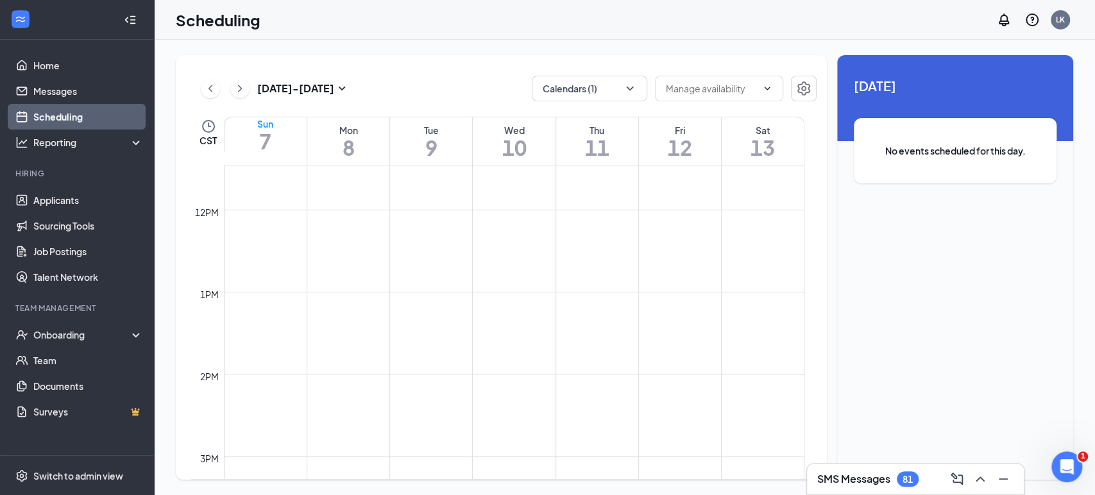
scroll to position [1129, 0]
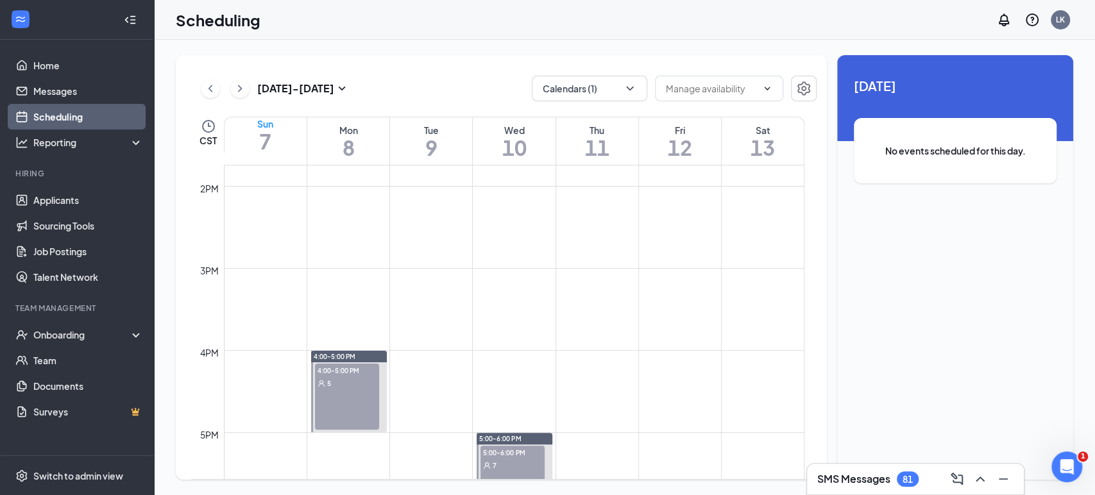
drag, startPoint x: 364, startPoint y: 395, endPoint x: 373, endPoint y: 380, distance: 17.3
click at [364, 393] on div "4:00-5:00 PM 5" at bounding box center [347, 397] width 64 height 66
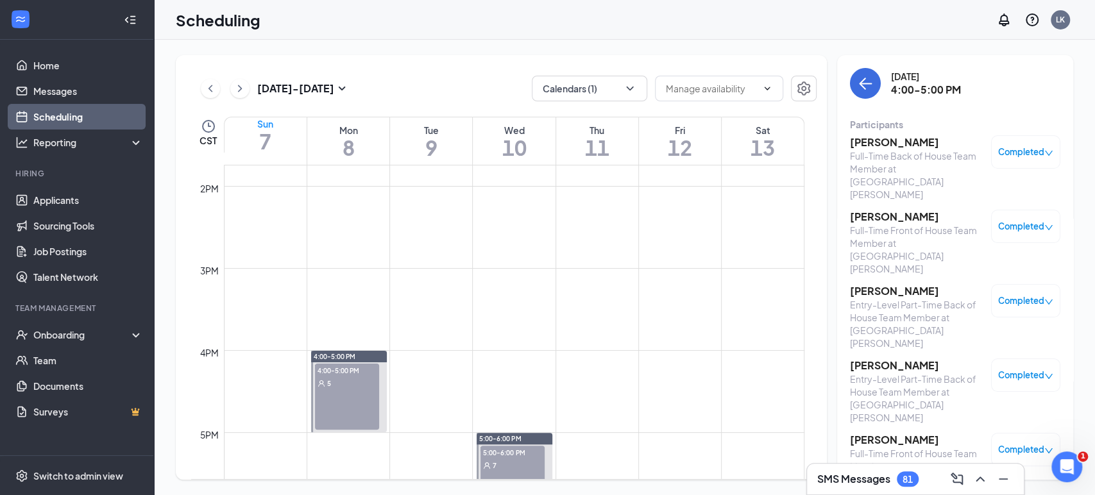
click at [514, 449] on span "5:00-6:00 PM" at bounding box center [513, 452] width 64 height 13
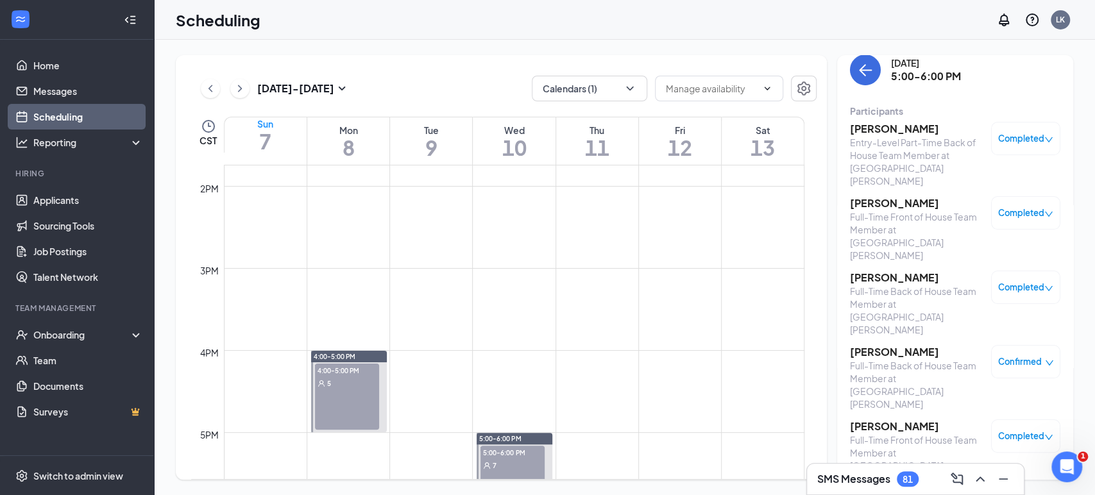
scroll to position [21, 0]
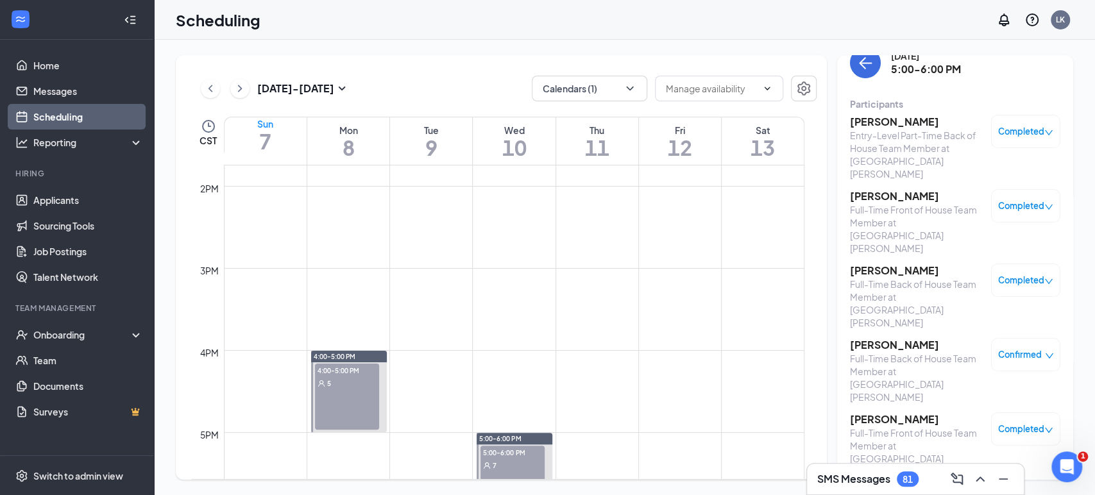
click at [891, 352] on div "Full-Time Back of House Team Member at North Collins Street" at bounding box center [917, 377] width 135 height 51
click at [887, 338] on h3 "Cynthia Vazquez" at bounding box center [917, 345] width 135 height 14
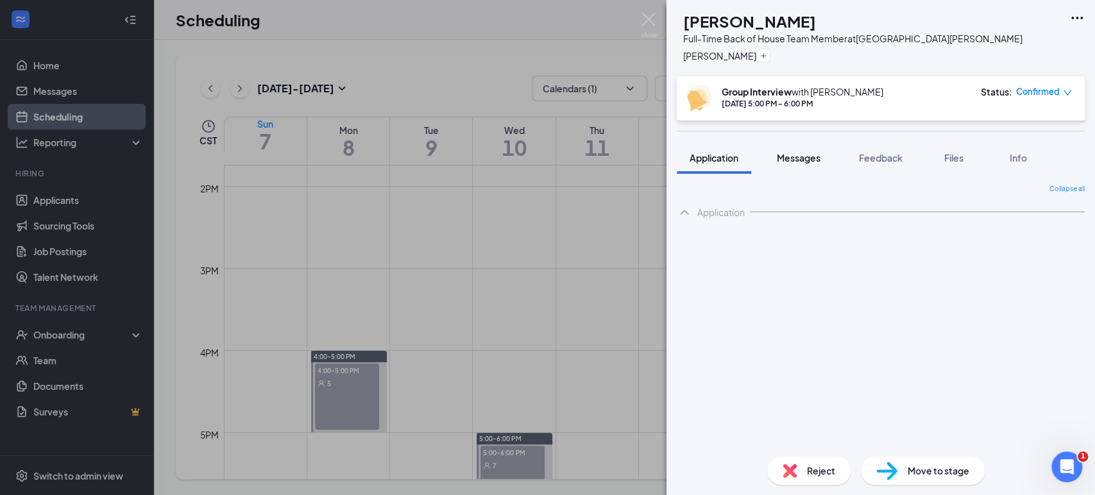
click at [788, 160] on span "Messages" at bounding box center [799, 158] width 44 height 12
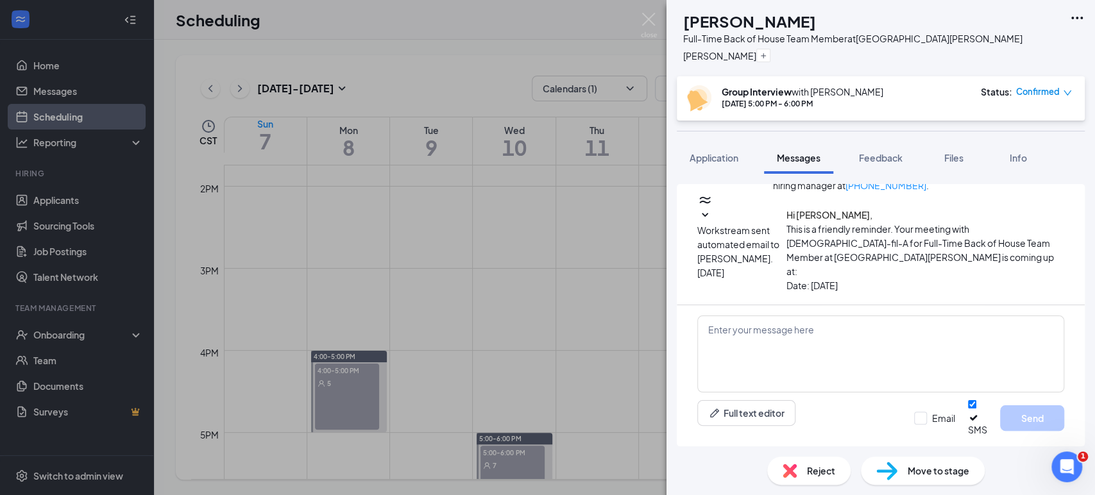
scroll to position [692, 0]
click at [917, 475] on span "Move to stage" at bounding box center [939, 471] width 62 height 14
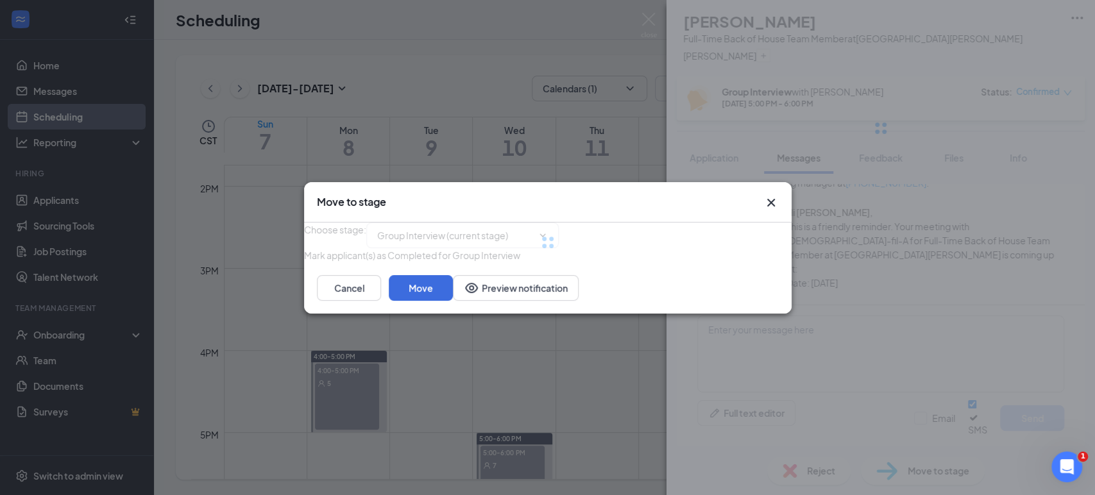
type input "Availability Agreement (next stage)"
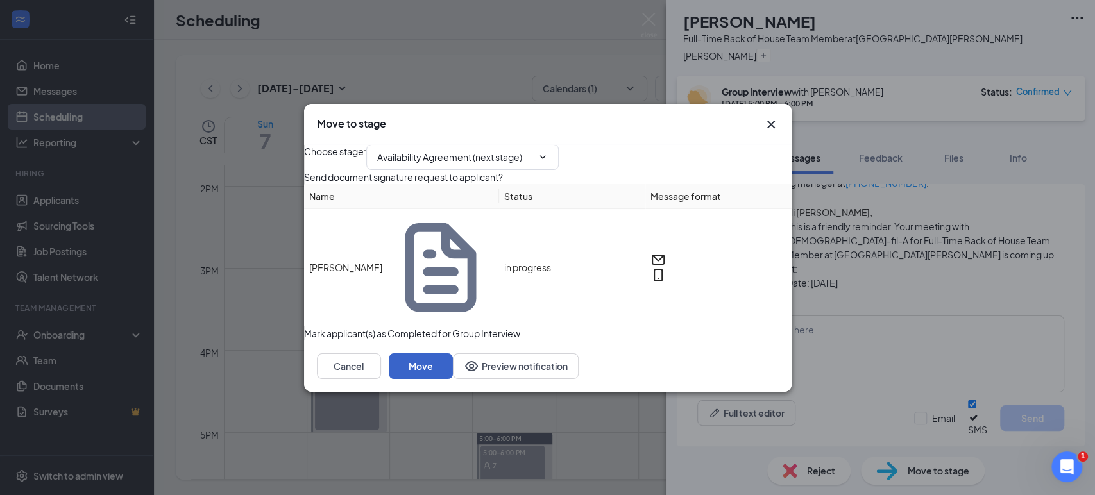
drag, startPoint x: 737, startPoint y: 369, endPoint x: 746, endPoint y: 370, distance: 9.1
click at [453, 368] on button "Move" at bounding box center [421, 367] width 64 height 26
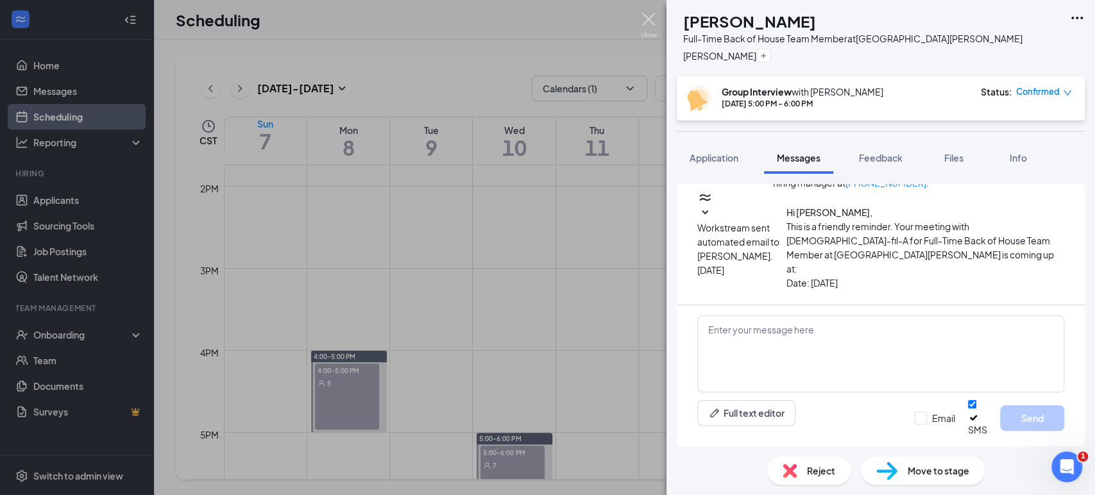
click at [645, 21] on img at bounding box center [649, 25] width 16 height 25
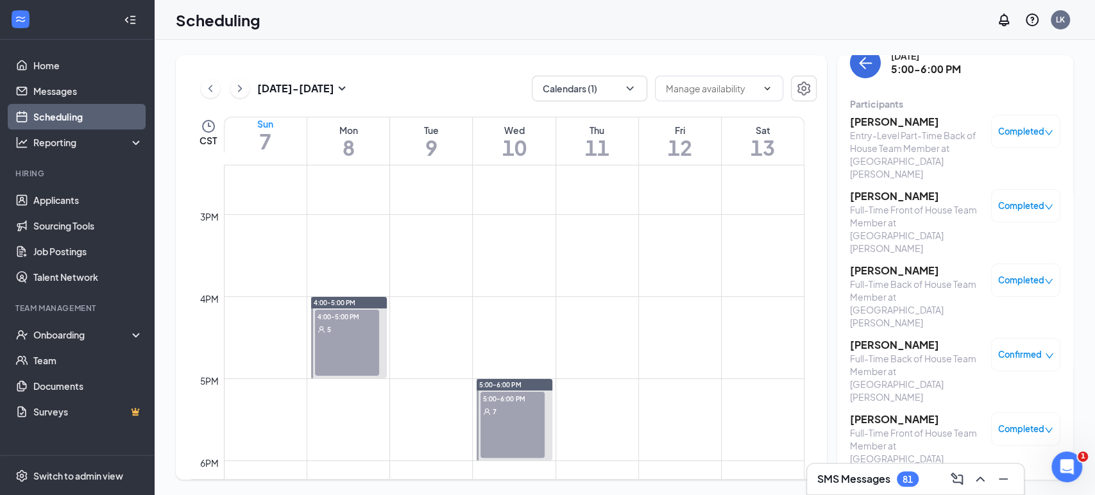
scroll to position [1272, 0]
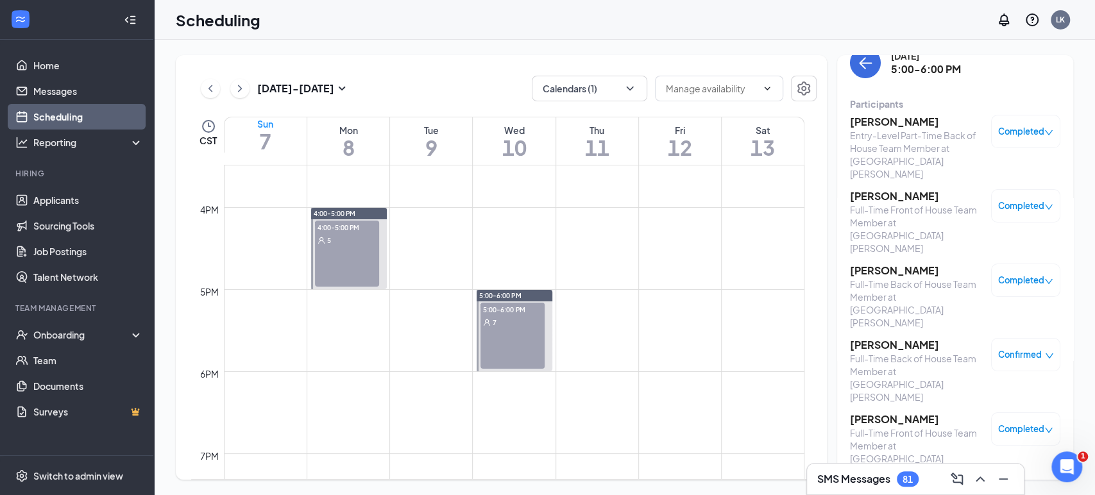
click at [348, 271] on div "4:00-5:00 PM 5" at bounding box center [347, 254] width 64 height 66
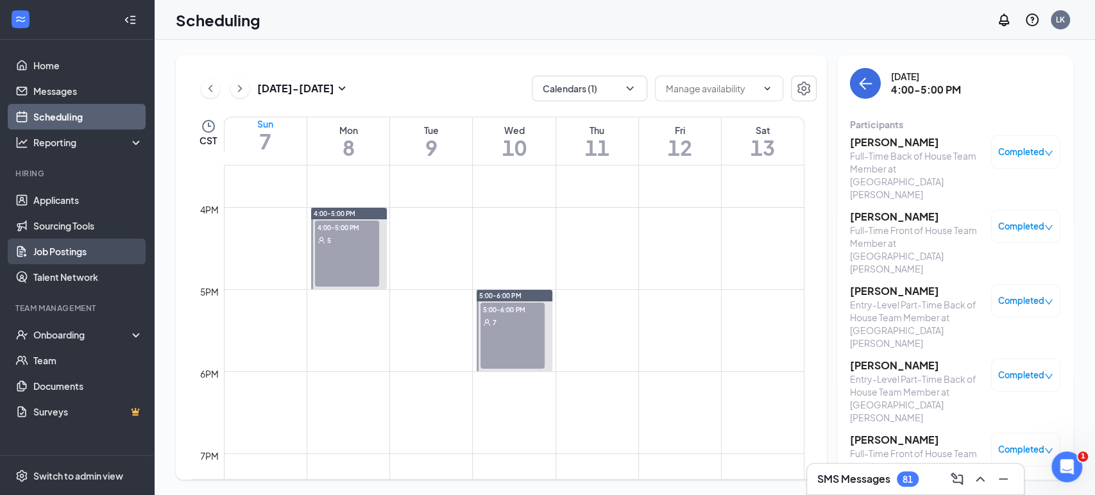
click at [523, 329] on div "5:00-6:00 PM 7" at bounding box center [513, 336] width 64 height 66
drag, startPoint x: 64, startPoint y: 244, endPoint x: 395, endPoint y: 235, distance: 331.2
click at [65, 244] on link "Job Postings" at bounding box center [88, 252] width 110 height 26
click at [67, 250] on link "Job Postings" at bounding box center [88, 252] width 110 height 26
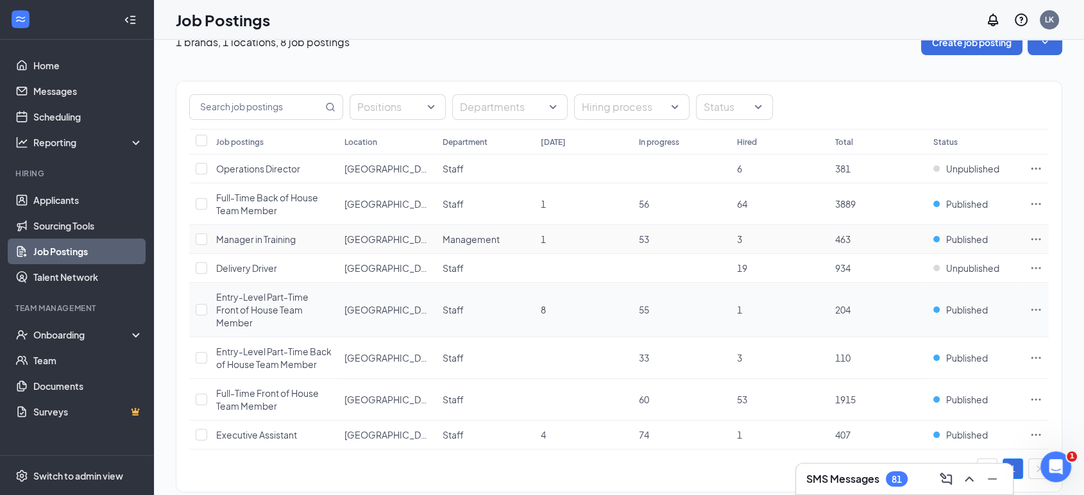
scroll to position [50, 0]
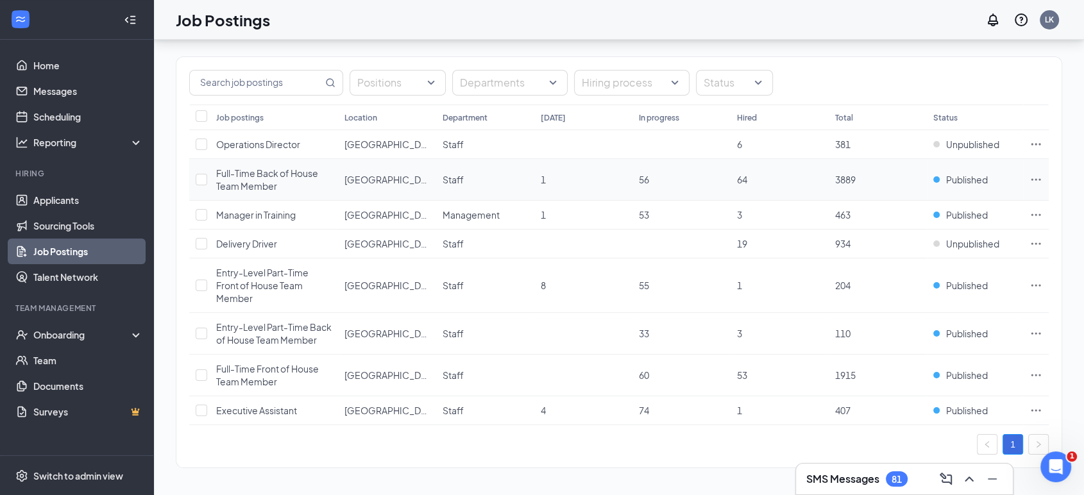
drag, startPoint x: 271, startPoint y: 173, endPoint x: 267, endPoint y: 166, distance: 7.8
click at [270, 169] on span "Full-Time Back of House Team Member" at bounding box center [267, 179] width 102 height 24
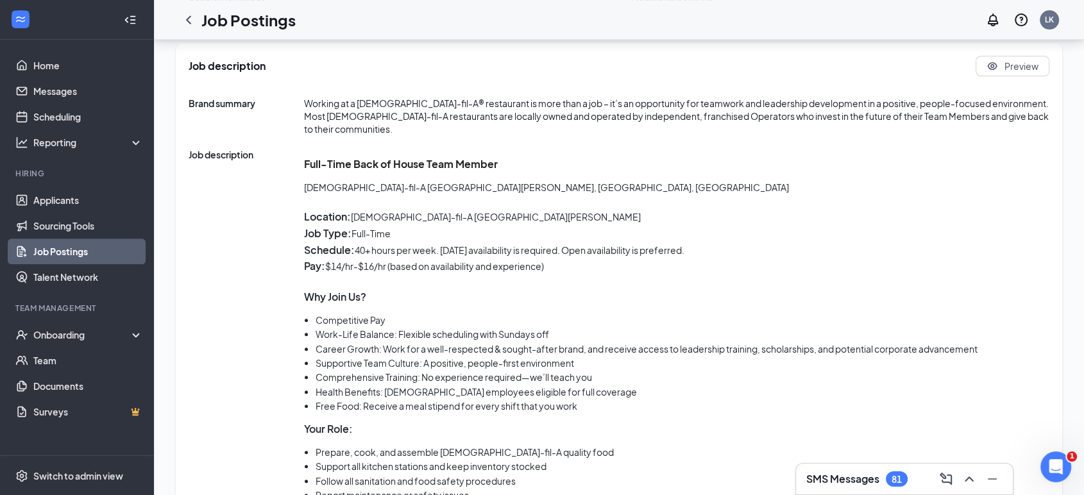
scroll to position [427, 0]
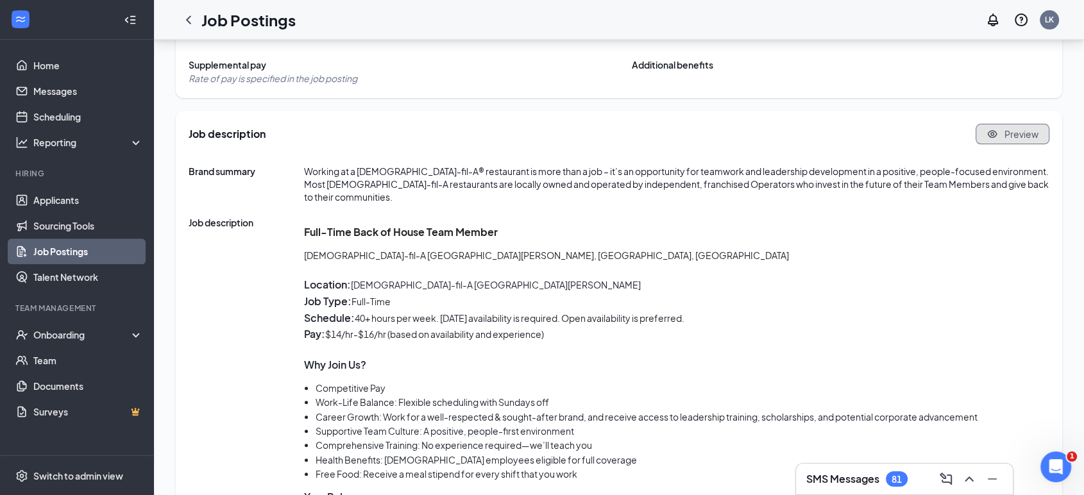
click at [1005, 137] on button "Preview" at bounding box center [1013, 134] width 74 height 21
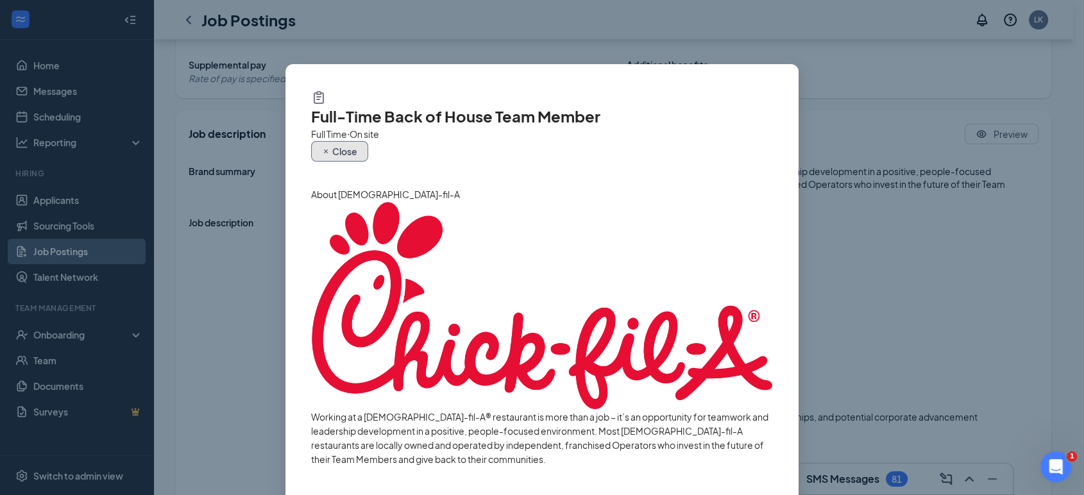
click at [357, 147] on span "Close" at bounding box center [344, 151] width 25 height 9
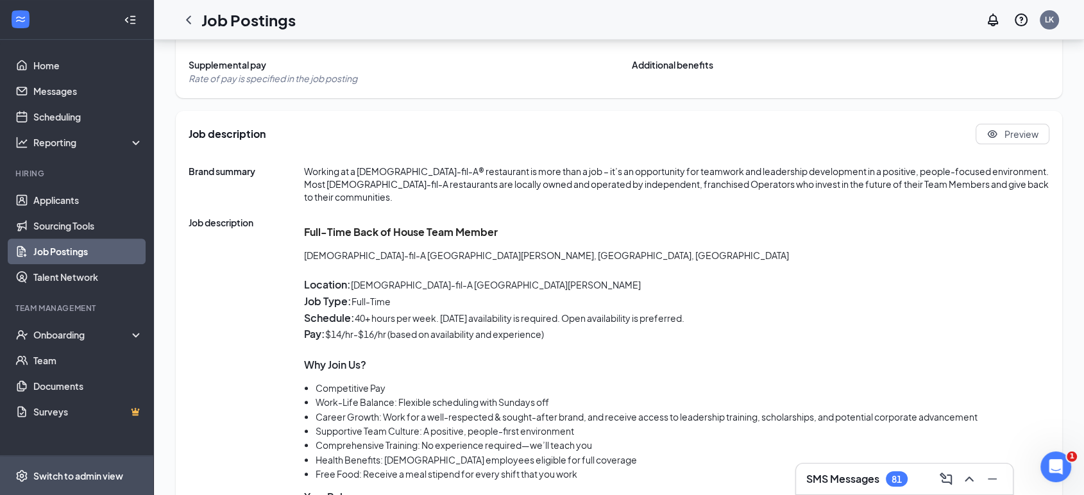
click at [47, 460] on span "Switch to admin view" at bounding box center [88, 475] width 110 height 39
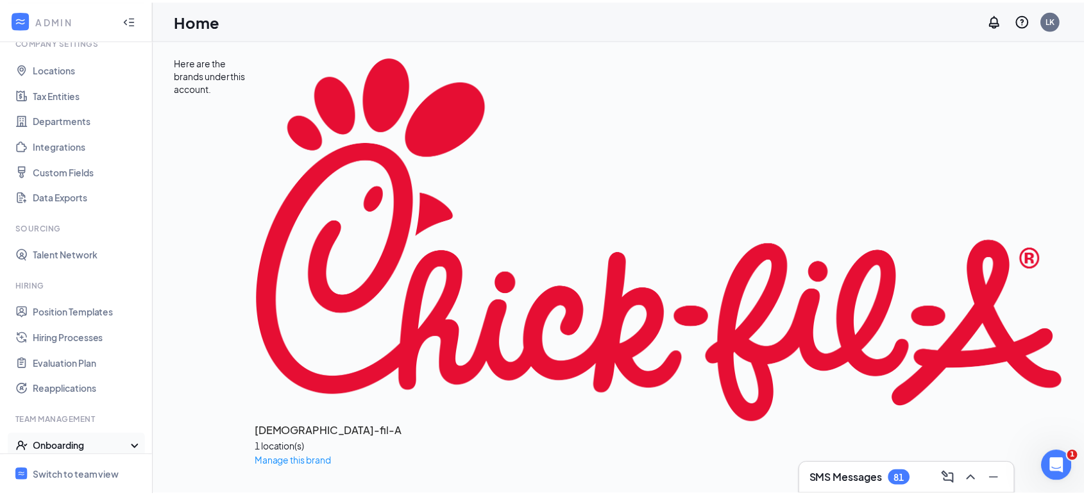
scroll to position [142, 0]
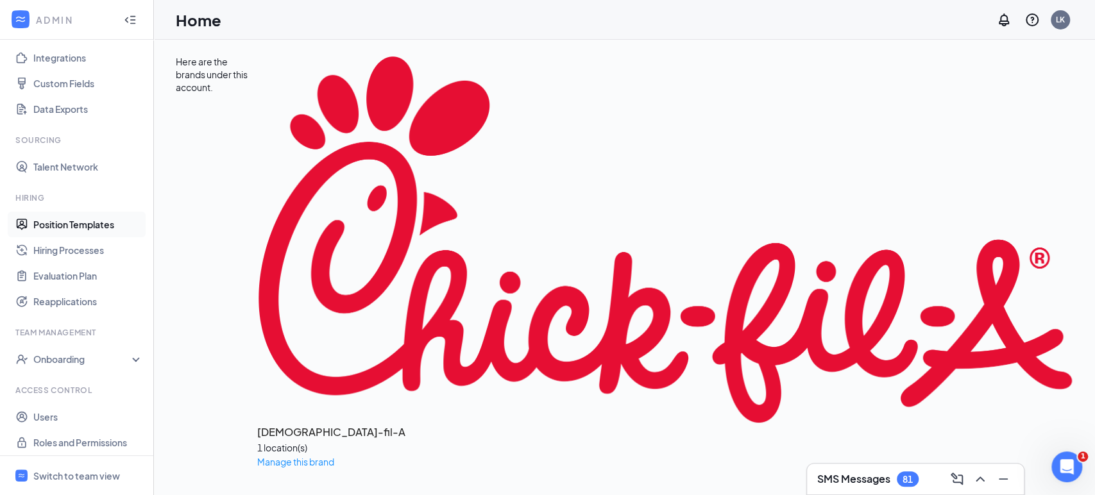
click at [72, 224] on link "Position Templates" at bounding box center [88, 225] width 110 height 26
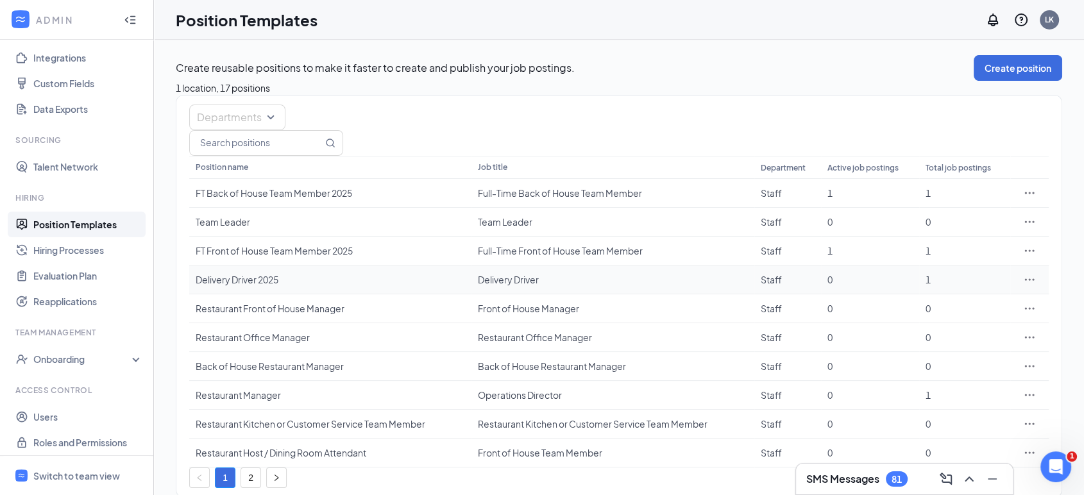
scroll to position [57, 0]
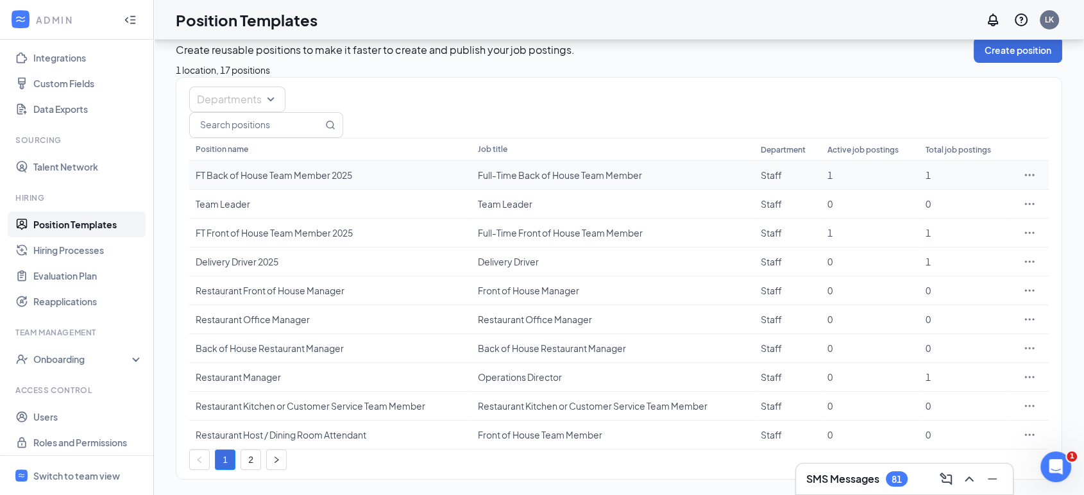
click at [262, 169] on div "FT Back of House Team Member 2025" at bounding box center [330, 175] width 269 height 13
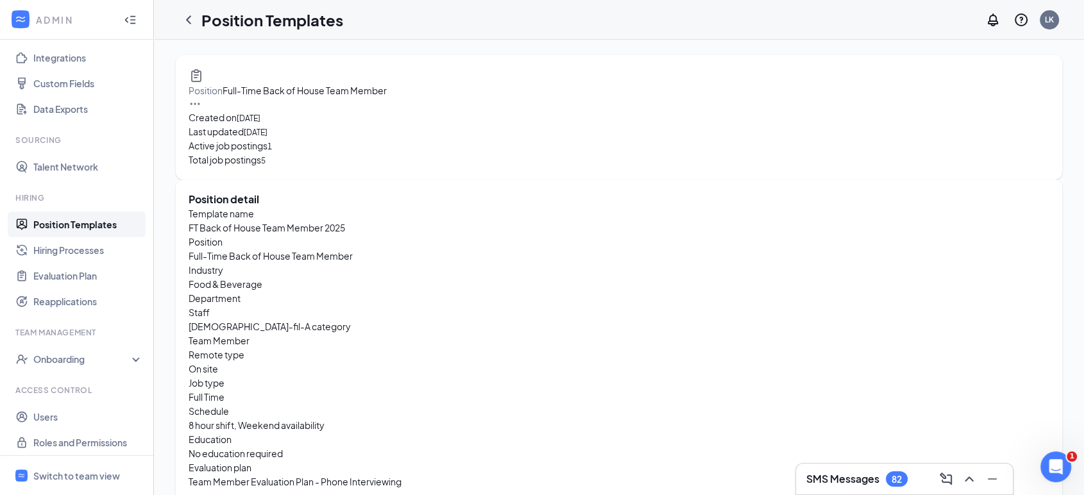
click at [201, 98] on icon "Ellipses" at bounding box center [195, 104] width 13 height 13
click at [943, 101] on span "Edit" at bounding box center [970, 96] width 115 height 14
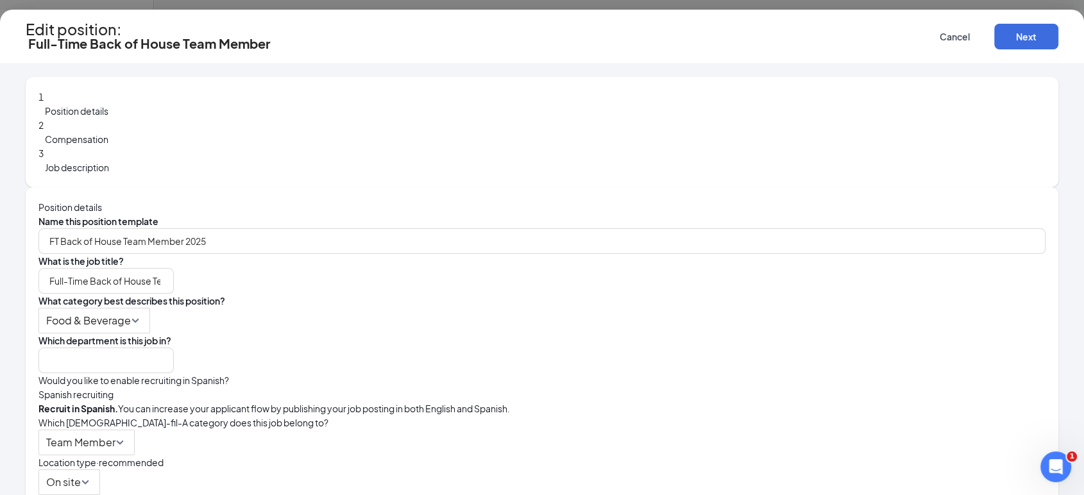
type input "Staff"
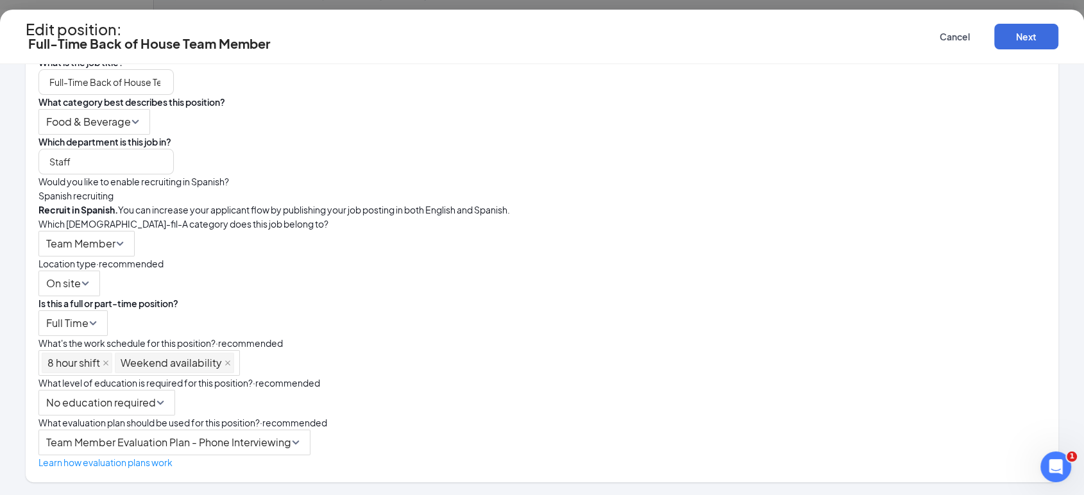
scroll to position [996, 0]
click at [291, 431] on span "Team Member Evaluation Plan - Phone Interviewing" at bounding box center [168, 443] width 245 height 24
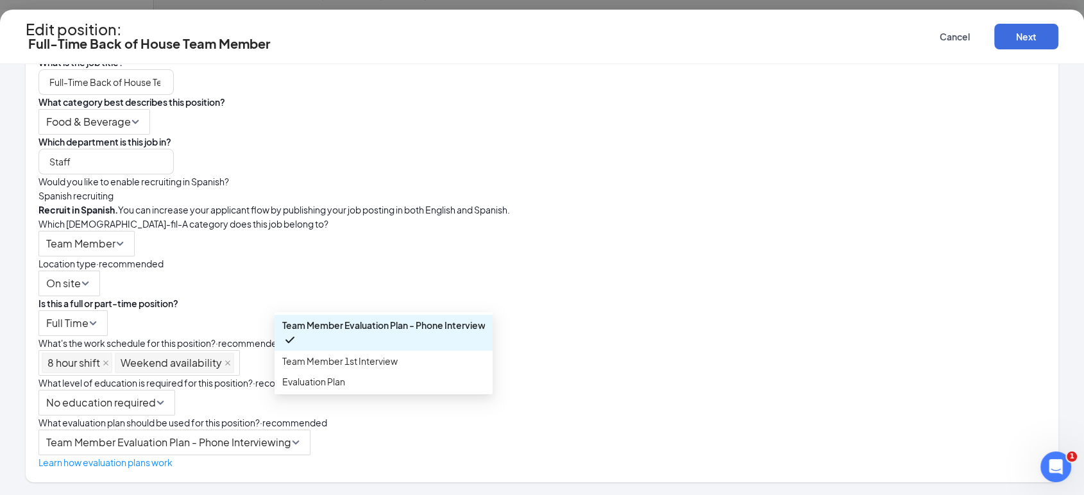
click at [549, 441] on div "Team Member Evaluation Plan - Phone Interviewing 84379 51911 Team Member Evalua…" at bounding box center [541, 450] width 1007 height 40
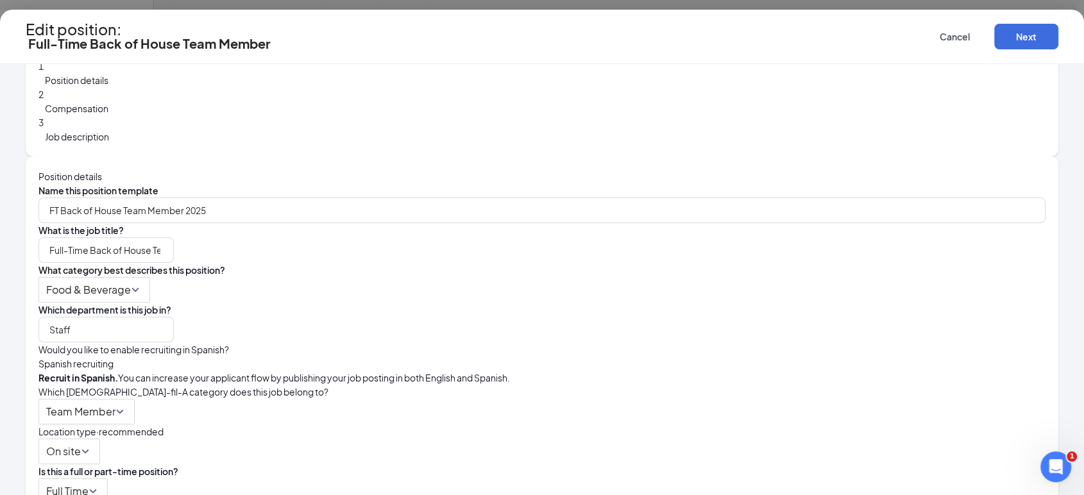
scroll to position [0, 0]
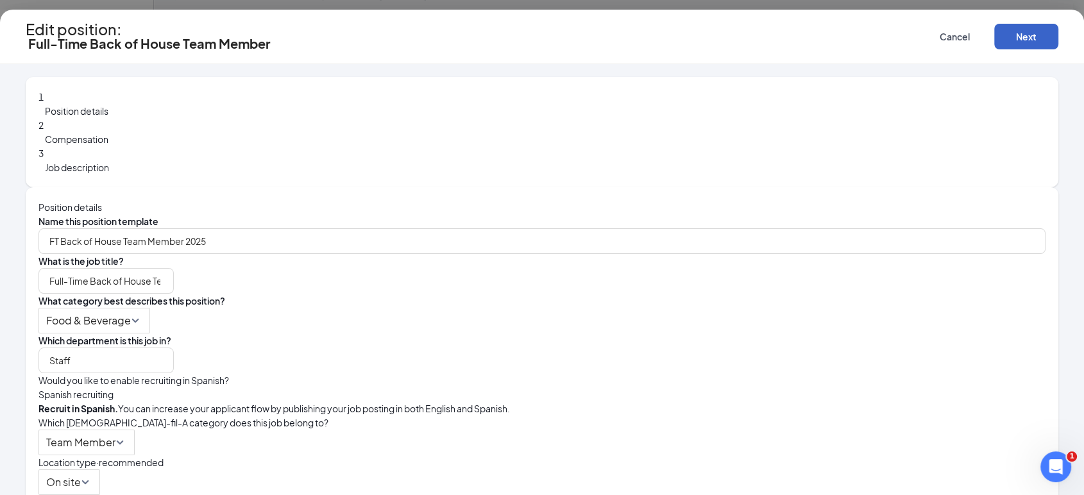
click at [1011, 35] on button "Next" at bounding box center [1026, 37] width 64 height 26
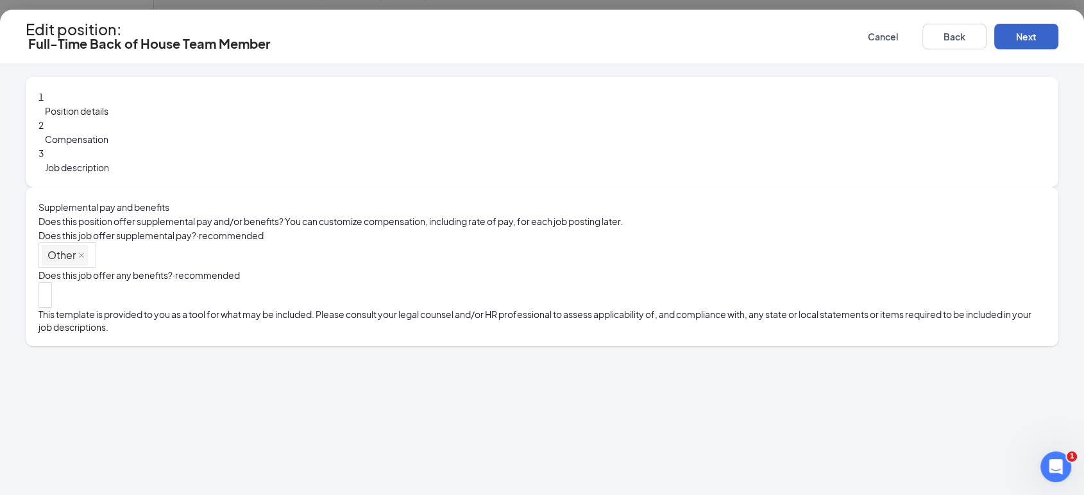
click at [1007, 38] on button "Next" at bounding box center [1026, 37] width 64 height 26
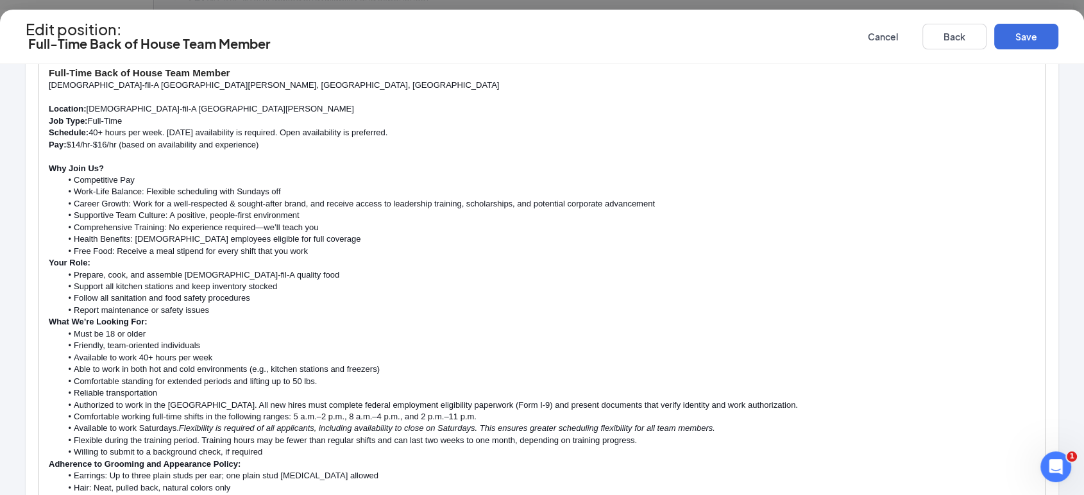
click at [310, 151] on p "Pay: $14/hr-$16/hr (based on availability and experience)" at bounding box center [542, 145] width 987 height 12
